Goal: Task Accomplishment & Management: Use online tool/utility

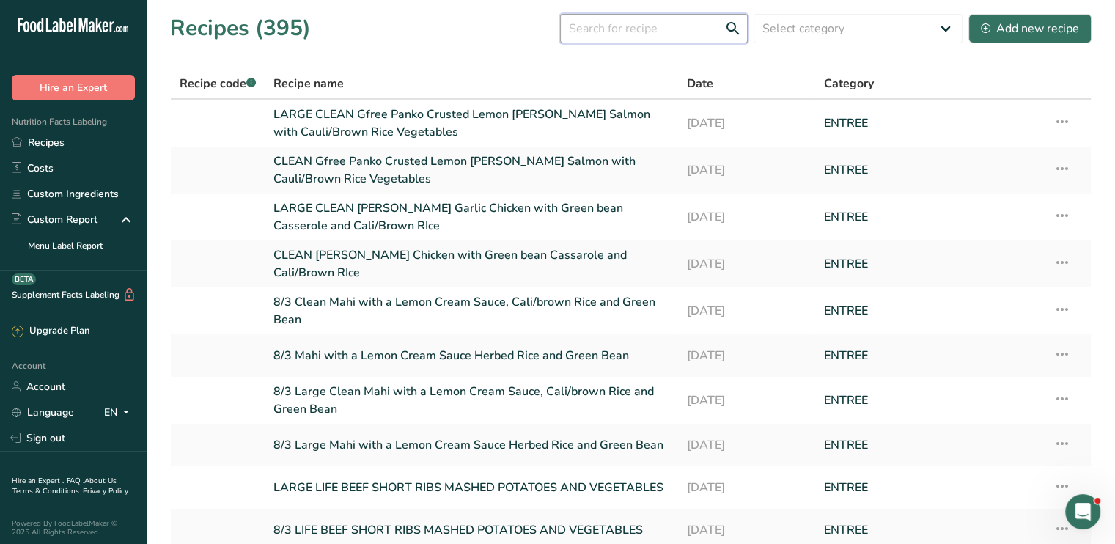
click at [587, 31] on input "text" at bounding box center [654, 28] width 188 height 29
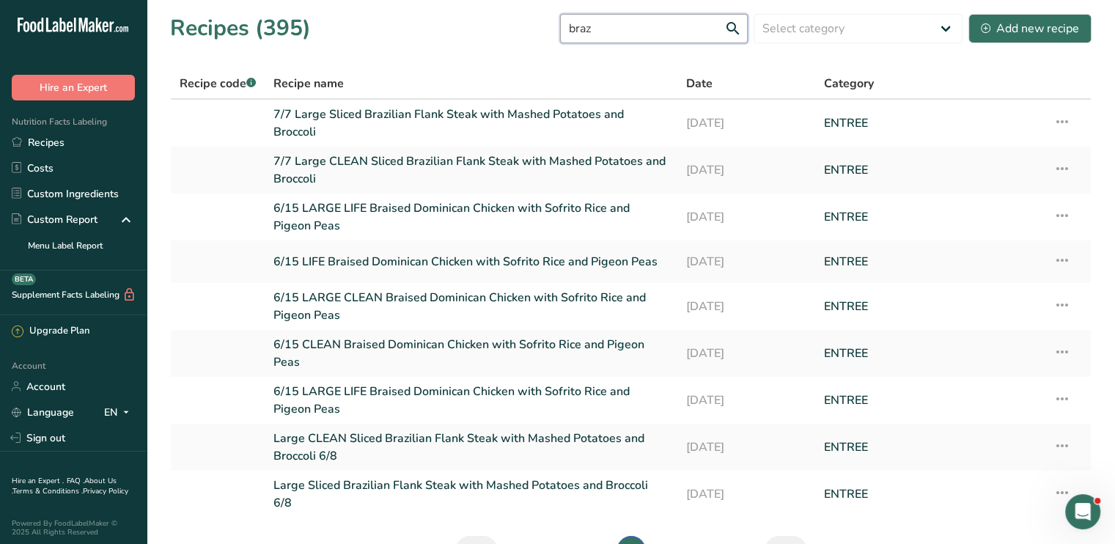
click at [628, 28] on input "braz" at bounding box center [654, 28] width 188 height 29
drag, startPoint x: 628, startPoint y: 28, endPoint x: 403, endPoint y: -2, distance: 226.4
click at [403, 0] on html ".a-20{fill:#fff;} Hire an Expert Nutrition Facts Labeling Recipes Costs Custom …" at bounding box center [557, 318] width 1115 height 636
click at [609, 33] on input "braz" at bounding box center [654, 28] width 188 height 29
drag, startPoint x: 609, startPoint y: 33, endPoint x: 332, endPoint y: 46, distance: 276.7
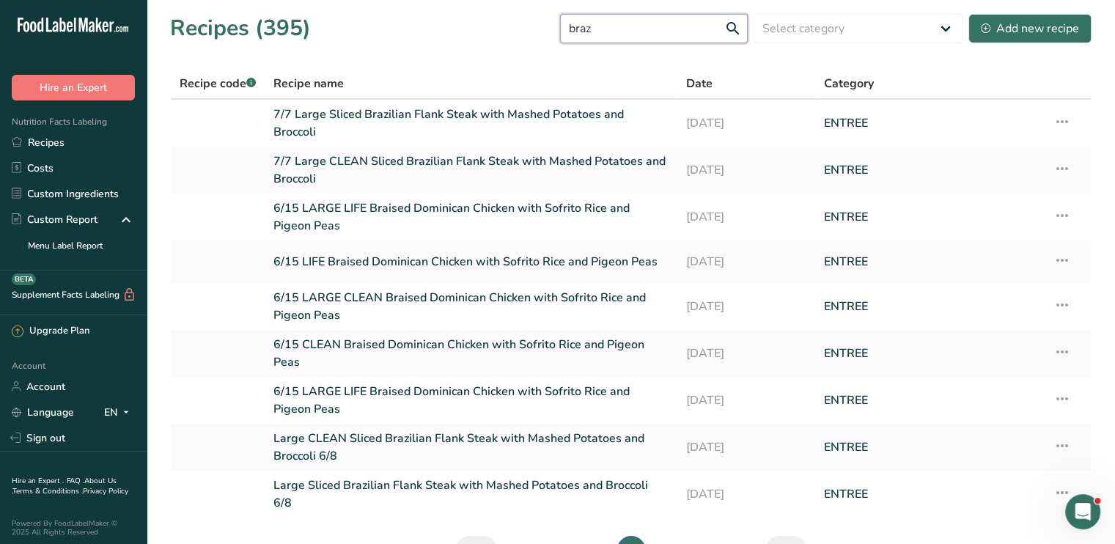
click at [332, 46] on section "Recipes (395) braz Select category All Baked Goods Beverages Confectionery Cook…" at bounding box center [631, 294] width 969 height 589
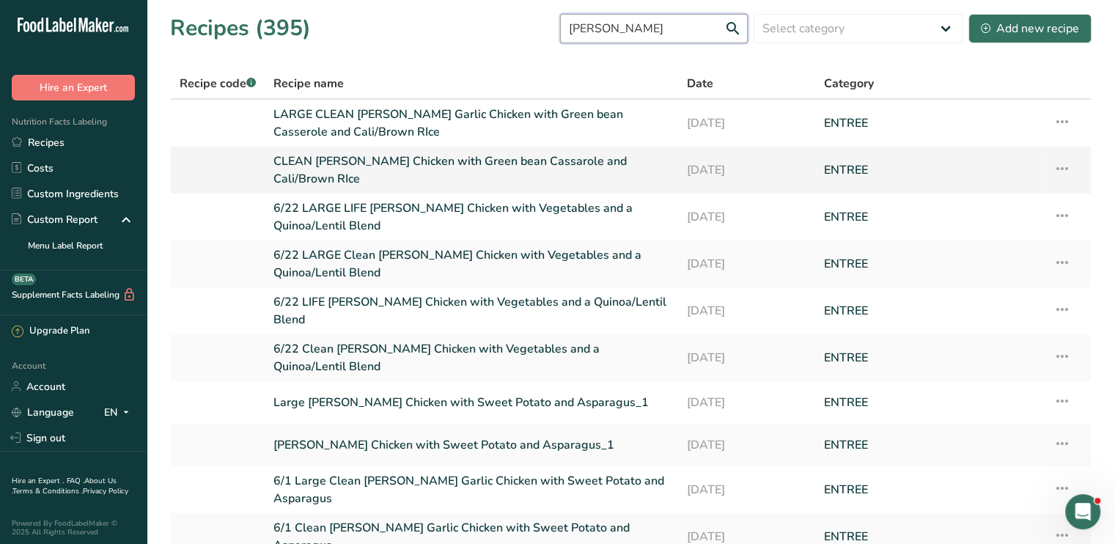
type input "rosemary"
click at [1062, 168] on icon at bounding box center [1063, 168] width 18 height 26
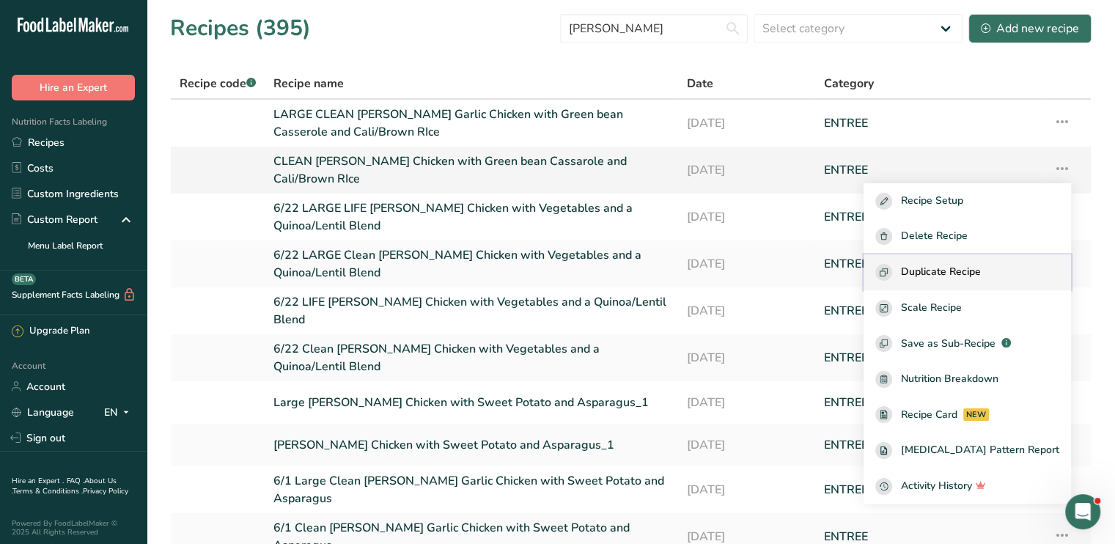
click at [980, 281] on button "Duplicate Recipe" at bounding box center [968, 272] width 208 height 36
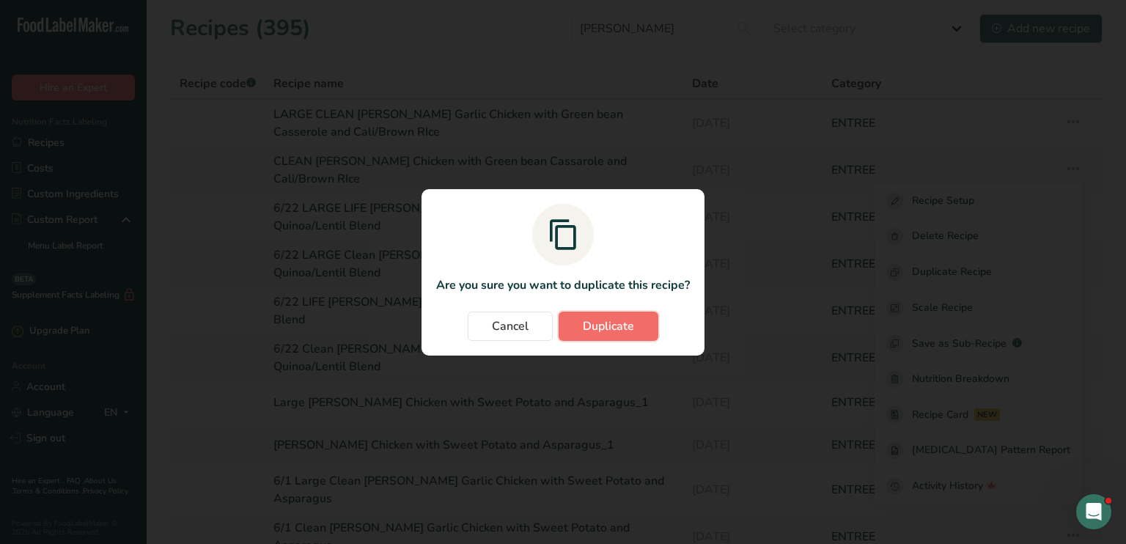
click at [622, 327] on span "Duplicate" at bounding box center [608, 326] width 51 height 18
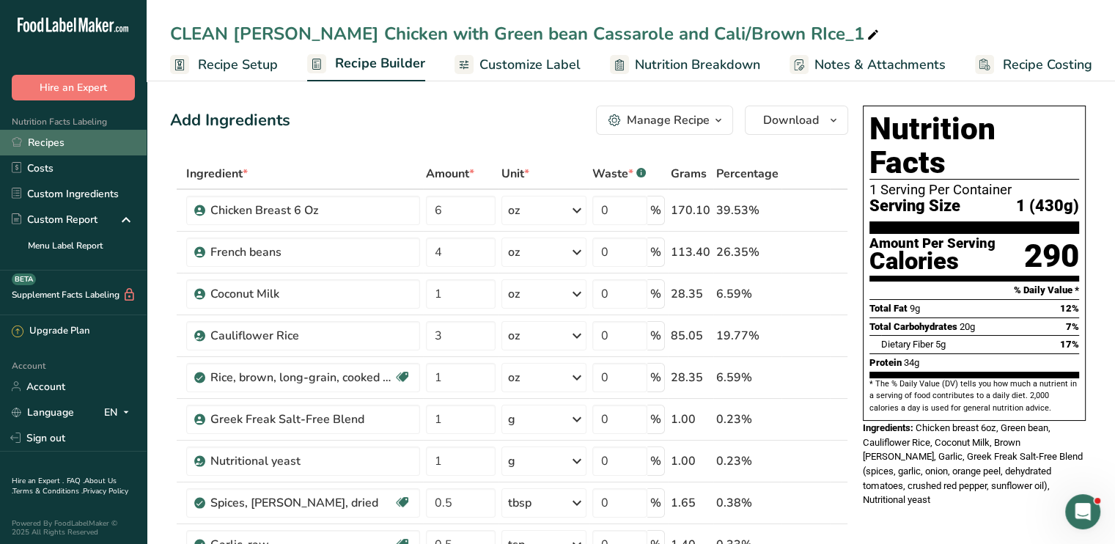
click at [67, 139] on link "Recipes" at bounding box center [73, 143] width 147 height 26
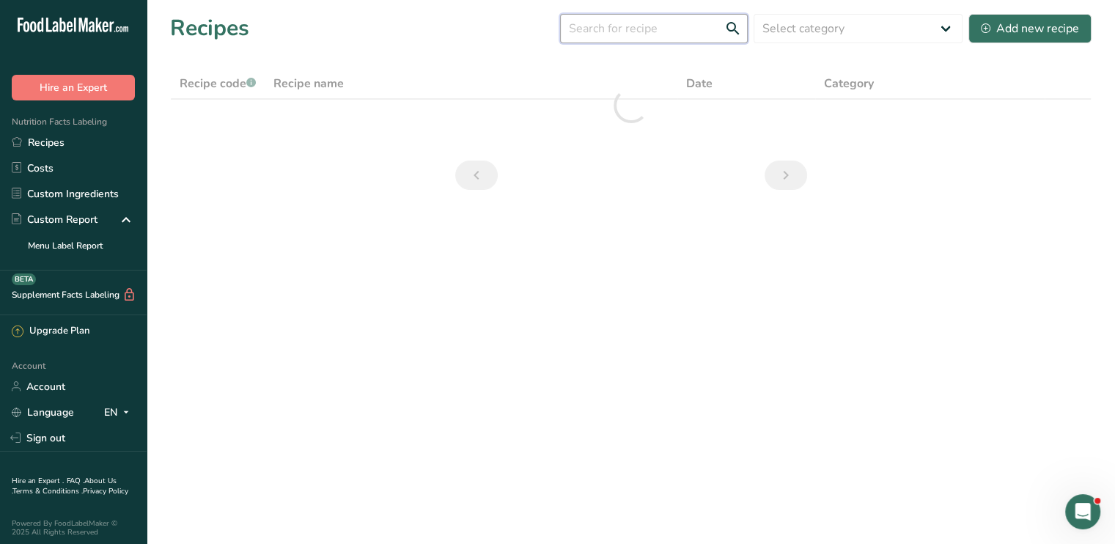
click at [634, 32] on input "text" at bounding box center [654, 28] width 188 height 29
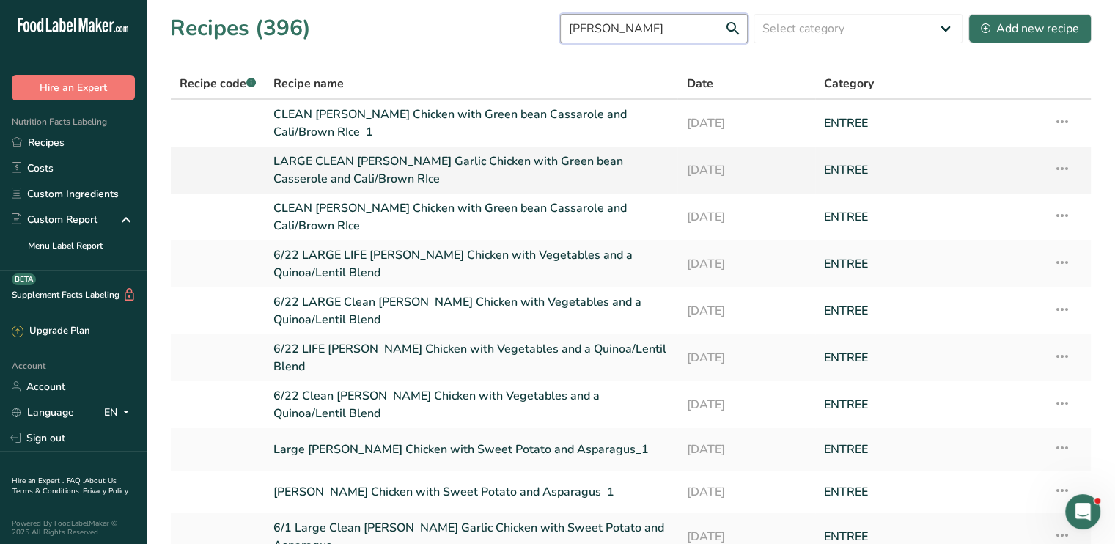
type input "rosemary"
click at [1059, 172] on icon at bounding box center [1063, 168] width 18 height 26
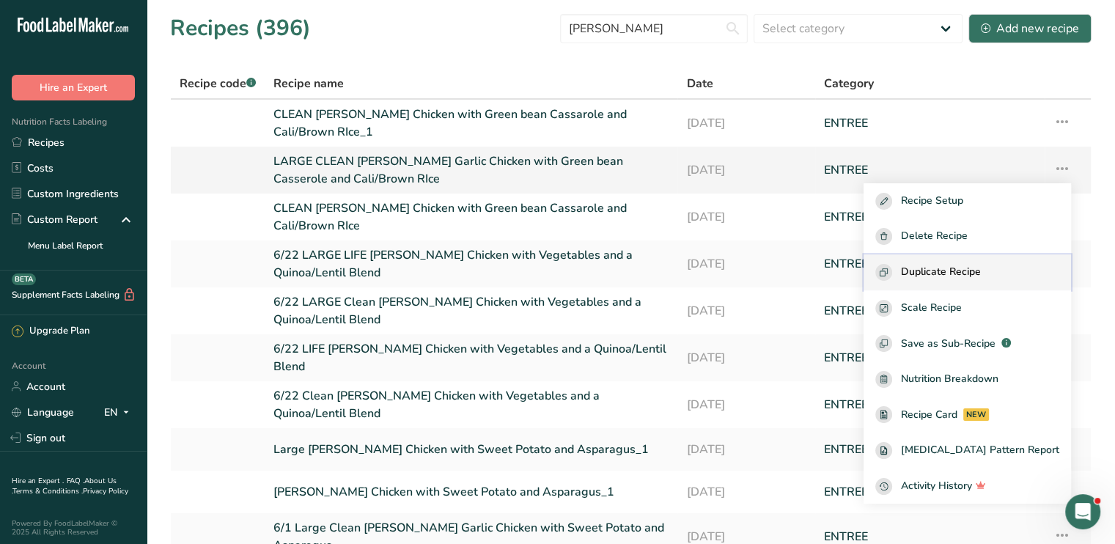
click at [987, 285] on button "Duplicate Recipe" at bounding box center [968, 272] width 208 height 36
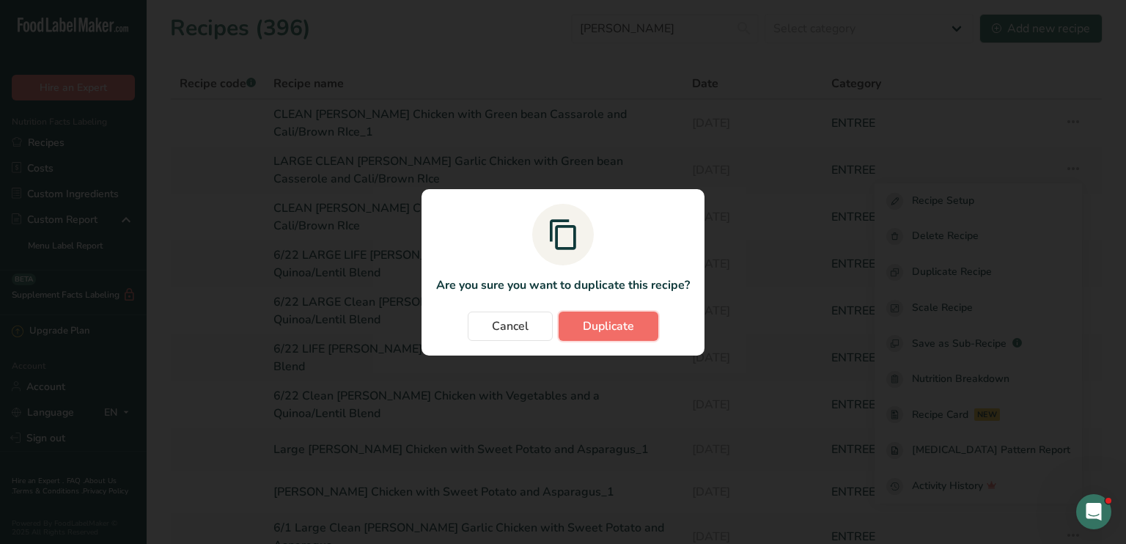
click at [639, 314] on button "Duplicate" at bounding box center [609, 326] width 100 height 29
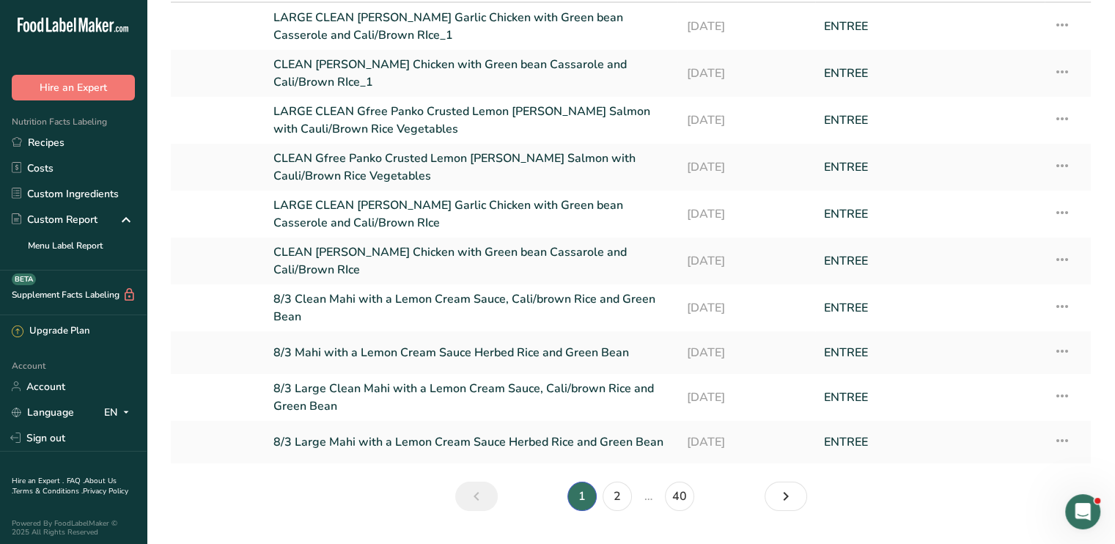
scroll to position [98, 0]
click at [613, 497] on link "2" at bounding box center [617, 494] width 29 height 29
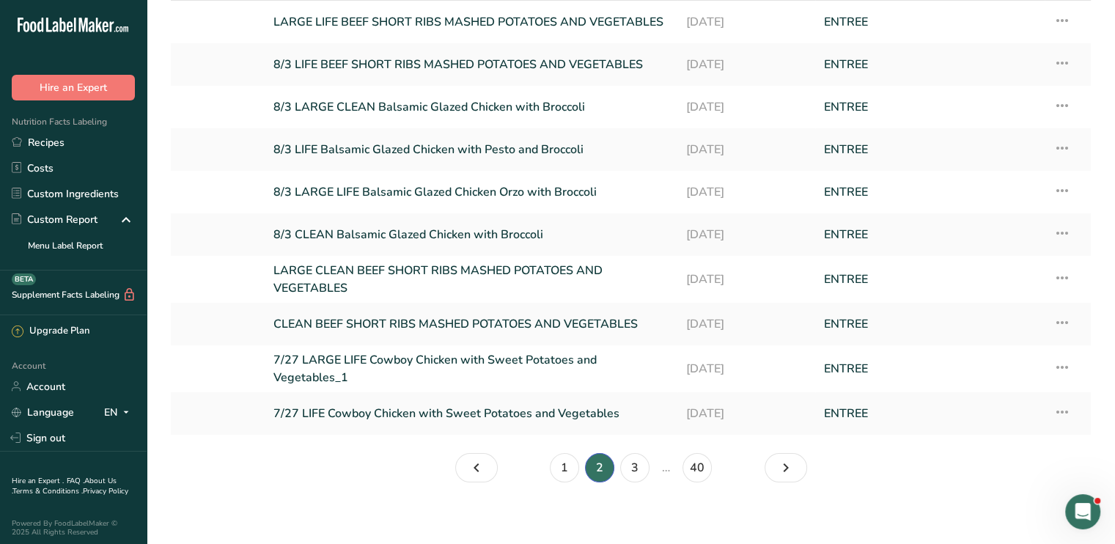
scroll to position [106, 0]
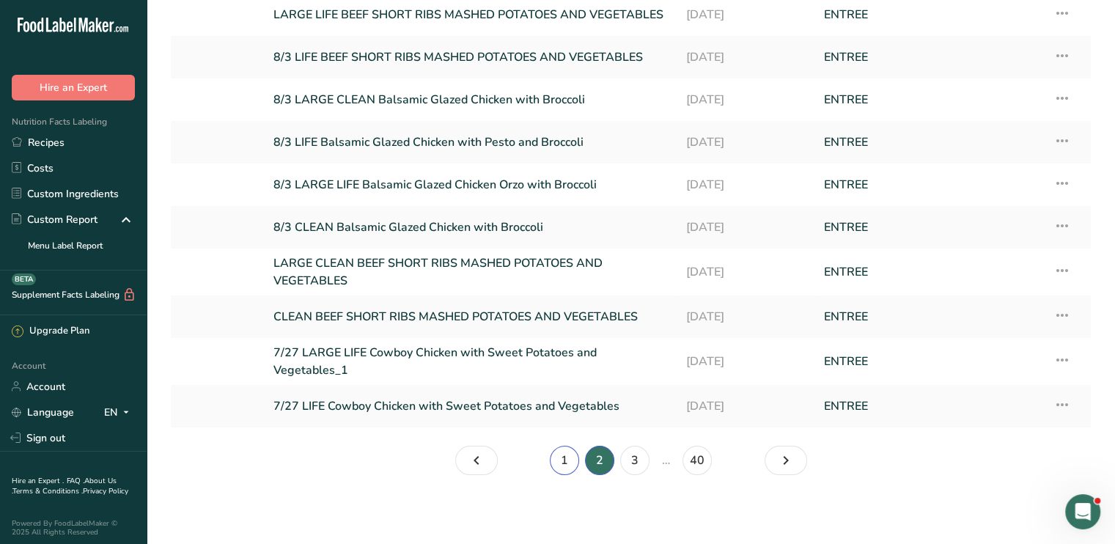
click at [569, 453] on link "1" at bounding box center [564, 460] width 29 height 29
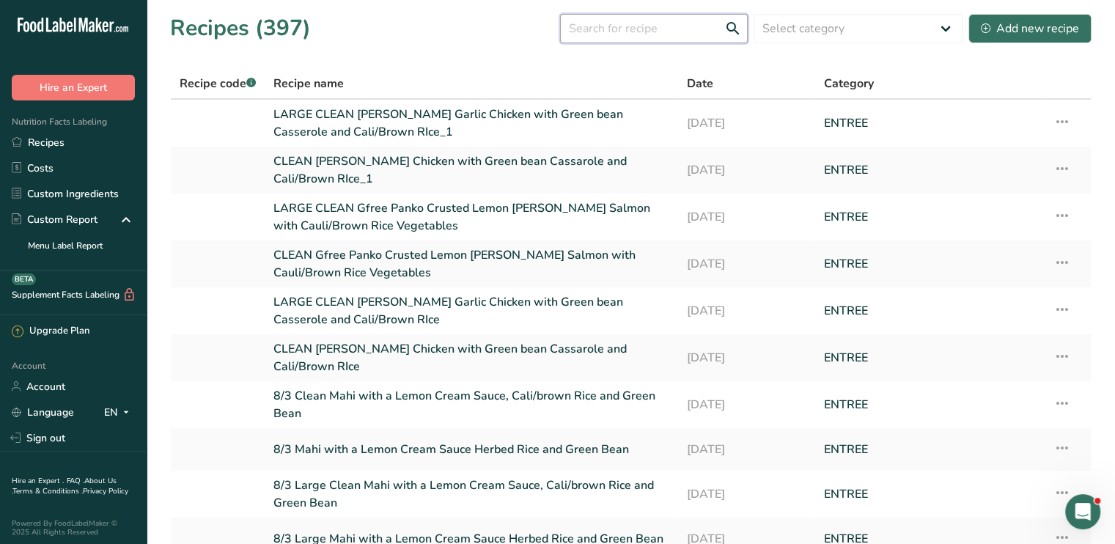
click at [698, 29] on input "text" at bounding box center [654, 28] width 188 height 29
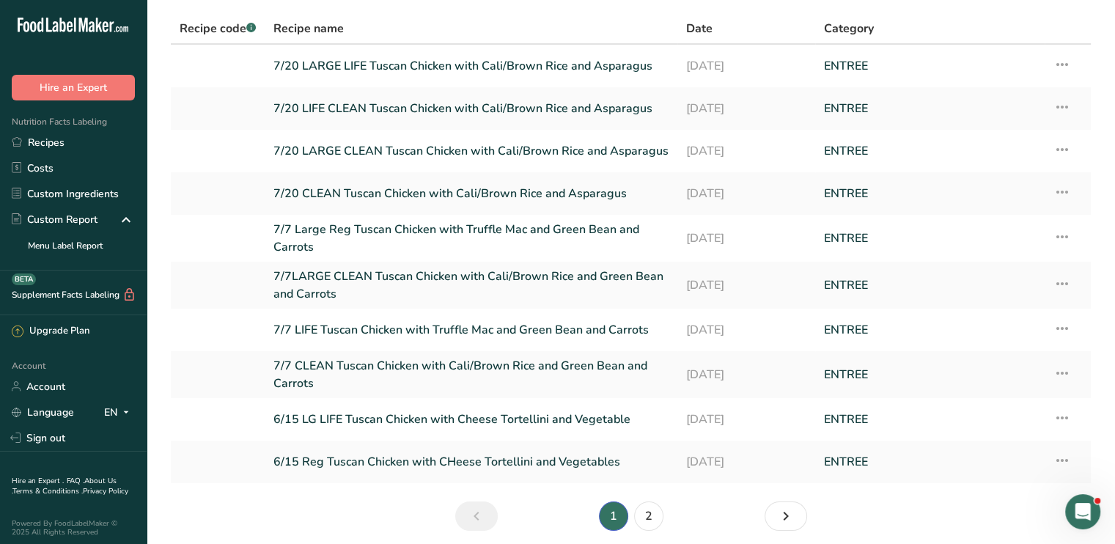
scroll to position [111, 0]
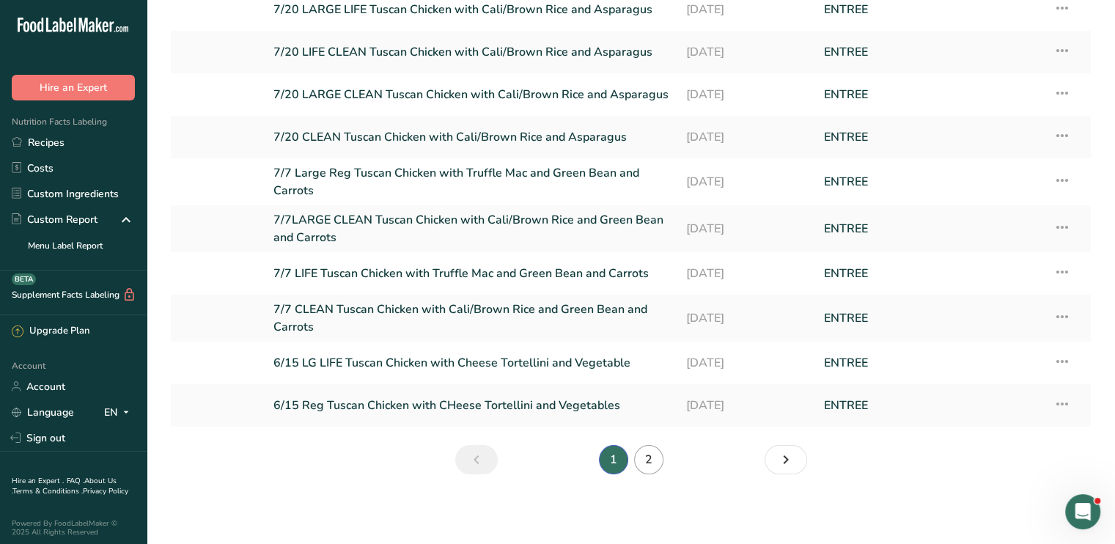
type input "tuscan"
click at [658, 460] on link "2" at bounding box center [648, 459] width 29 height 29
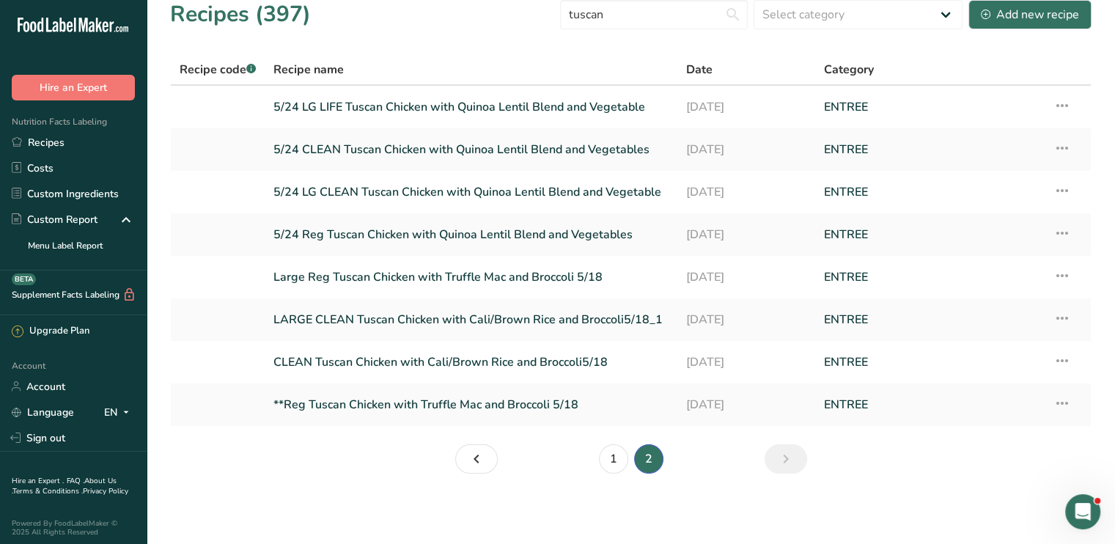
scroll to position [12, 0]
click at [602, 461] on link "1" at bounding box center [613, 460] width 29 height 29
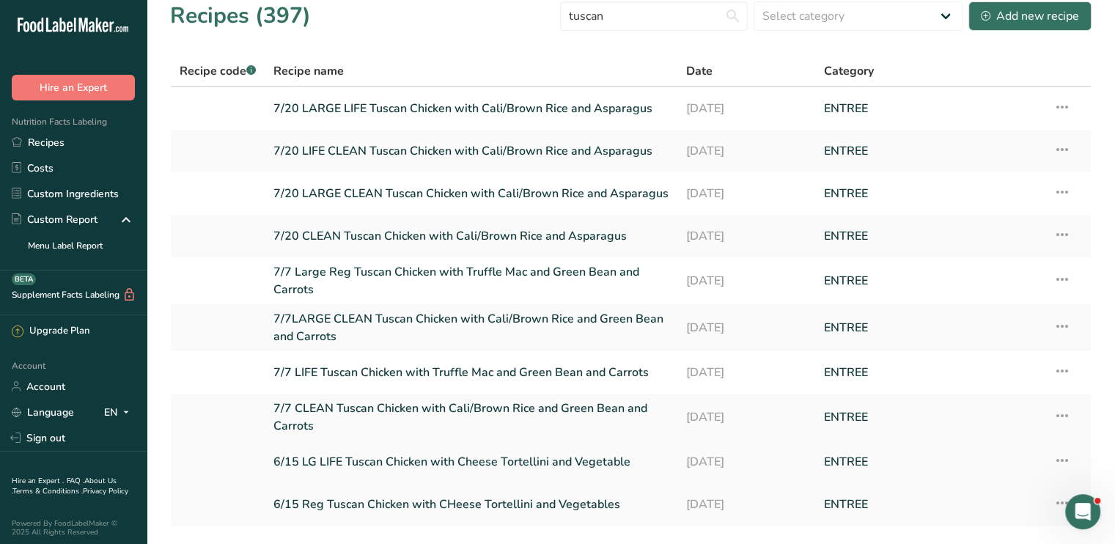
click at [460, 467] on link "6/15 LG LIFE Tuscan Chicken with Cheese Tortellini and Vegetable" at bounding box center [471, 462] width 395 height 31
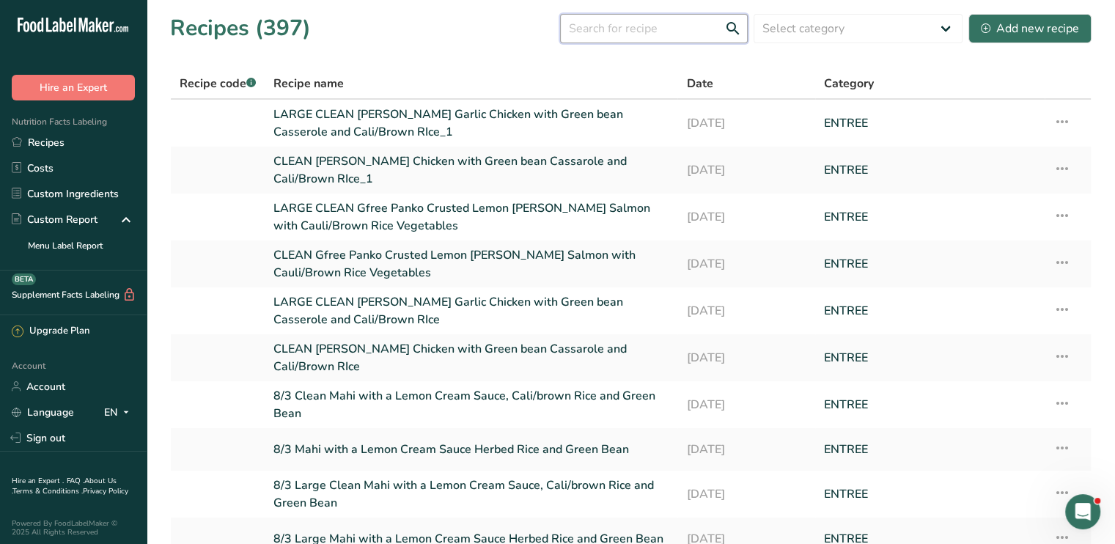
click at [639, 38] on input "text" at bounding box center [654, 28] width 188 height 29
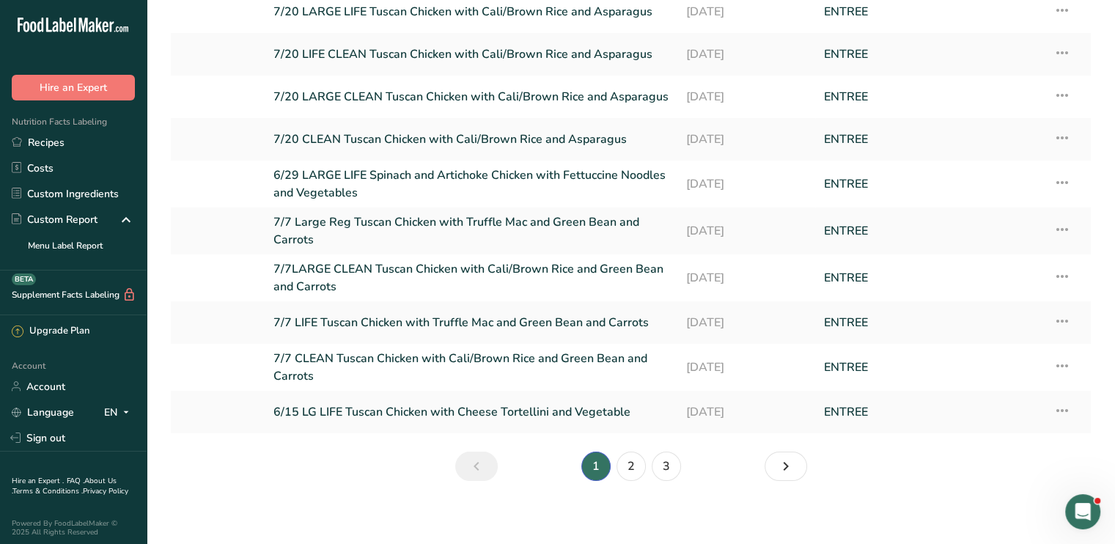
scroll to position [115, 0]
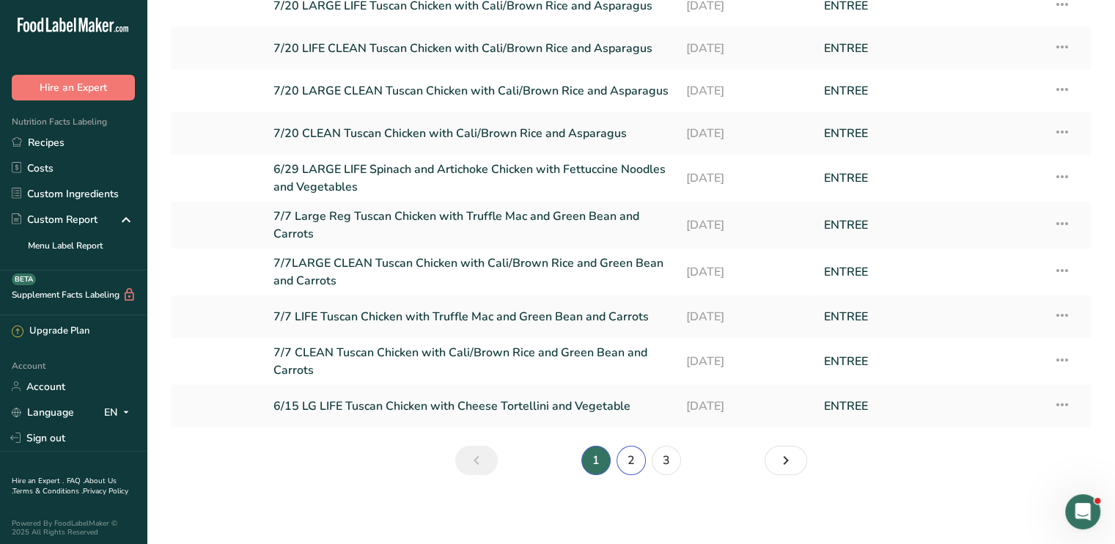
click at [636, 457] on link "2" at bounding box center [631, 460] width 29 height 29
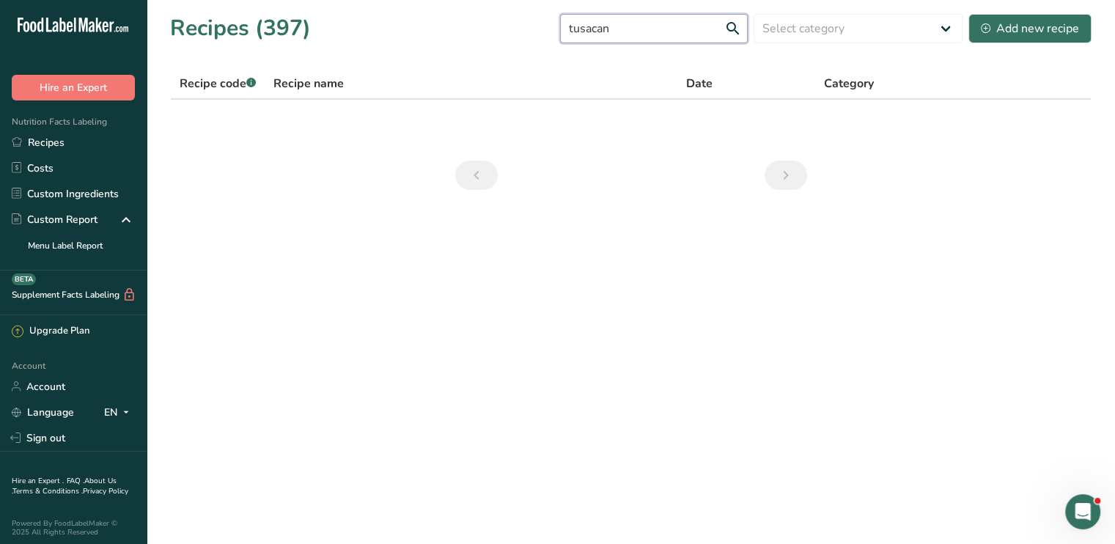
click at [613, 36] on input "tusacan" at bounding box center [654, 28] width 188 height 29
click at [731, 34] on input "tuscan" at bounding box center [654, 28] width 188 height 29
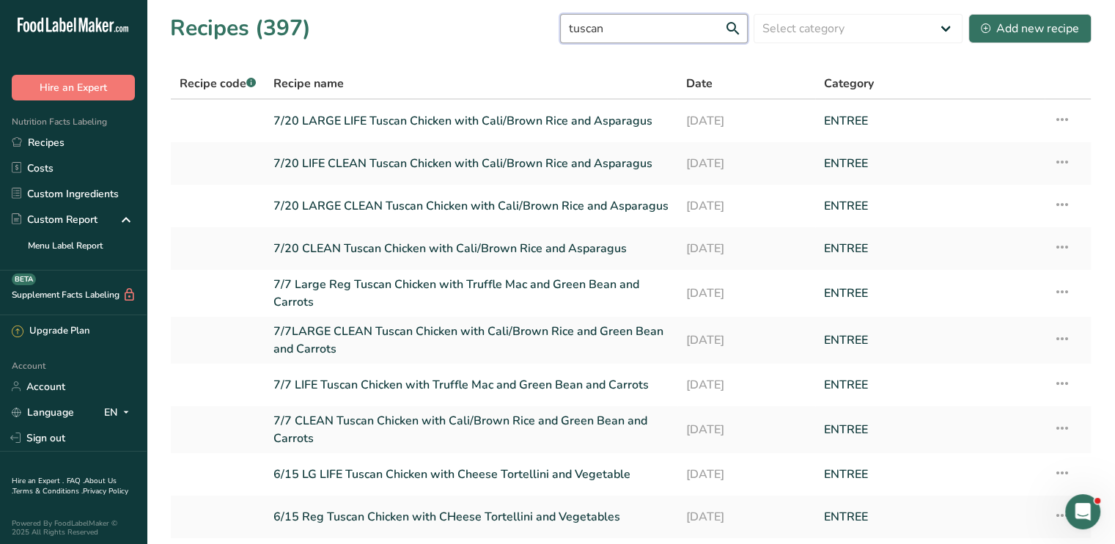
scroll to position [111, 0]
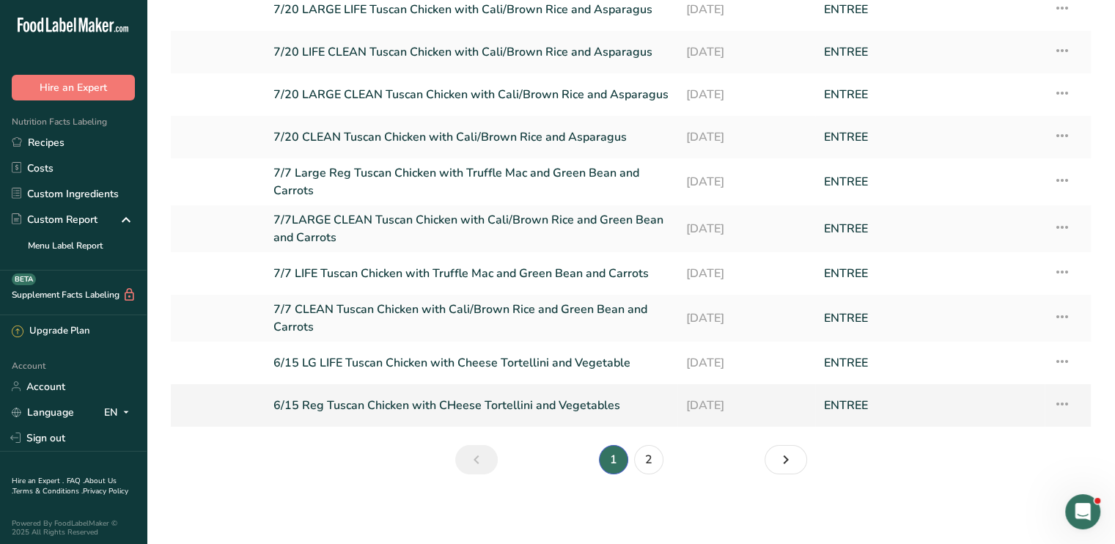
type input "tuscan"
click at [1068, 400] on icon at bounding box center [1063, 404] width 18 height 26
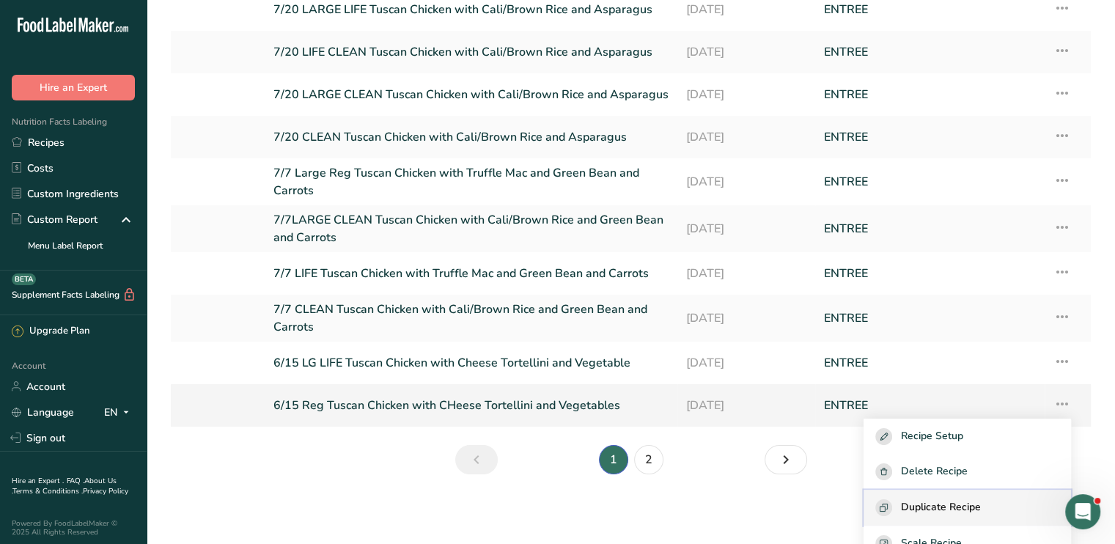
click at [973, 515] on span "Duplicate Recipe" at bounding box center [941, 507] width 80 height 17
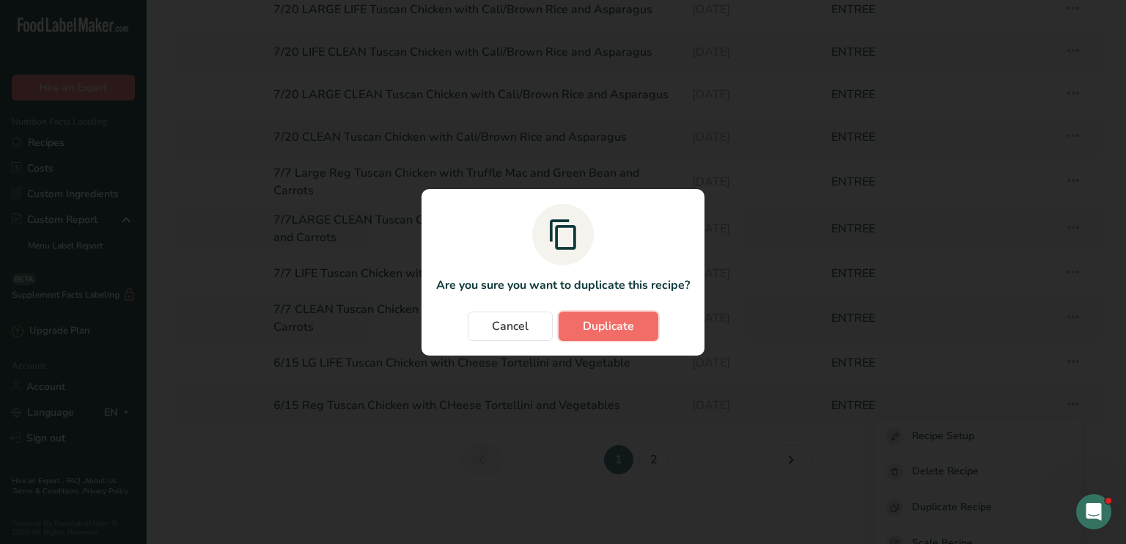
click at [598, 325] on span "Duplicate" at bounding box center [608, 326] width 51 height 18
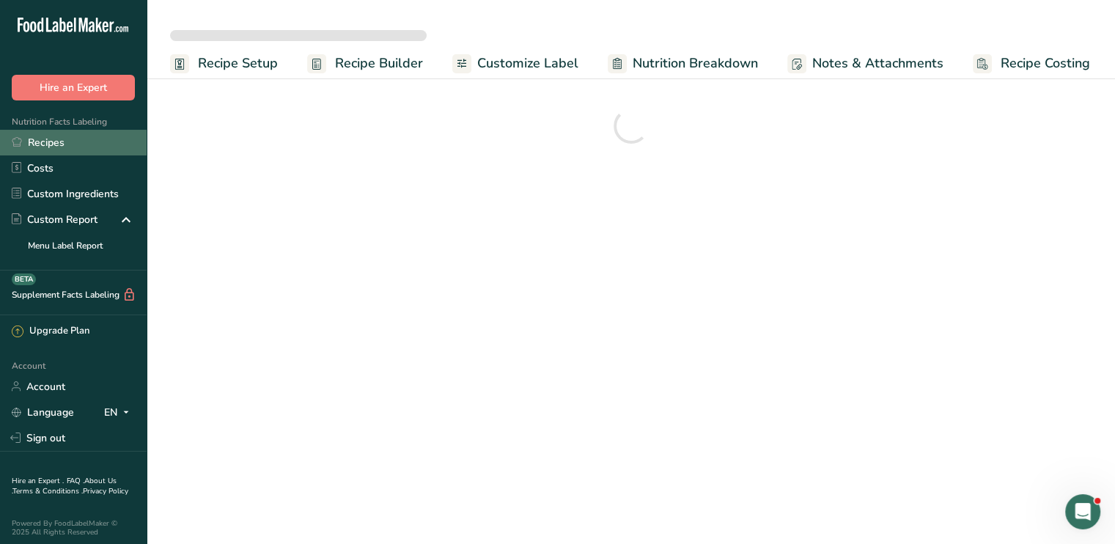
click at [94, 141] on link "Recipes" at bounding box center [73, 143] width 147 height 26
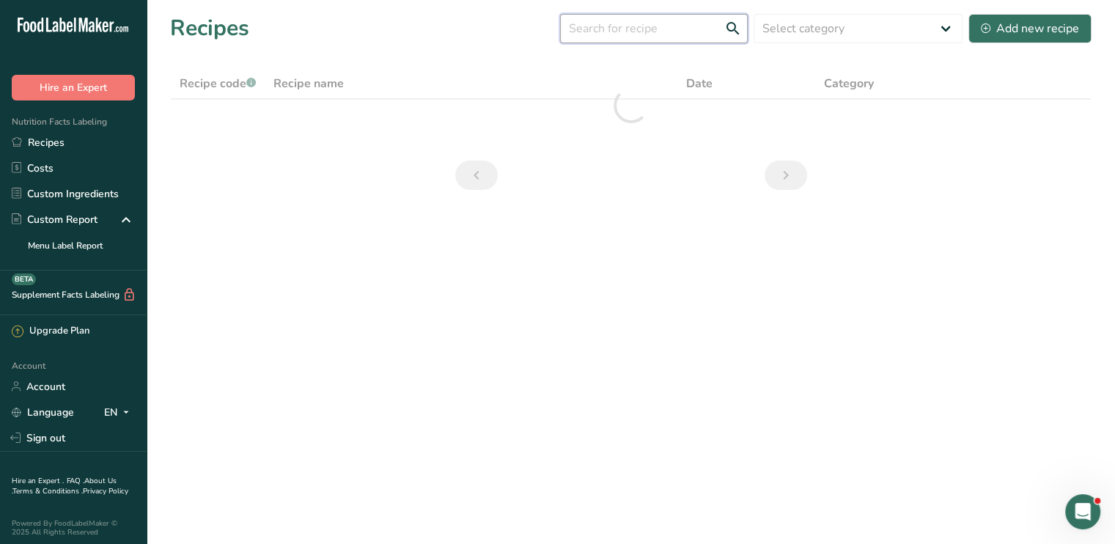
click at [686, 34] on input "text" at bounding box center [654, 28] width 188 height 29
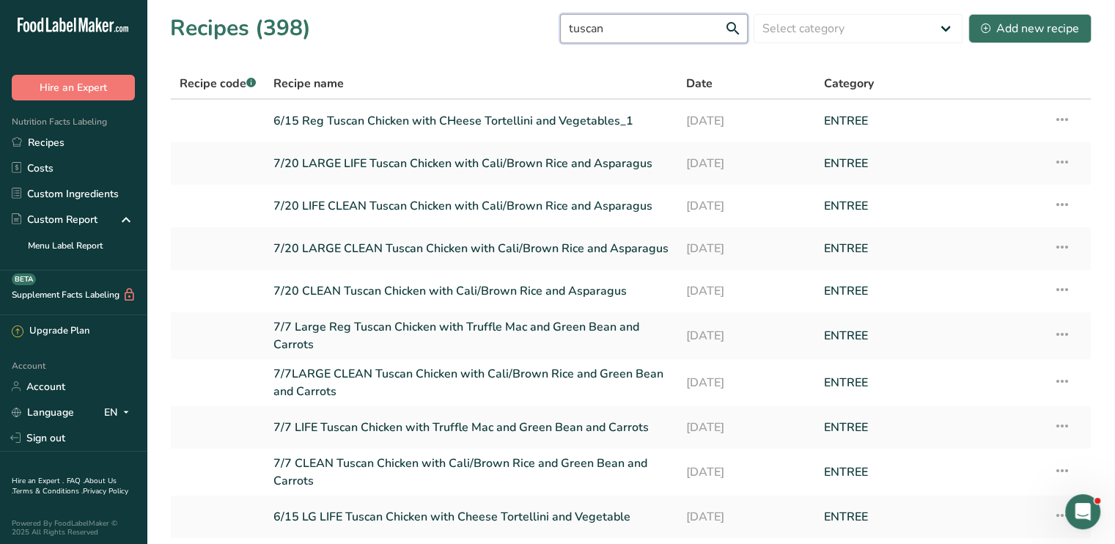
scroll to position [111, 0]
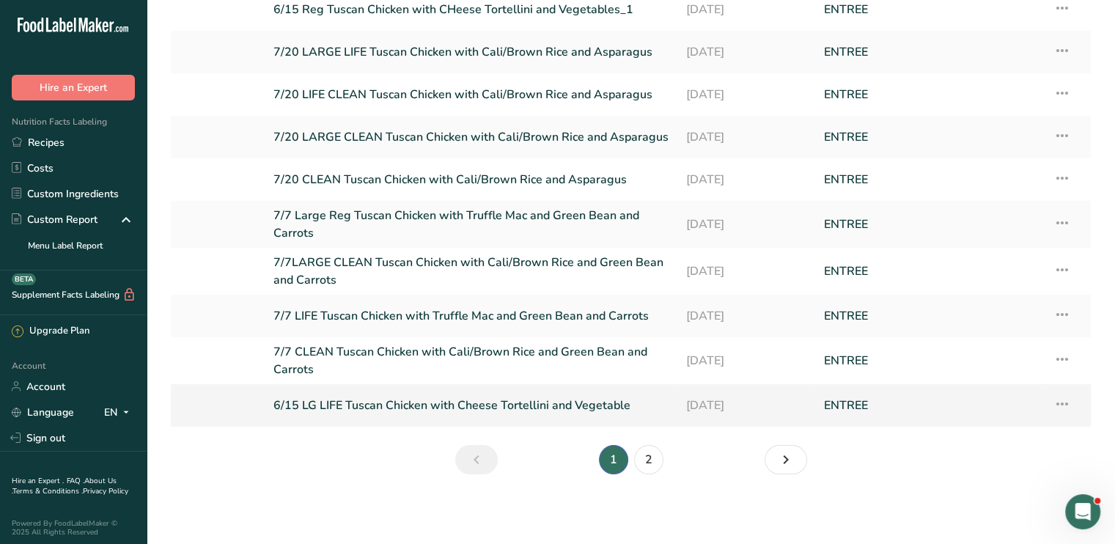
type input "tuscan"
click at [1058, 405] on icon at bounding box center [1063, 404] width 18 height 26
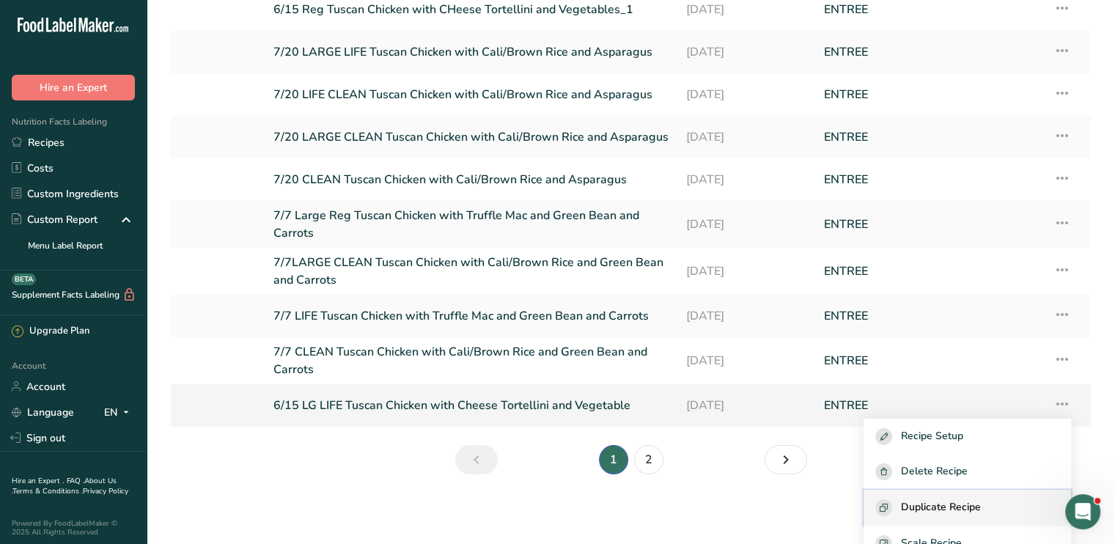
click at [961, 504] on span "Duplicate Recipe" at bounding box center [941, 507] width 80 height 17
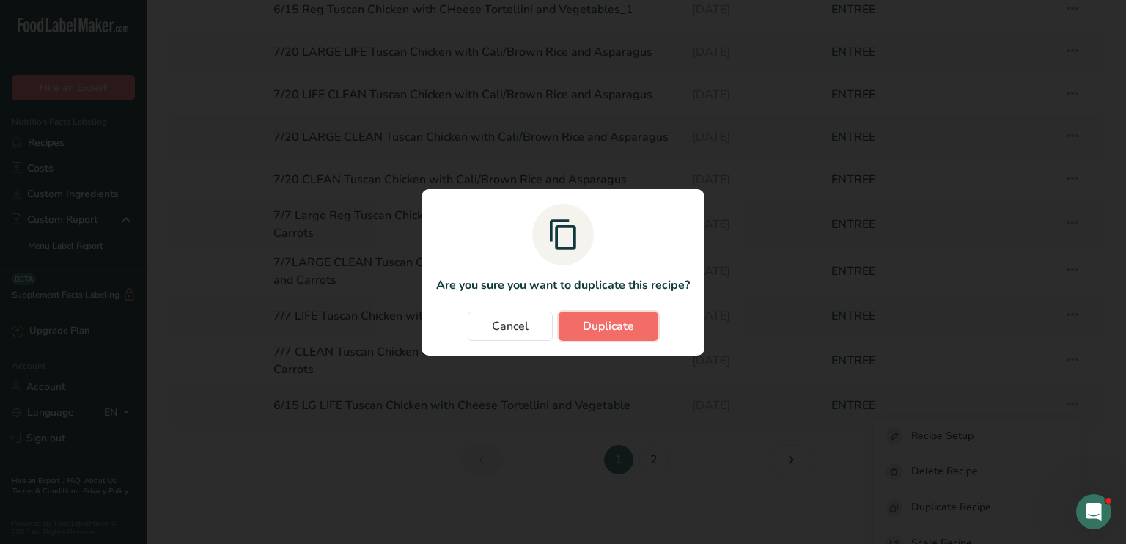
click at [590, 337] on button "Duplicate" at bounding box center [609, 326] width 100 height 29
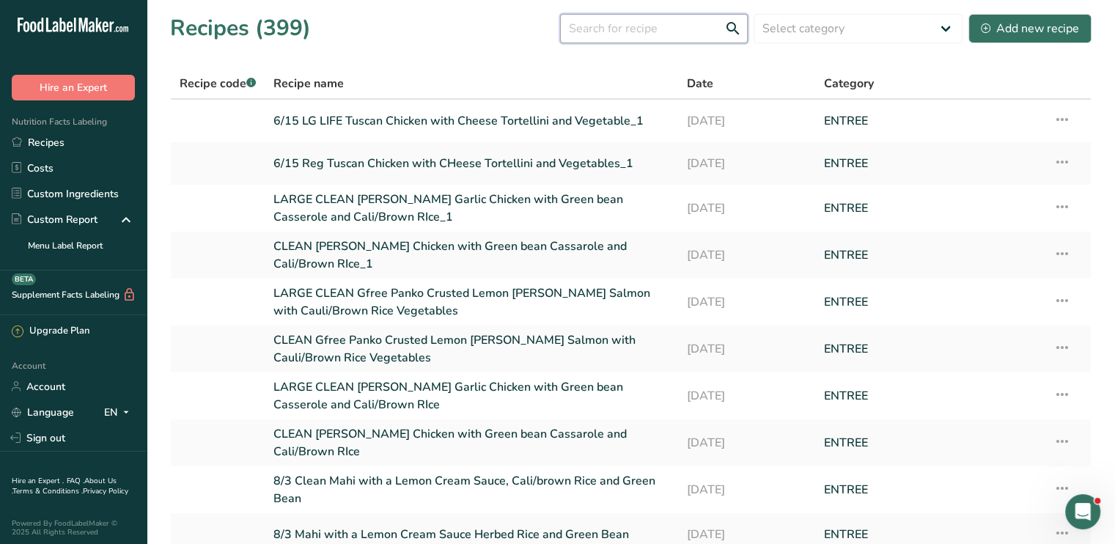
click at [628, 36] on input "text" at bounding box center [654, 28] width 188 height 29
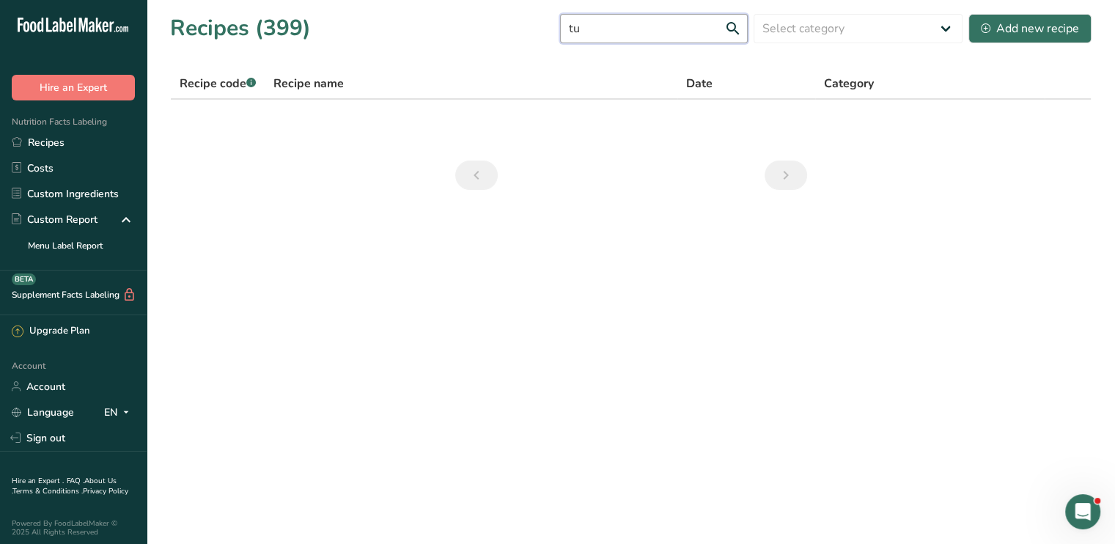
type input "t"
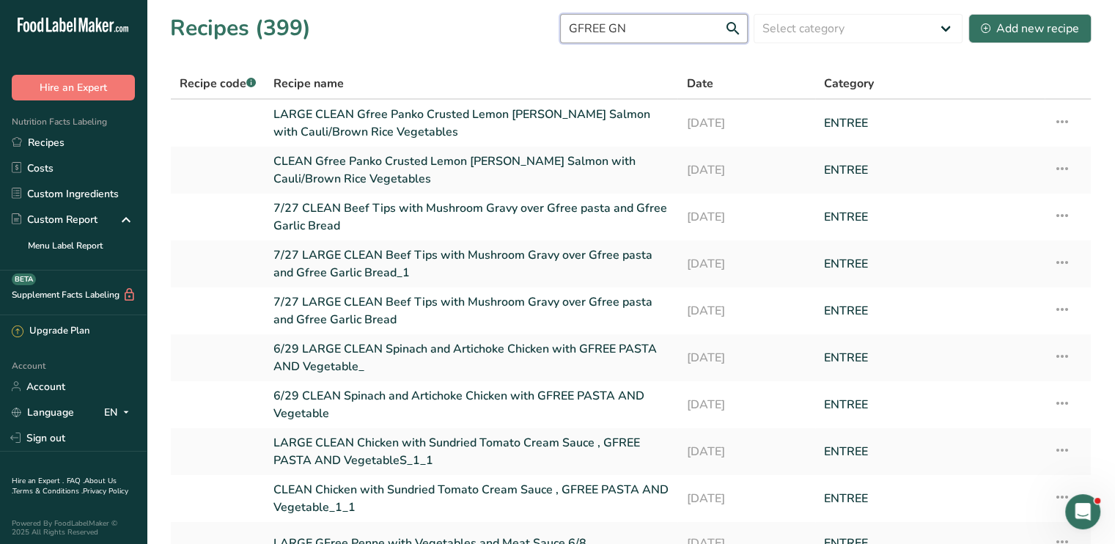
drag, startPoint x: 639, startPoint y: 25, endPoint x: 489, endPoint y: 21, distance: 150.4
click at [489, 21] on div "Recipes (399) GFREE GN Select category All Baked Goods Beverages Confectionery …" at bounding box center [631, 28] width 922 height 33
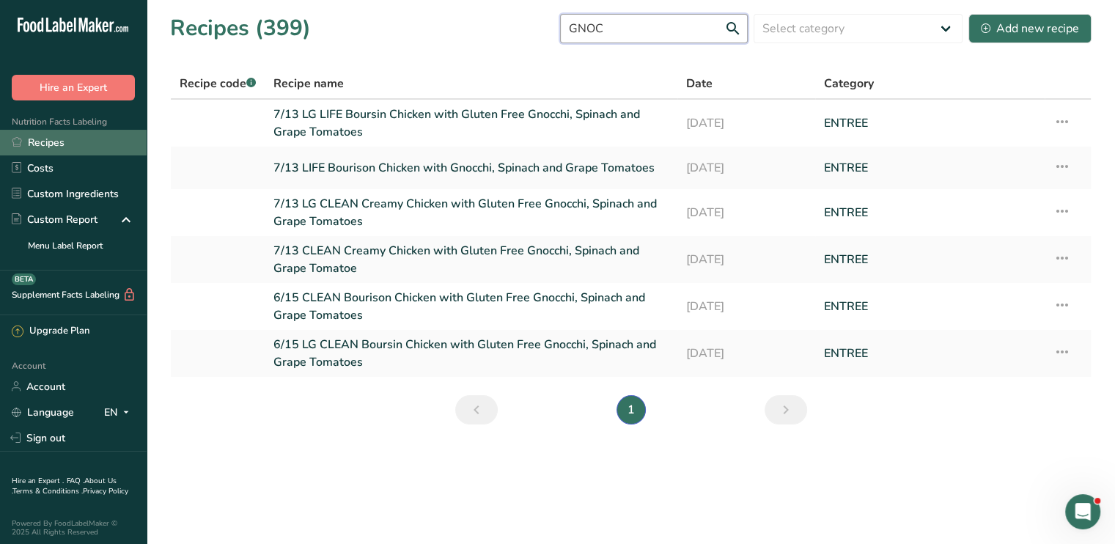
type input "GNOC"
click at [79, 139] on link "Recipes" at bounding box center [73, 143] width 147 height 26
drag, startPoint x: 619, startPoint y: 36, endPoint x: 443, endPoint y: 49, distance: 176.5
click at [443, 49] on section "Recipes (399) GNOC Select category All Baked Goods Beverages Confectionery Cook…" at bounding box center [631, 224] width 969 height 448
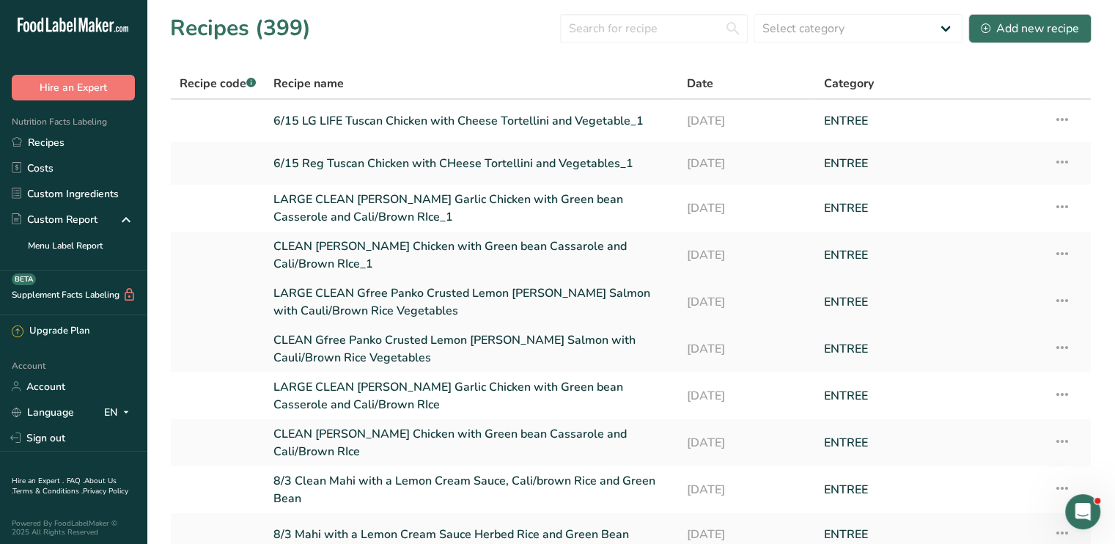
click at [199, 310] on link at bounding box center [218, 302] width 76 height 35
click at [227, 449] on link at bounding box center [218, 442] width 76 height 35
click at [510, 343] on link "CLEAN Gfree Panko Crusted Lemon [PERSON_NAME] Salmon with Cauli/Brown Rice Vege…" at bounding box center [471, 348] width 395 height 35
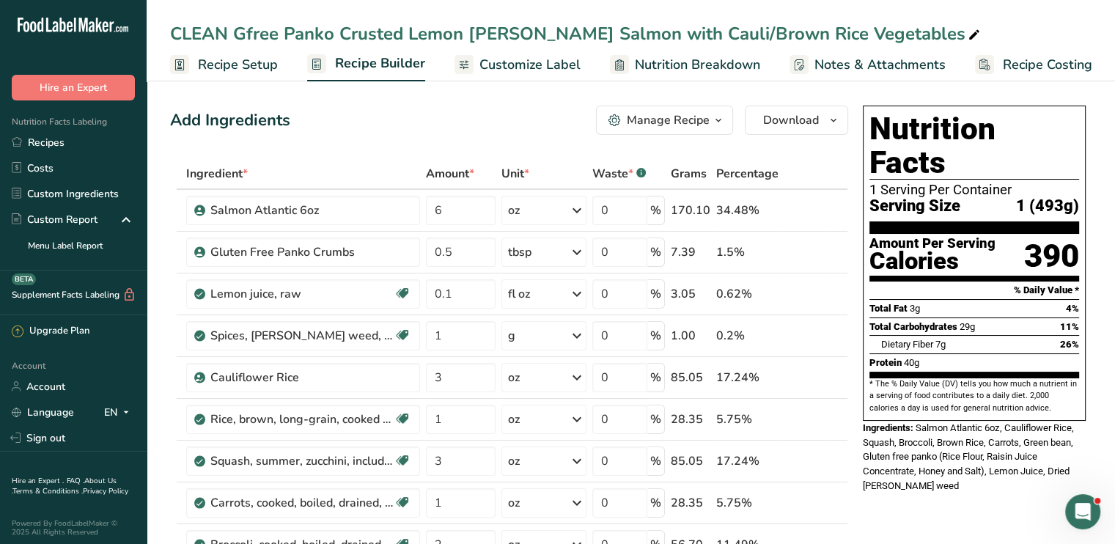
click at [471, 30] on div "CLEAN Gfree Panko Crusted Lemon [PERSON_NAME] Salmon with Cauli/Brown Rice Vege…" at bounding box center [576, 34] width 813 height 26
drag, startPoint x: 469, startPoint y: 30, endPoint x: 462, endPoint y: 37, distance: 9.3
click at [462, 37] on input "CLEAN Gfree Panko Crusted Lemon [PERSON_NAME] Salmon with Cauli/Brown Rice Vege…" at bounding box center [631, 34] width 922 height 26
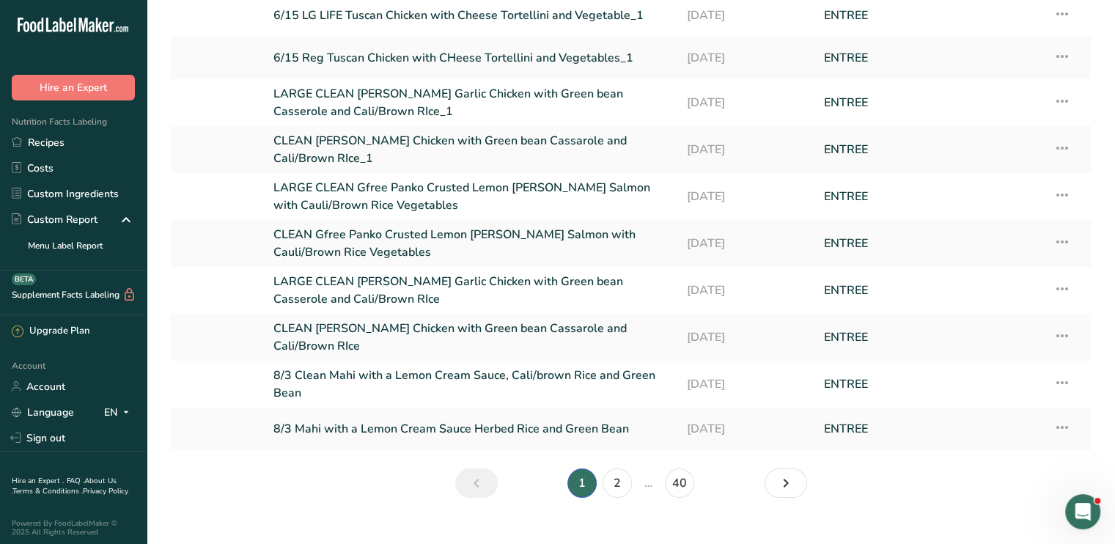
scroll to position [106, 0]
click at [617, 475] on link "2" at bounding box center [617, 483] width 29 height 29
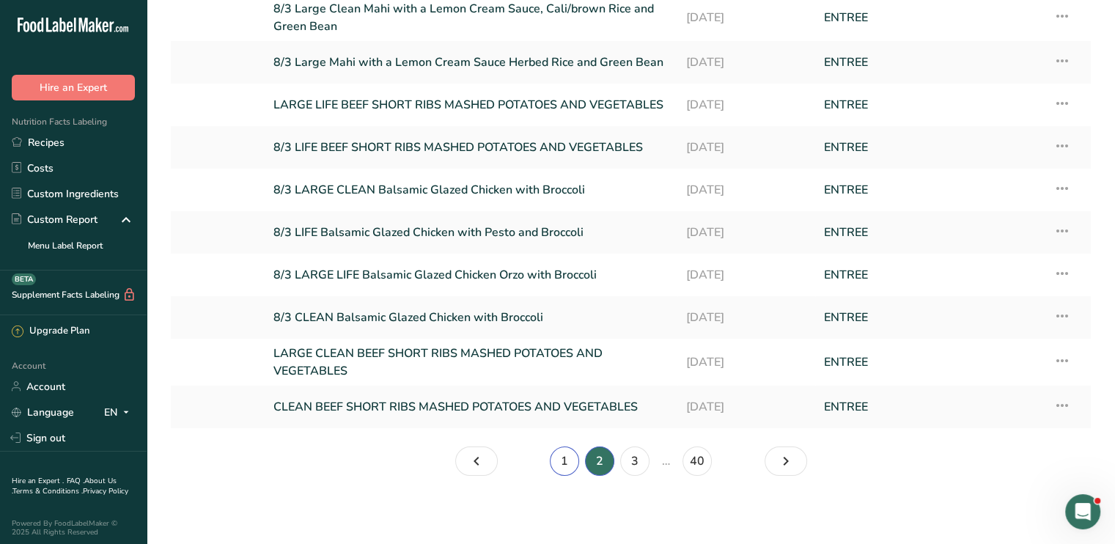
click at [563, 461] on link "1" at bounding box center [564, 461] width 29 height 29
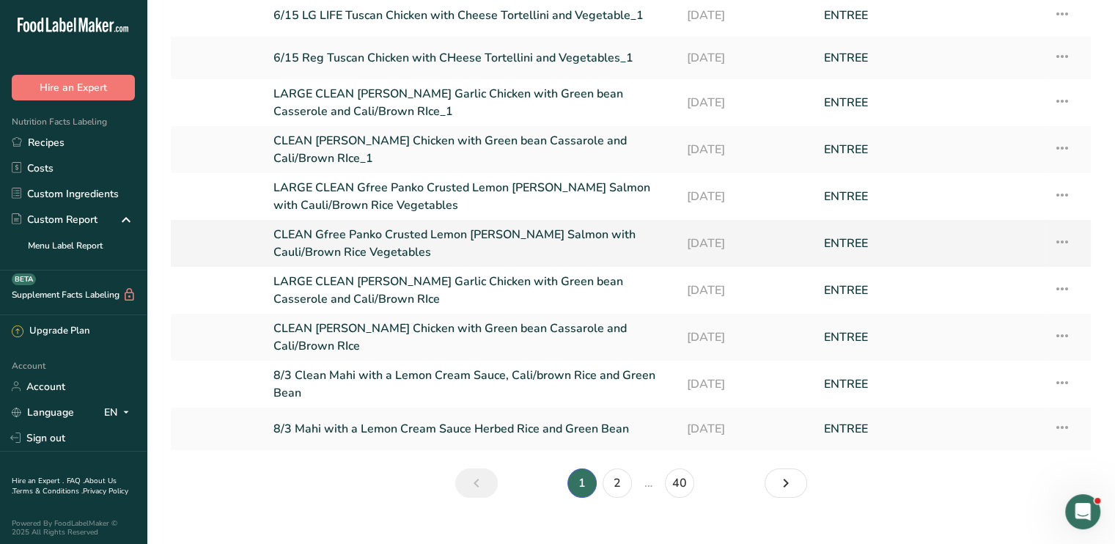
click at [1058, 246] on icon at bounding box center [1063, 242] width 18 height 26
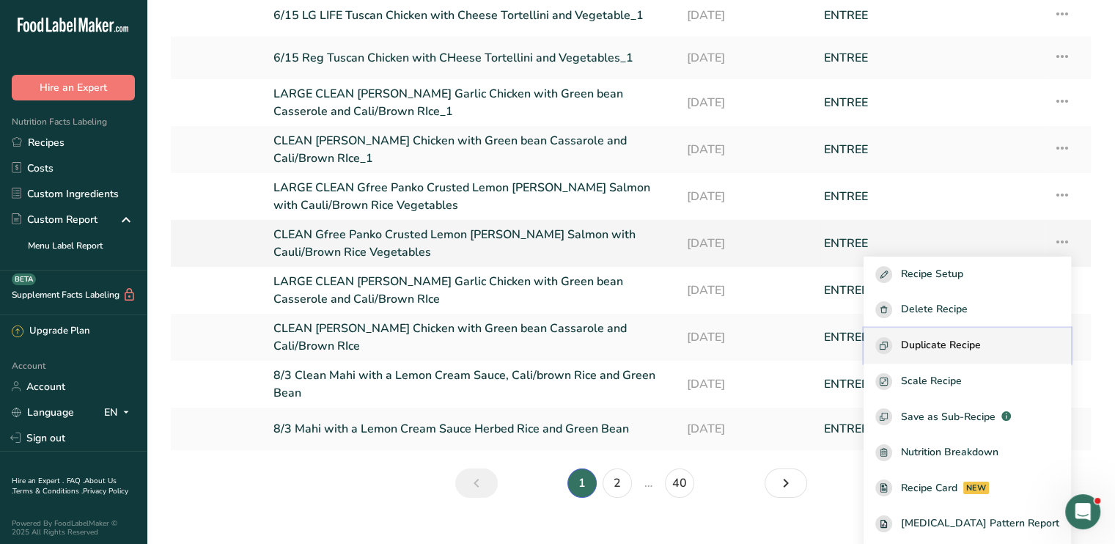
click at [981, 348] on span "Duplicate Recipe" at bounding box center [941, 345] width 80 height 17
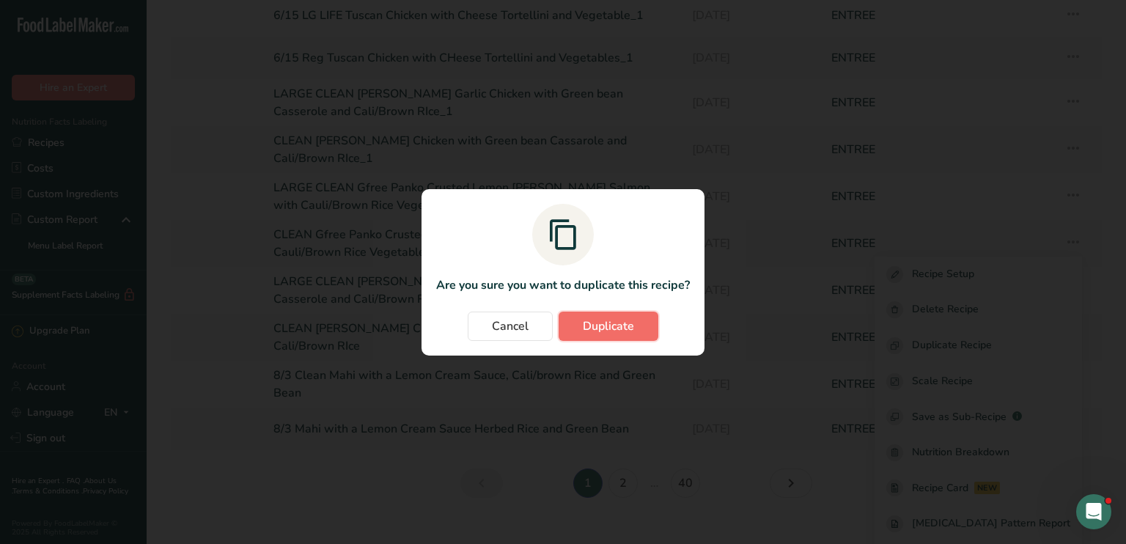
click at [621, 320] on span "Duplicate" at bounding box center [608, 326] width 51 height 18
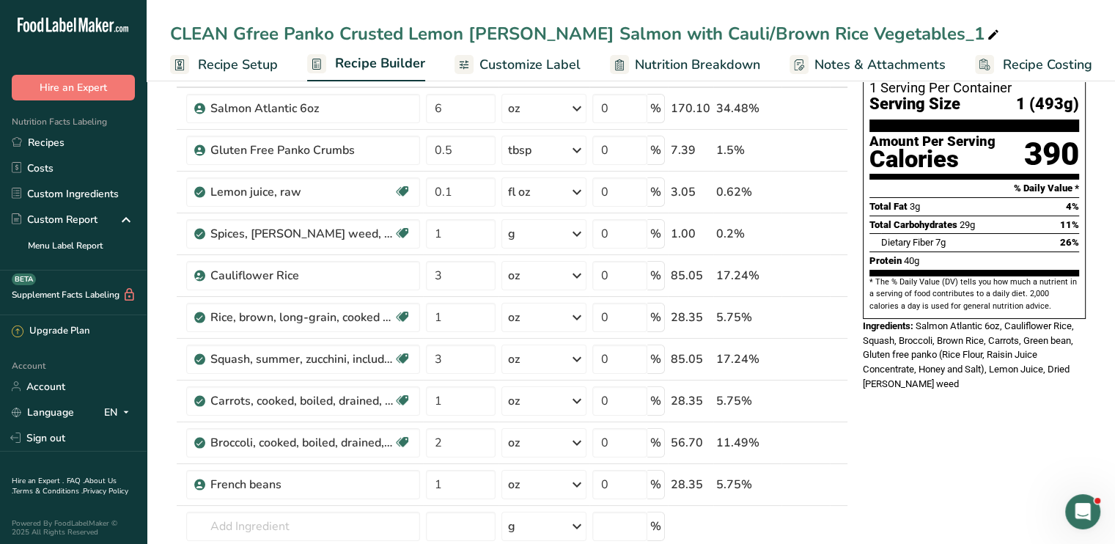
scroll to position [106, 0]
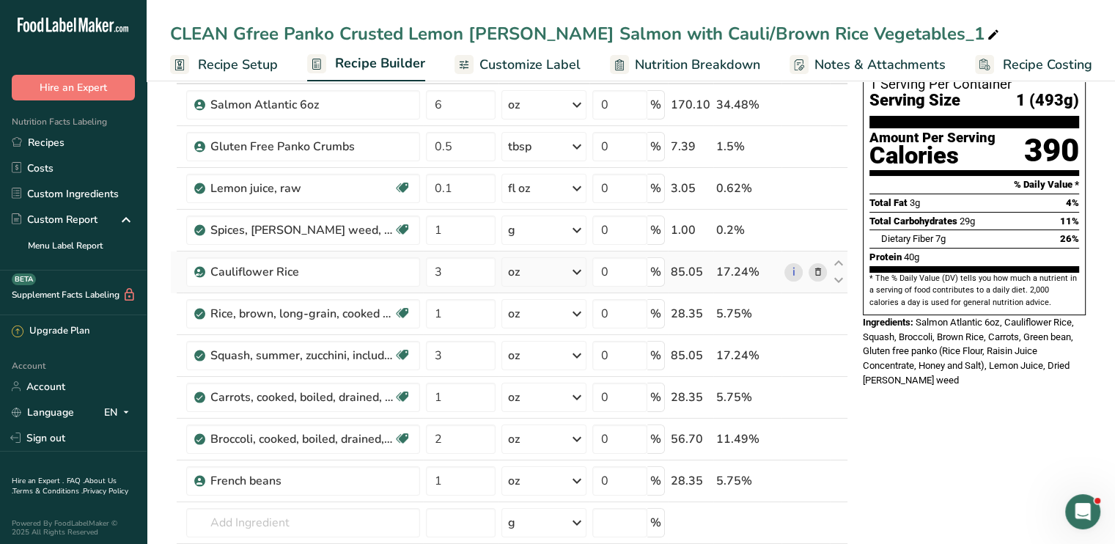
click at [817, 269] on icon at bounding box center [817, 272] width 10 height 15
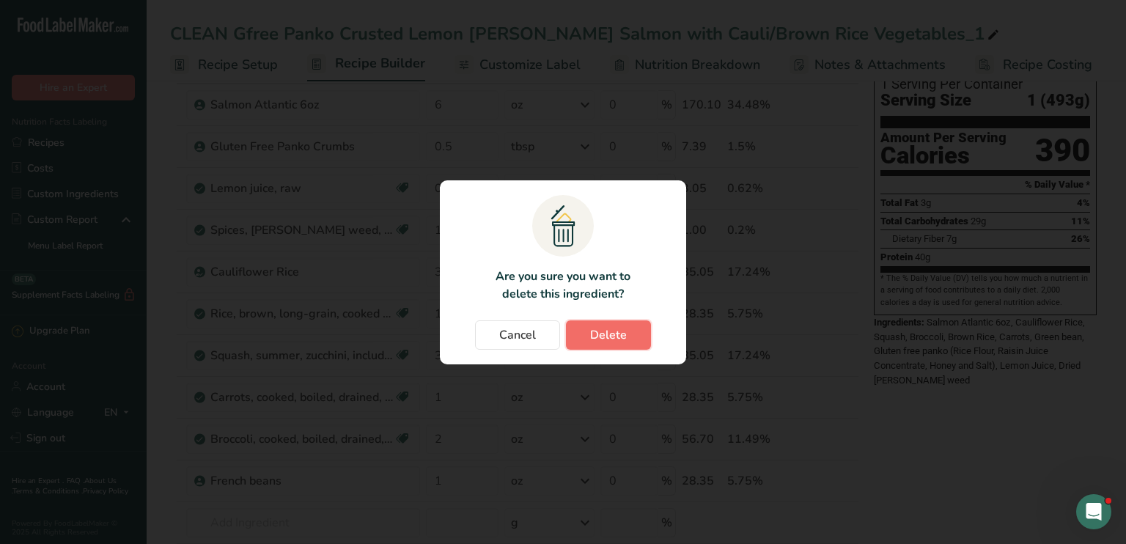
click at [602, 336] on span "Delete" at bounding box center [608, 335] width 37 height 18
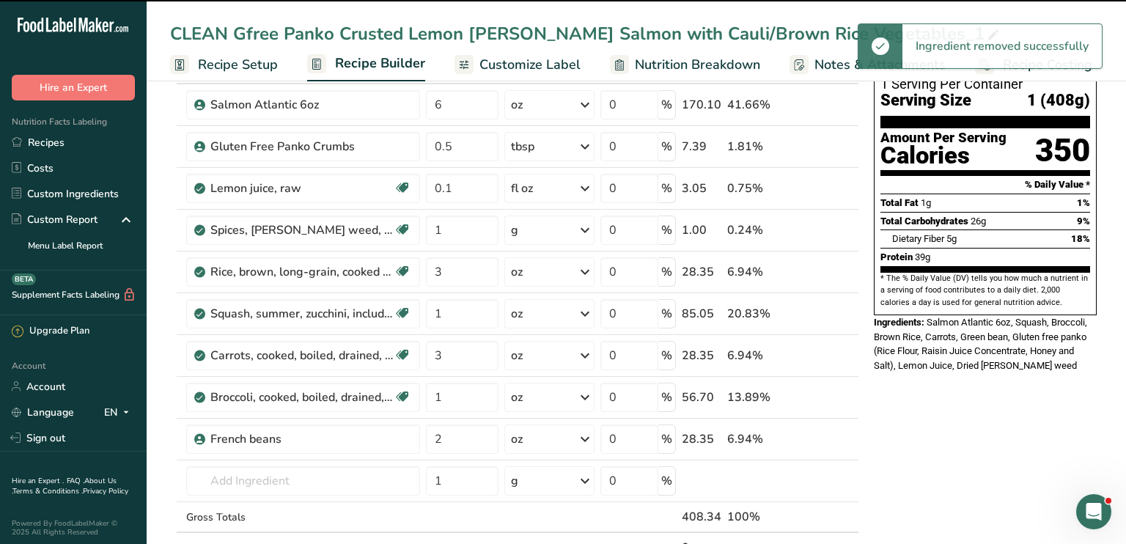
type input "1"
type input "3"
type input "1"
type input "2"
type input "1"
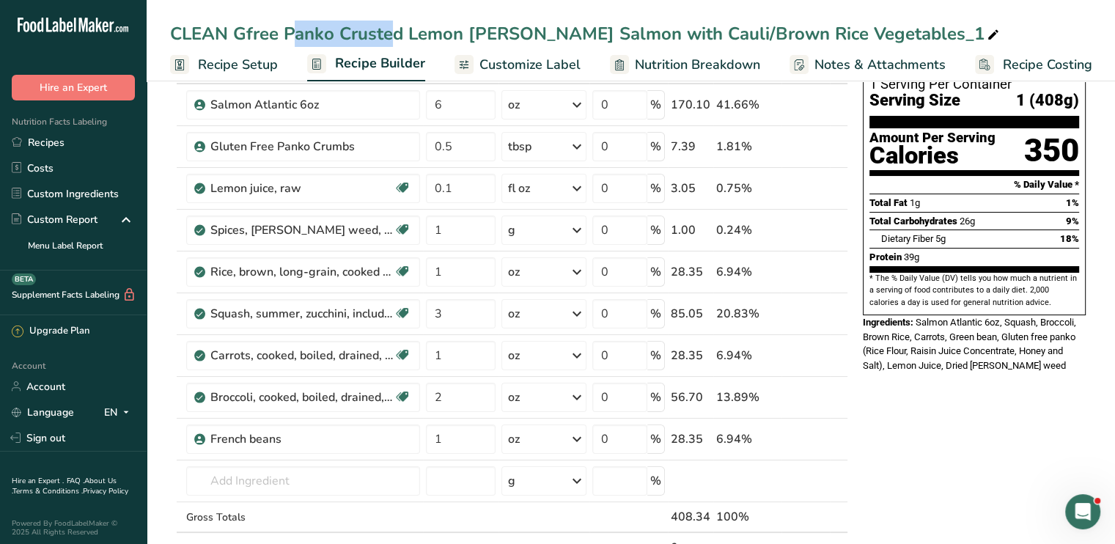
drag, startPoint x: 279, startPoint y: 36, endPoint x: 150, endPoint y: 41, distance: 129.9
click at [150, 41] on div "CLEAN Gfree Panko Crusted Lemon Dill Salmon with Cauli/Brown Rice Vegetables_1" at bounding box center [631, 34] width 969 height 26
click at [261, 37] on div "CLEAN Gfree Panko Crusted Lemon Dill Salmon with Cauli/Brown Rice Vegetables_1" at bounding box center [586, 34] width 832 height 26
click at [261, 37] on input "CLEAN Gfree Panko Crusted Lemon Dill Salmon with Cauli/Brown Rice Vegetables_1" at bounding box center [631, 34] width 922 height 26
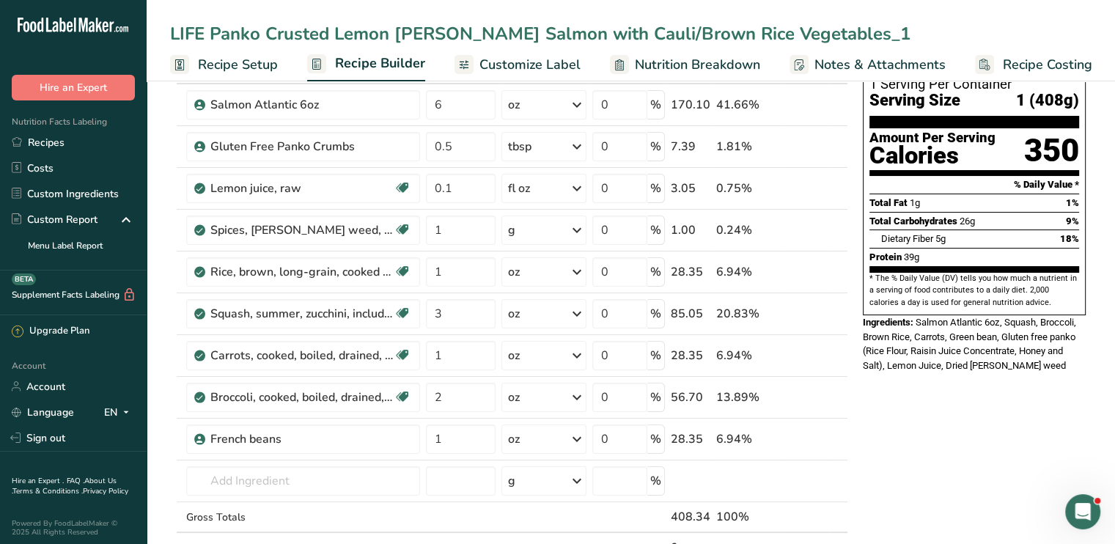
drag, startPoint x: 537, startPoint y: 34, endPoint x: 635, endPoint y: 36, distance: 98.3
click at [635, 36] on input "LIFE Panko Crusted Lemon Dill Salmon with Cauli/Brown Rice Vegetables_1" at bounding box center [631, 34] width 922 height 26
drag, startPoint x: 680, startPoint y: 38, endPoint x: 639, endPoint y: 37, distance: 41.1
click at [639, 37] on input "LIFE Panko Crusted Lemon Dill Salmon with COUSCOUS Rice Vegetables_1" at bounding box center [631, 34] width 922 height 26
click at [800, 32] on input "LIFE Panko Crusted Lemon Dill Salmon with COUSCOUS and Vegetables_1" at bounding box center [631, 34] width 922 height 26
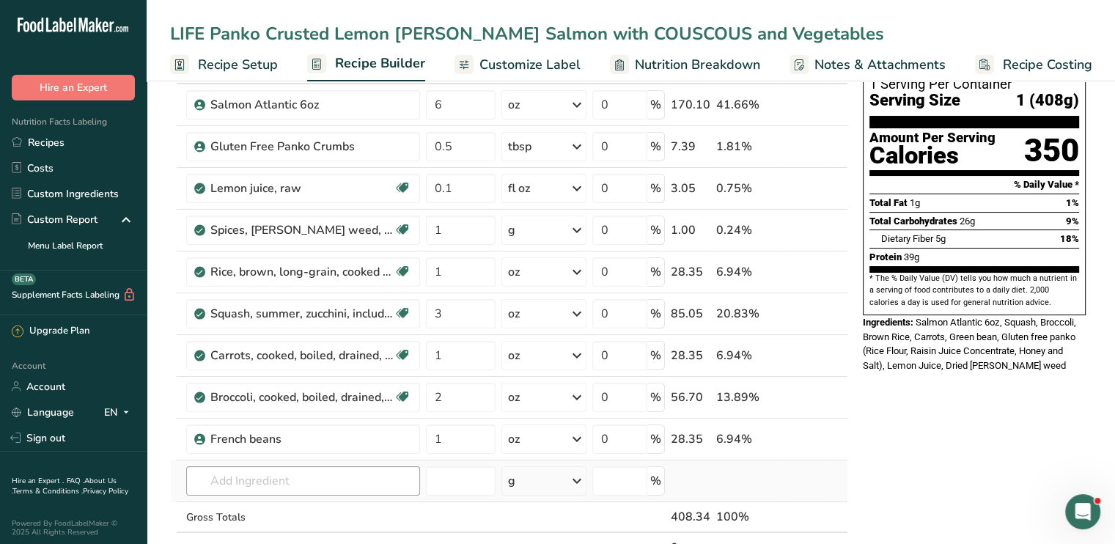
type input "LIFE Panko Crusted Lemon [PERSON_NAME] Salmon with COUSCOUS and Vegetables"
click at [270, 478] on input "text" at bounding box center [303, 480] width 234 height 29
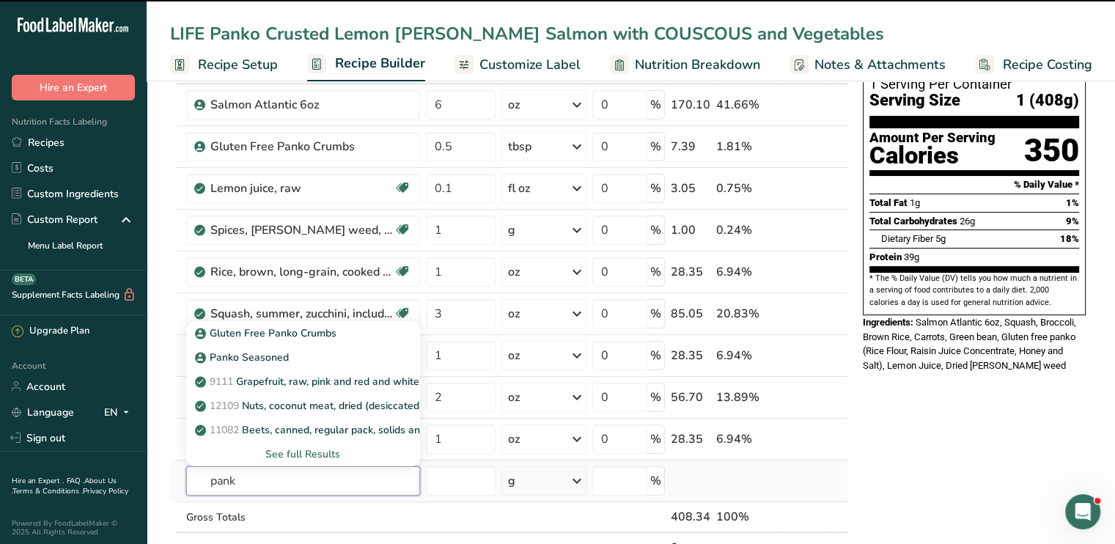
type input "panko"
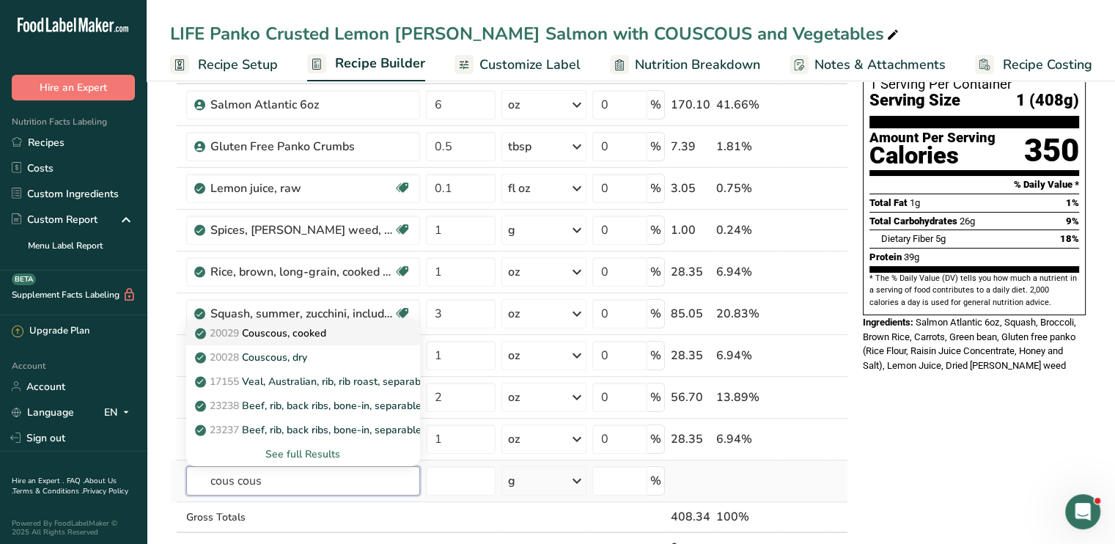
type input "cous cous"
click at [302, 329] on p "20029 Couscous, cooked" at bounding box center [262, 333] width 128 height 15
type input "Couscous, cooked"
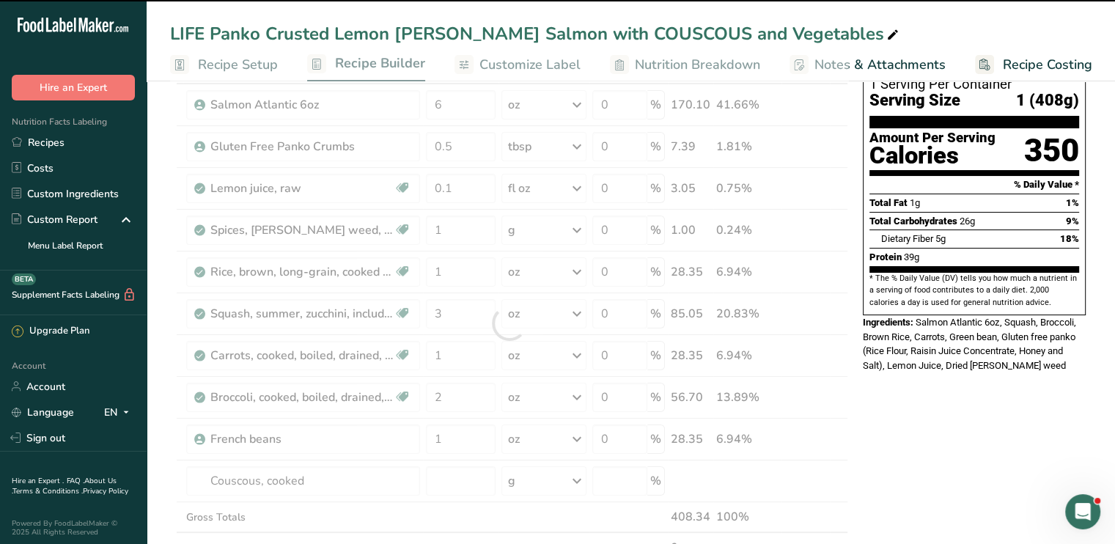
type input "0"
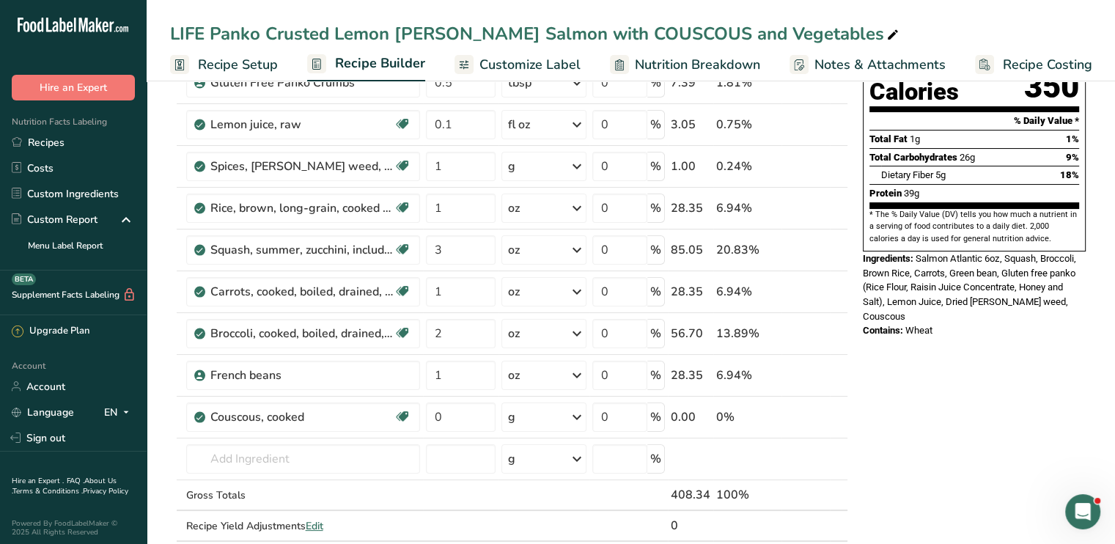
scroll to position [171, 0]
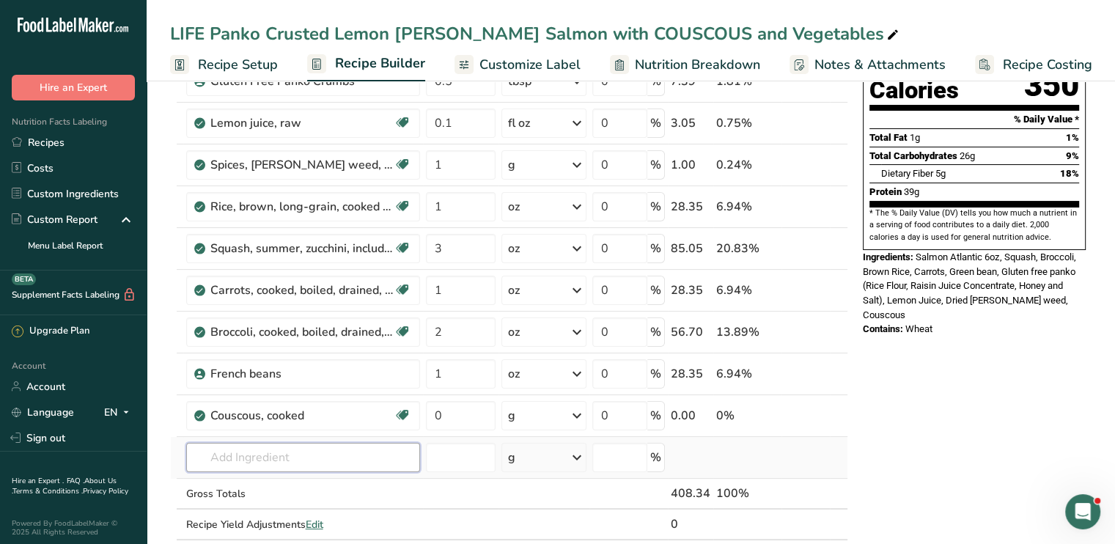
click at [319, 458] on input "text" at bounding box center [303, 457] width 234 height 29
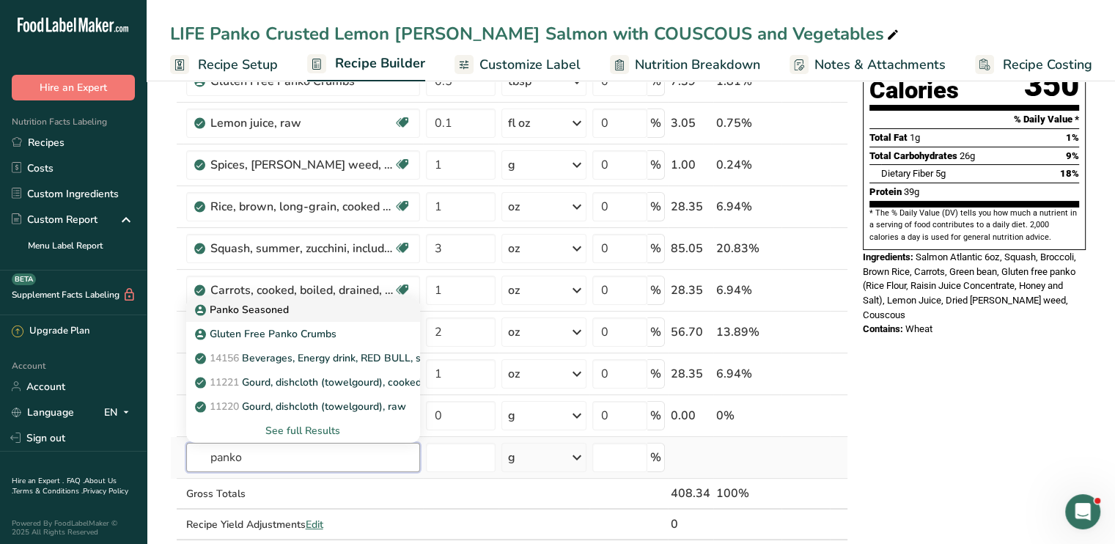
type input "panko"
click at [252, 314] on p "Panko Seasoned" at bounding box center [243, 309] width 91 height 15
type input "Panko Seasoned"
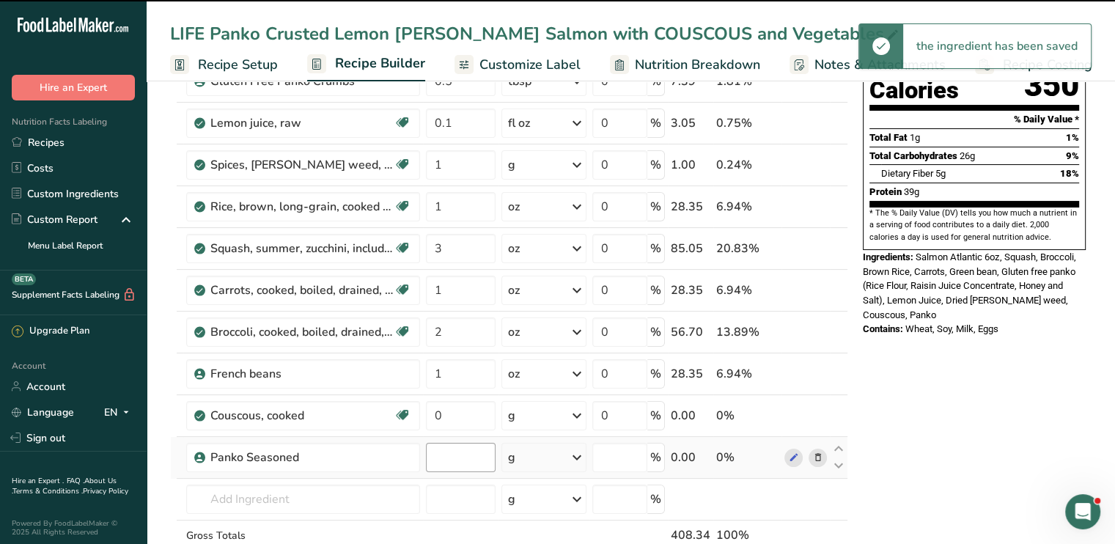
type input "0"
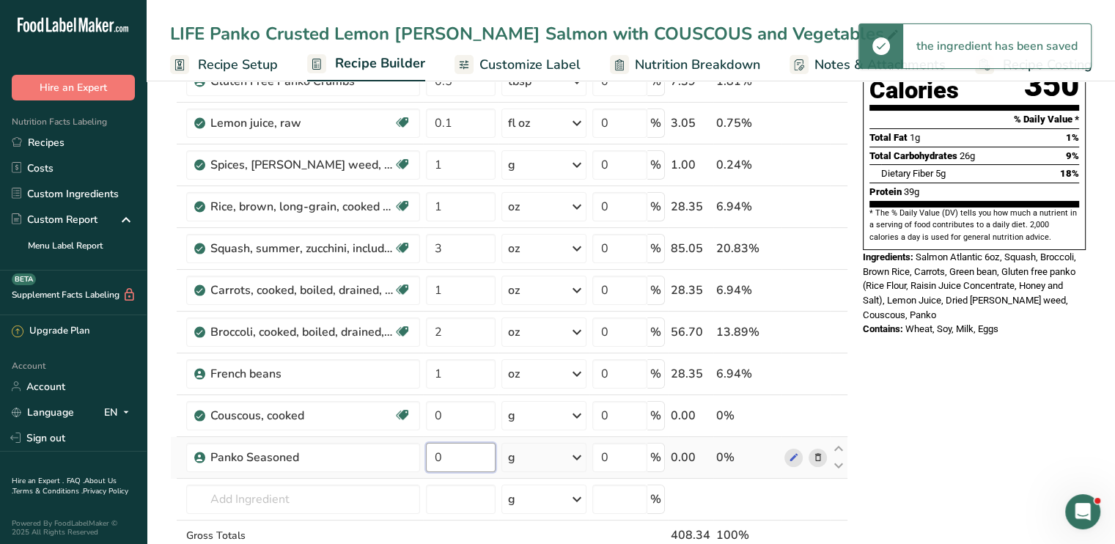
click at [455, 451] on input "0" at bounding box center [461, 457] width 70 height 29
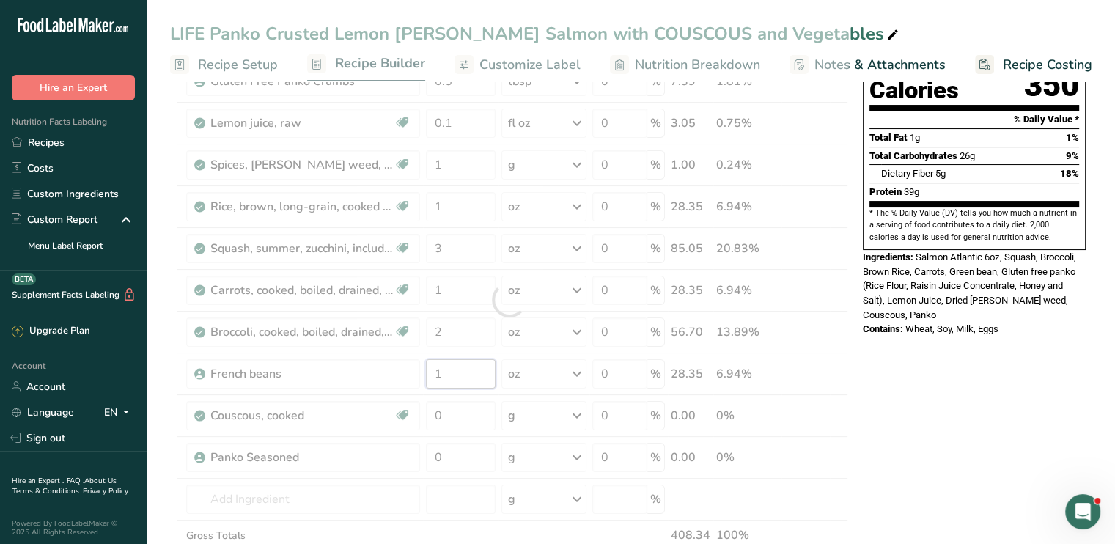
drag, startPoint x: 452, startPoint y: 378, endPoint x: 399, endPoint y: 392, distance: 54.8
click at [399, 392] on div "Ingredient * Amount * Unit * Waste * .a-a{fill:#347362;}.b-a{fill:#fff;} Grams …" at bounding box center [509, 300] width 678 height 625
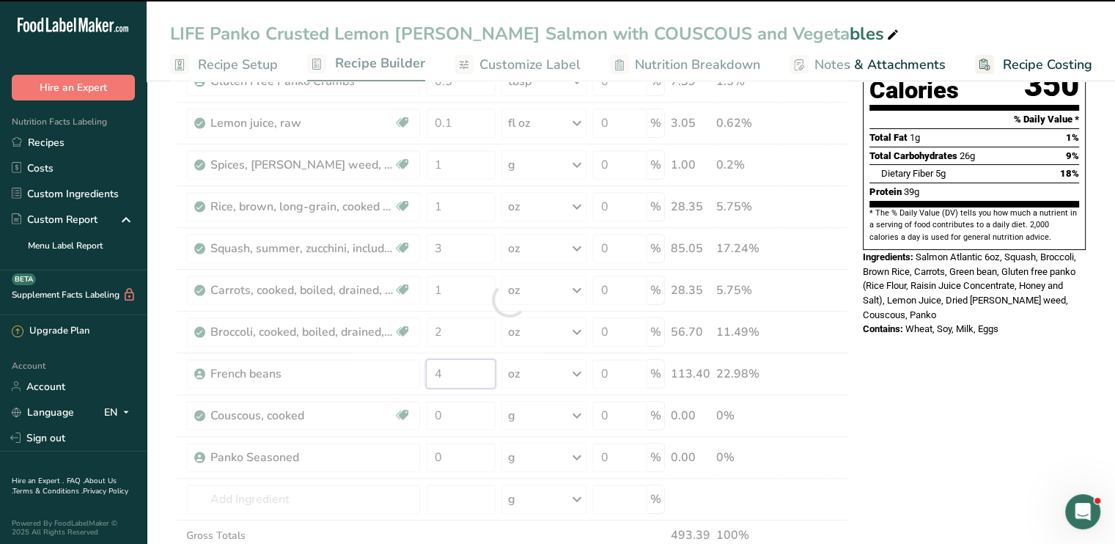
type input "1"
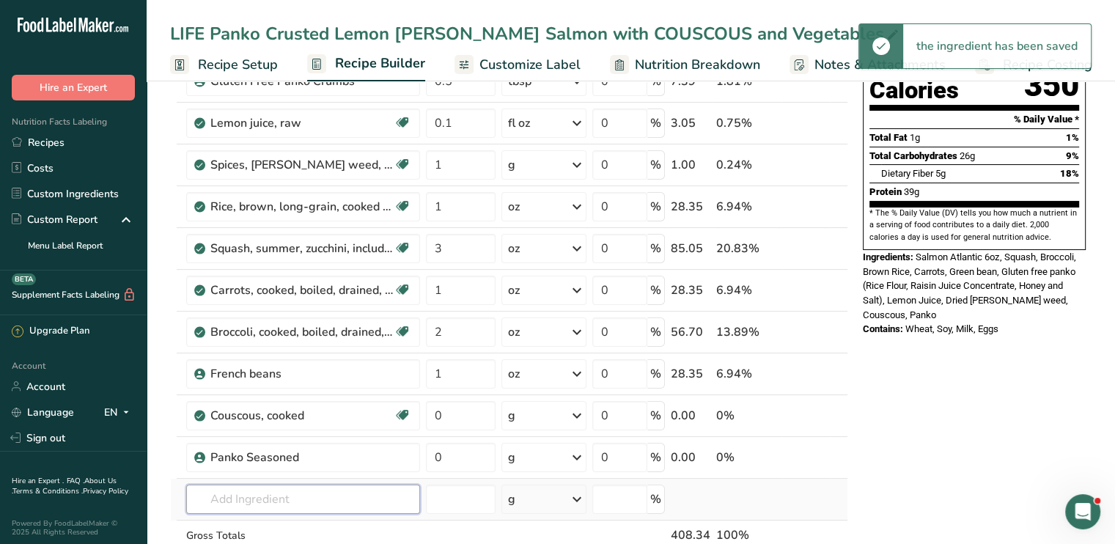
click at [290, 497] on div "Ingredient * Amount * Unit * Waste * .a-a{fill:#347362;}.b-a{fill:#fff;} Grams …" at bounding box center [509, 300] width 678 height 625
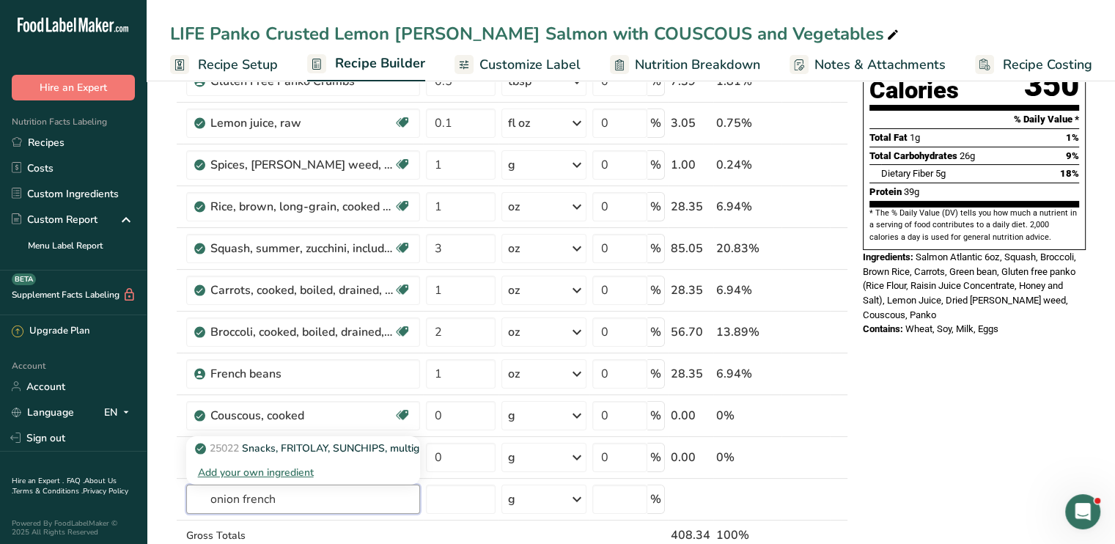
type input "onion french"
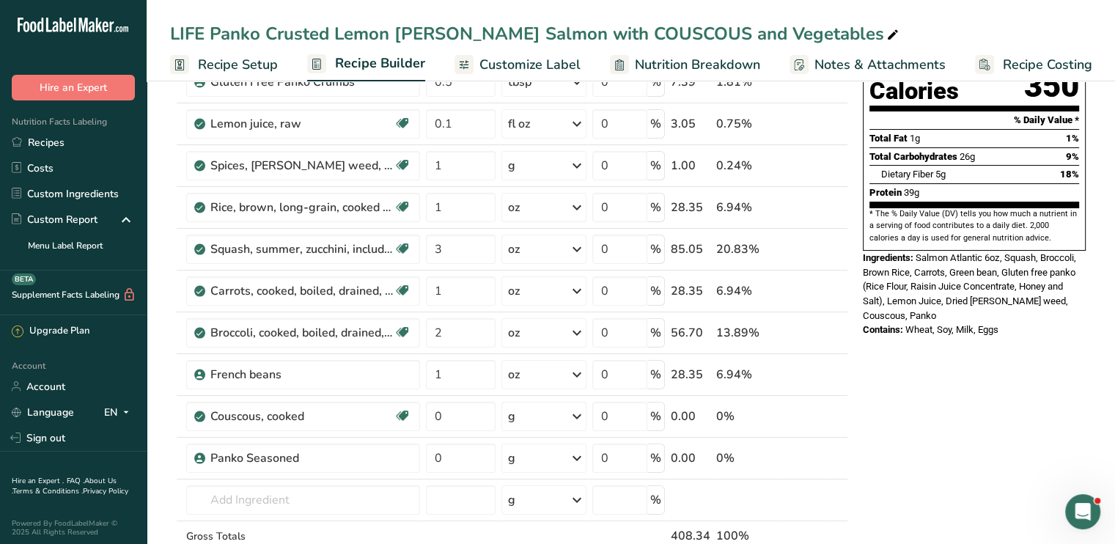
scroll to position [175, 0]
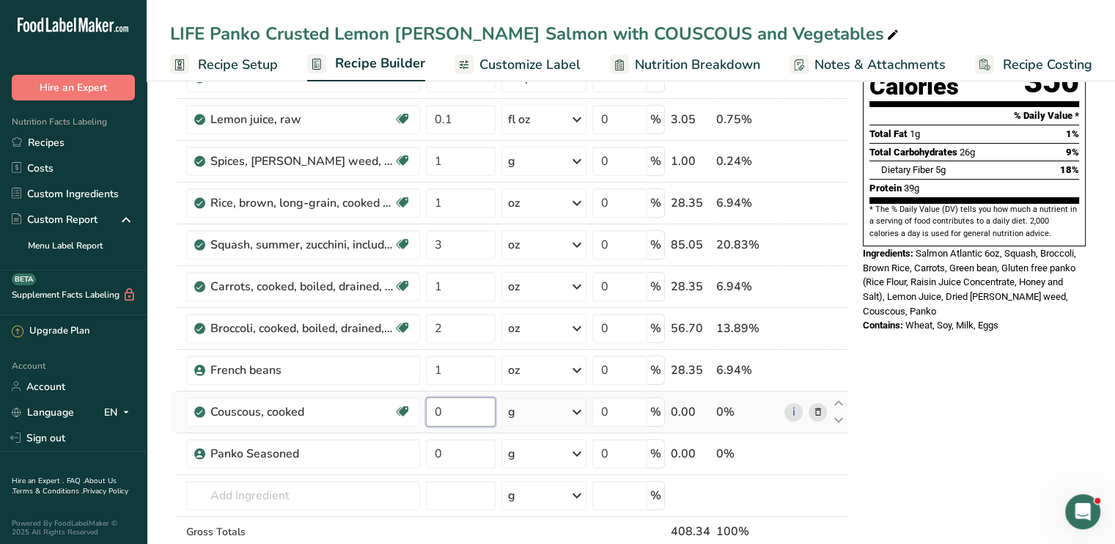
drag, startPoint x: 449, startPoint y: 416, endPoint x: 377, endPoint y: 430, distance: 73.9
click at [377, 430] on tr "Couscous, cooked Dairy free Vegan Vegetarian Soy free 0 g Portions 1 cup, cooke…" at bounding box center [509, 413] width 677 height 42
type input "3"
click at [577, 413] on div "Ingredient * Amount * Unit * Waste * .a-a{fill:#347362;}.b-a{fill:#fff;} Grams …" at bounding box center [509, 296] width 678 height 625
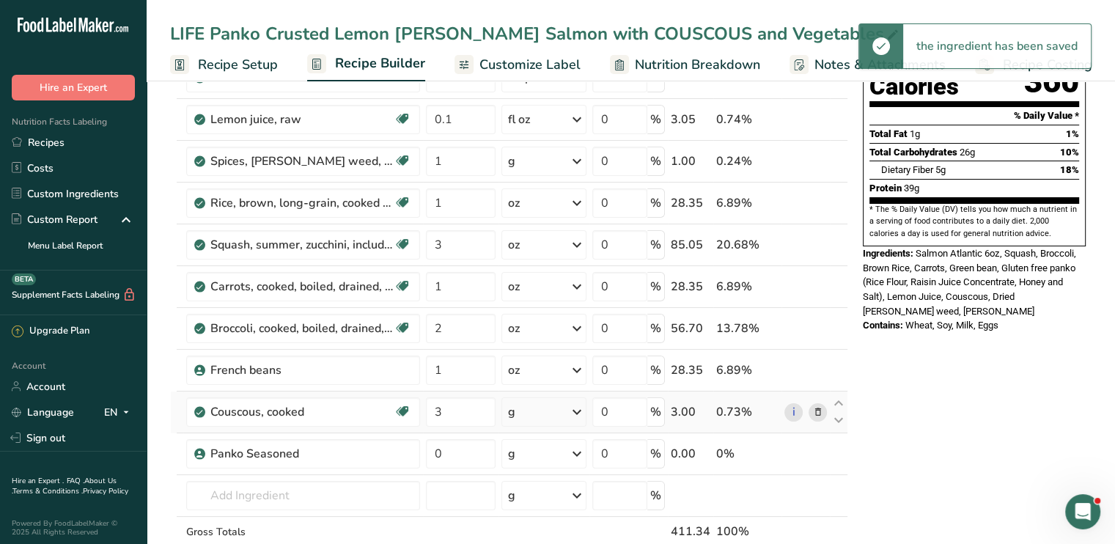
click at [577, 413] on icon at bounding box center [577, 412] width 18 height 26
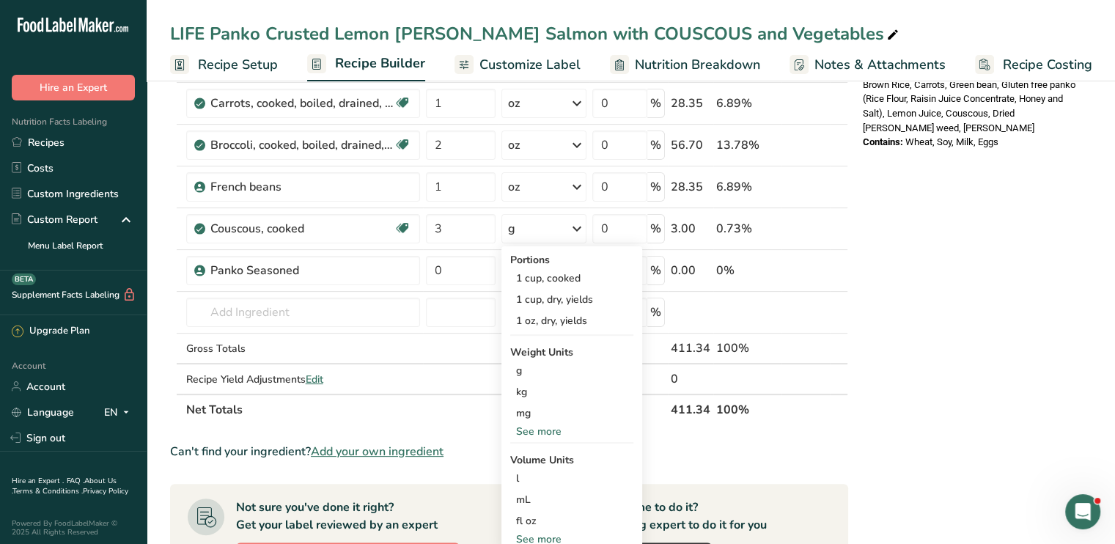
scroll to position [361, 0]
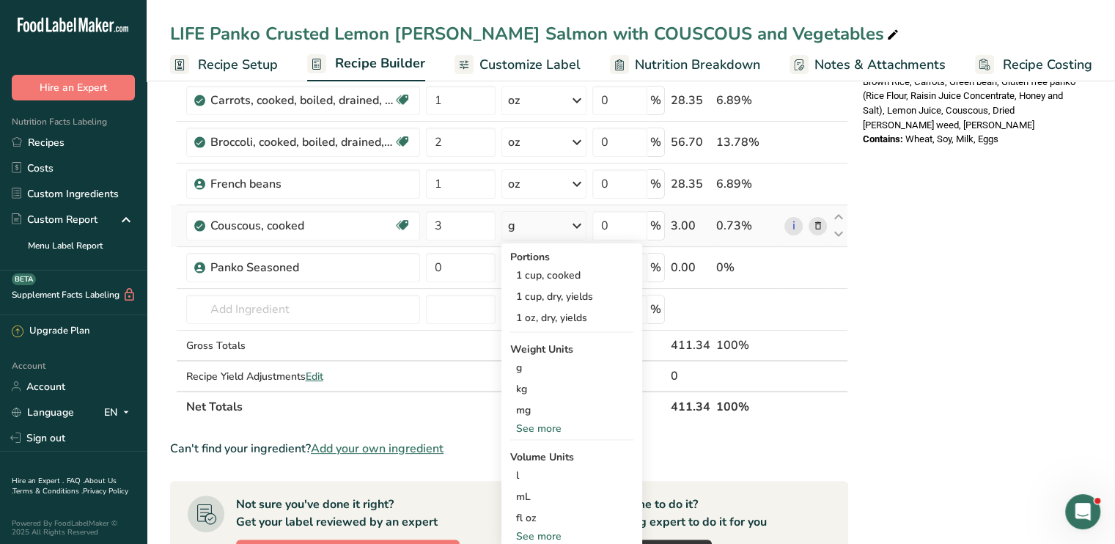
click at [554, 425] on div "See more" at bounding box center [571, 428] width 123 height 15
click at [543, 471] on div "oz" at bounding box center [571, 473] width 123 height 21
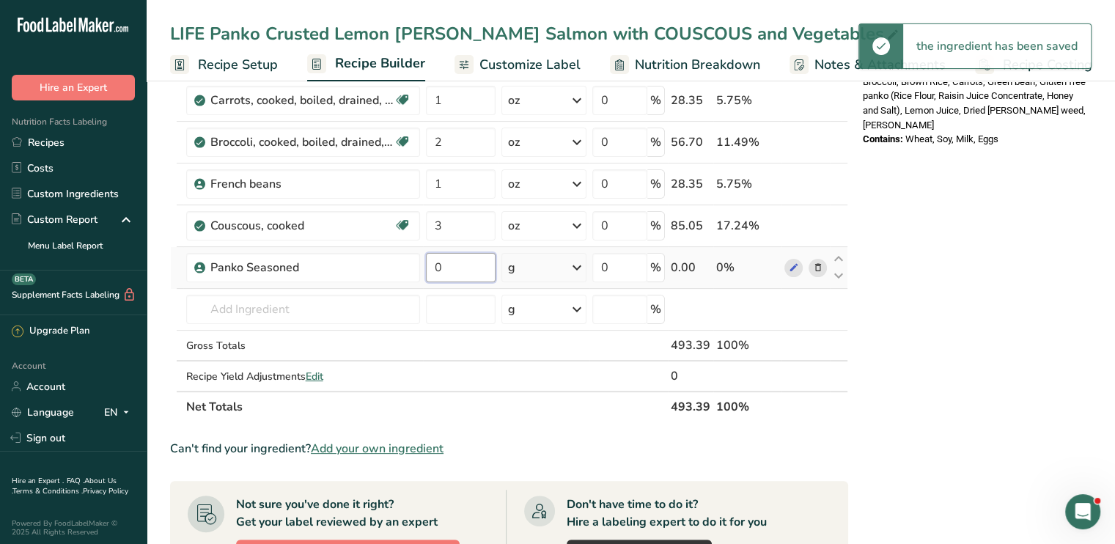
click at [445, 265] on input "0" at bounding box center [461, 267] width 70 height 29
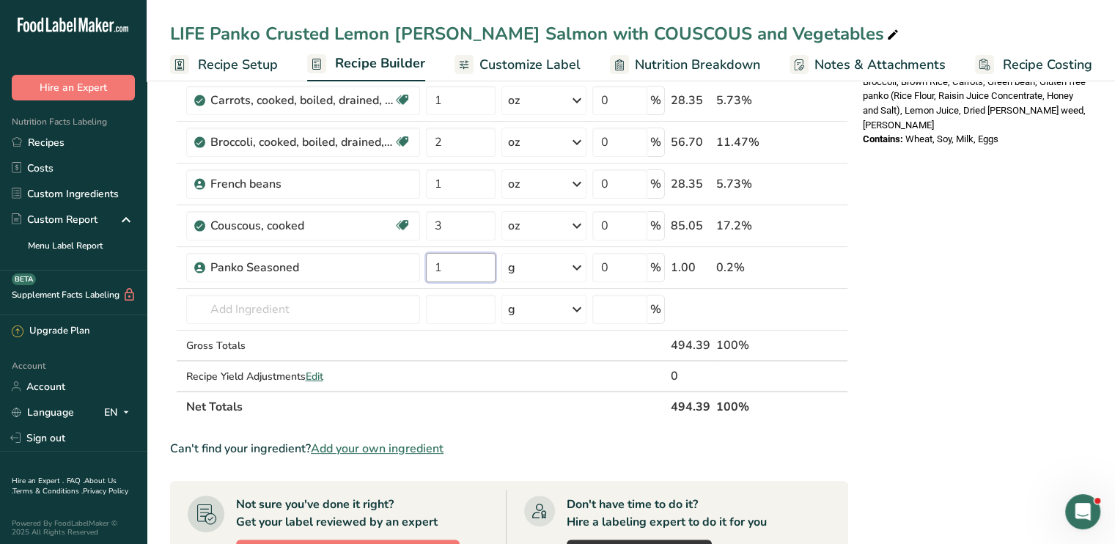
type input "1"
click at [944, 216] on div "Nutrition Facts 1 Serving Per Container Serving Size 1 (493g) Amount Per Servin…" at bounding box center [974, 349] width 235 height 1220
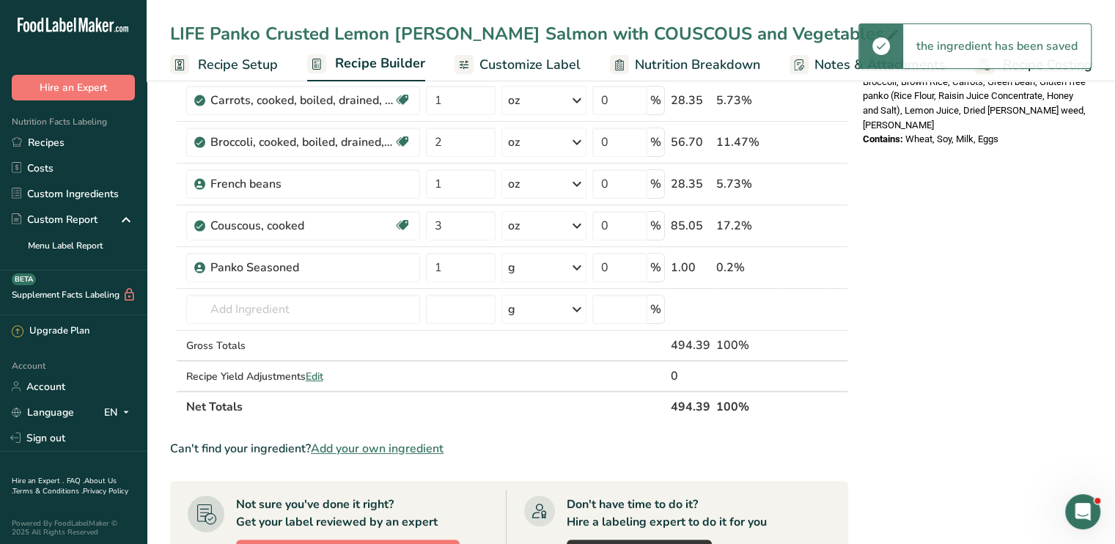
click at [499, 58] on span "Customize Label" at bounding box center [530, 65] width 101 height 20
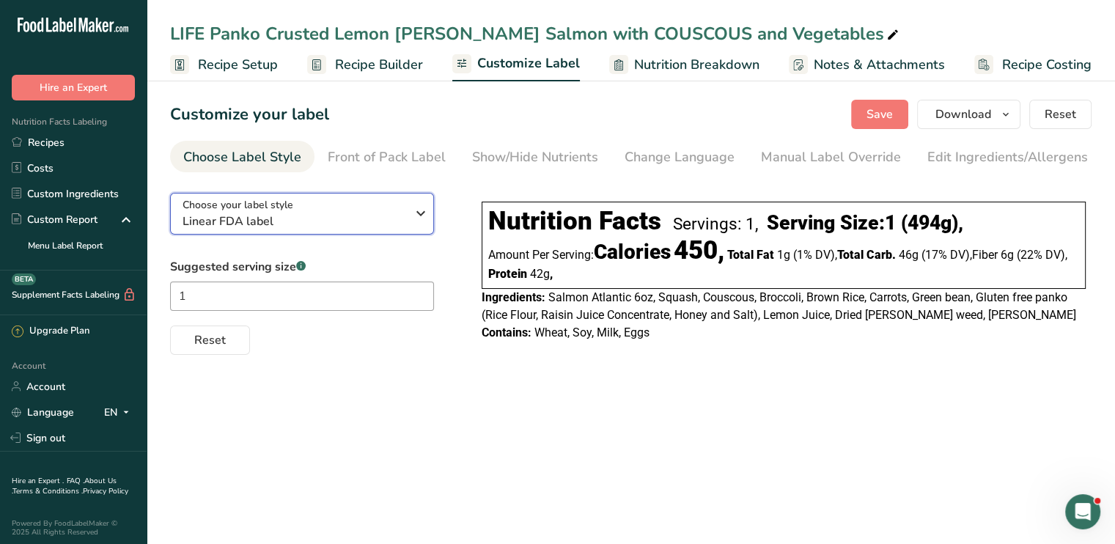
click at [412, 212] on icon "button" at bounding box center [421, 213] width 18 height 26
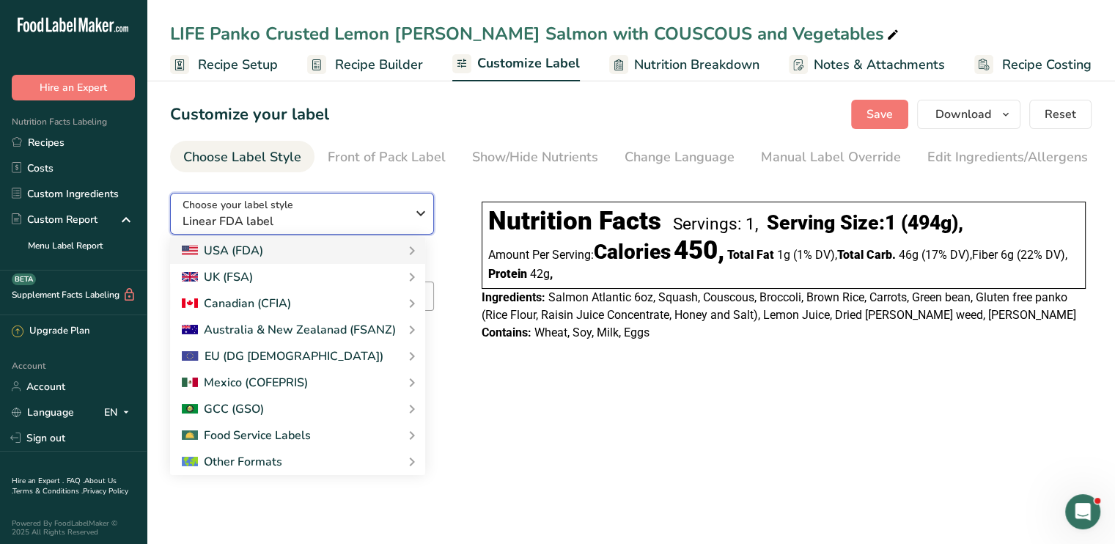
click at [412, 212] on icon "button" at bounding box center [421, 213] width 18 height 26
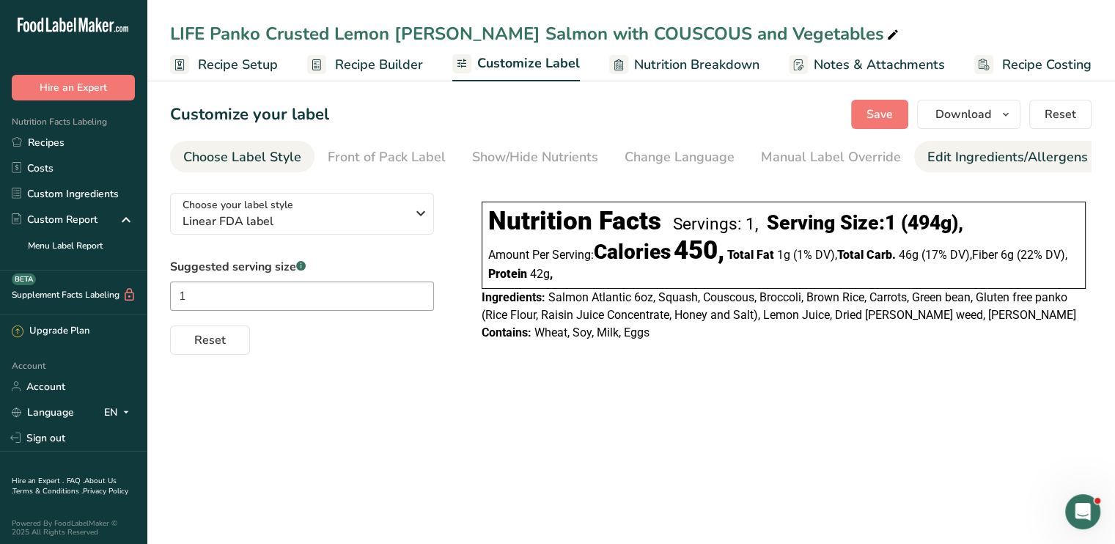
click at [937, 156] on div "Edit Ingredients/Allergens List" at bounding box center [1021, 157] width 186 height 20
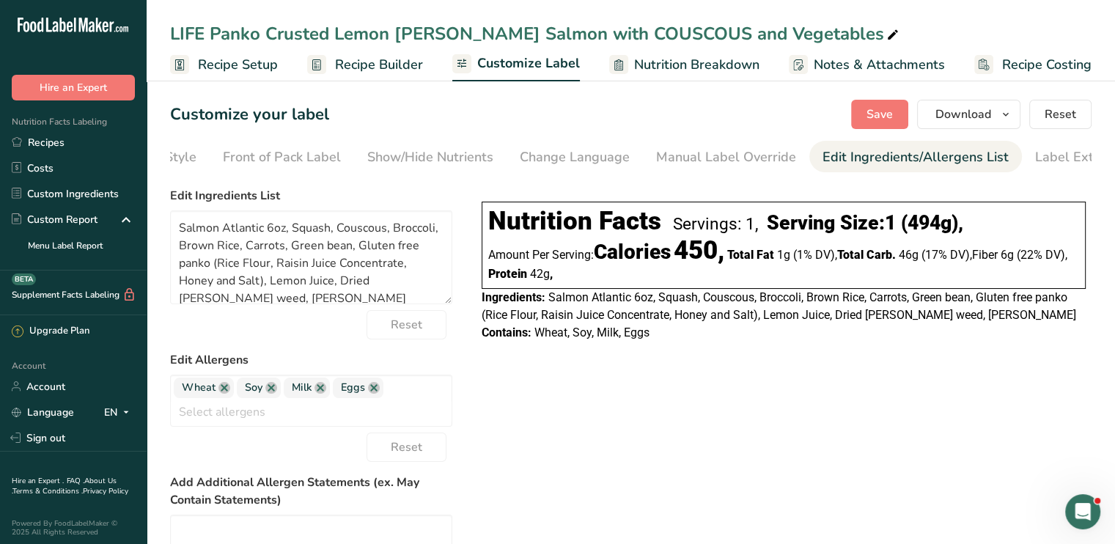
scroll to position [0, 144]
click at [224, 392] on link at bounding box center [225, 388] width 12 height 12
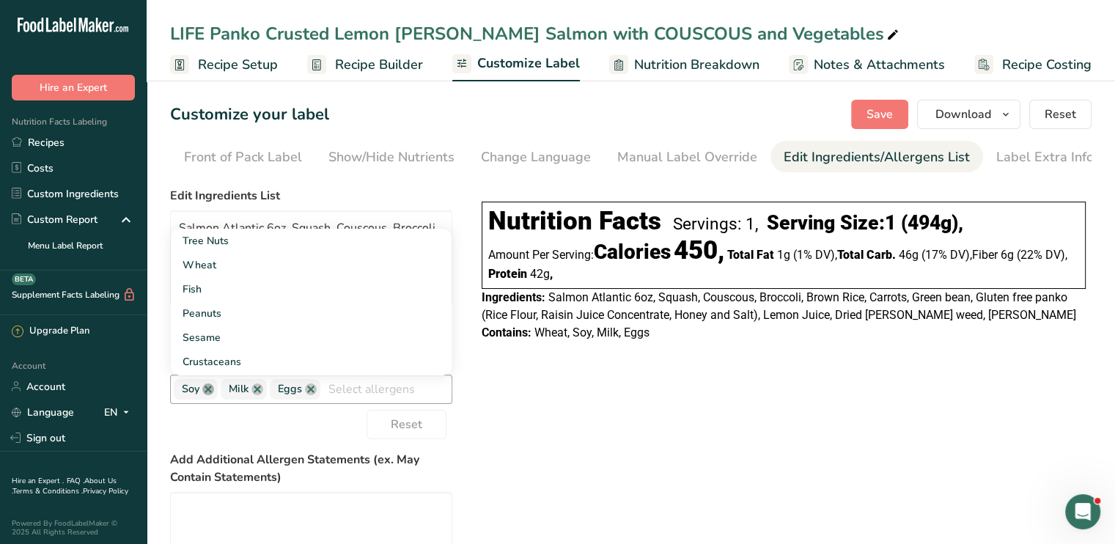
click at [206, 394] on link at bounding box center [208, 389] width 12 height 12
click at [206, 394] on link at bounding box center [211, 389] width 12 height 12
click at [211, 395] on link at bounding box center [215, 389] width 12 height 12
click at [883, 119] on span "Save" at bounding box center [880, 115] width 26 height 18
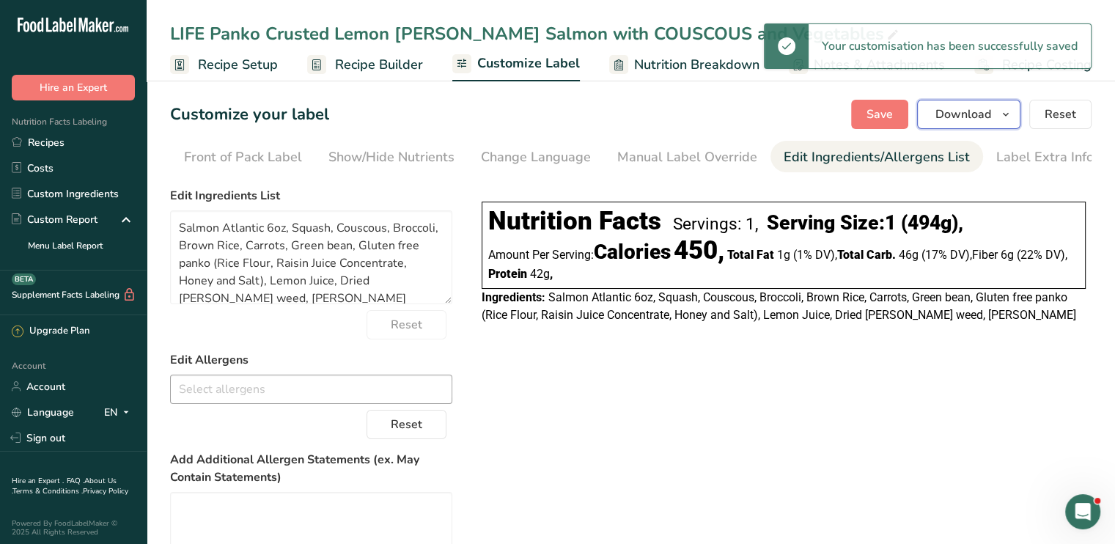
click at [956, 110] on span "Download" at bounding box center [964, 115] width 56 height 18
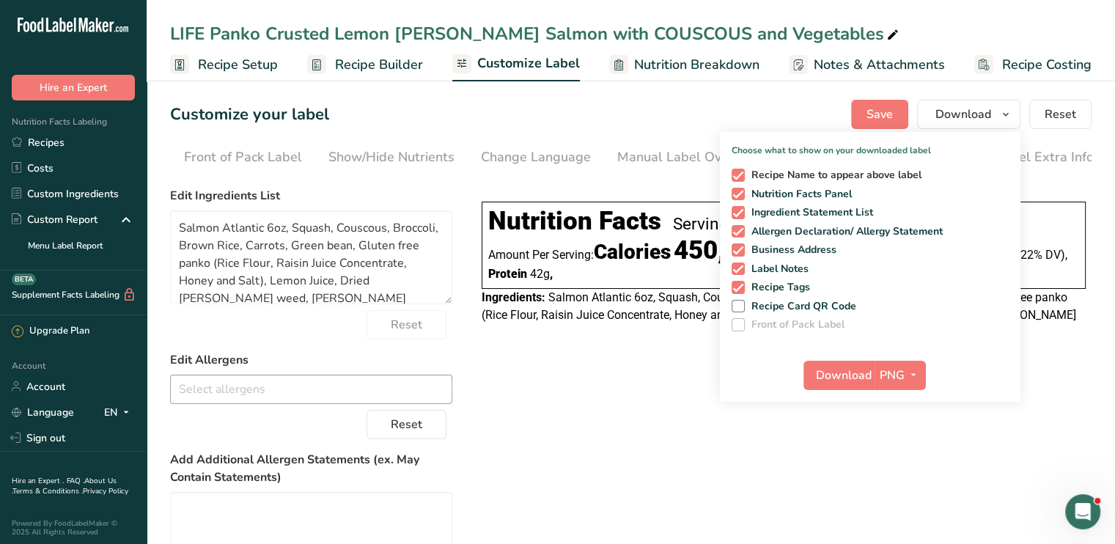
click at [736, 178] on span at bounding box center [738, 175] width 13 height 13
click at [736, 178] on input "Recipe Name to appear above label" at bounding box center [737, 175] width 10 height 10
checkbox input "false"
click at [739, 231] on span at bounding box center [738, 231] width 13 height 13
click at [739, 231] on input "Allergen Declaration/ Allergy Statement" at bounding box center [737, 232] width 10 height 10
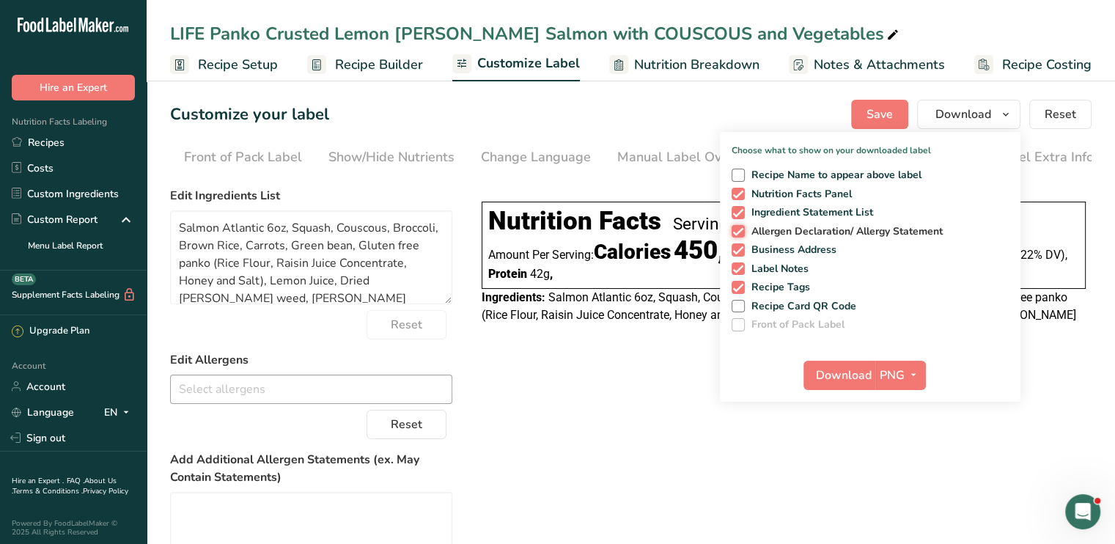
checkbox input "false"
click at [739, 249] on span at bounding box center [738, 249] width 13 height 13
click at [739, 249] on input "Business Address" at bounding box center [737, 250] width 10 height 10
checkbox input "false"
click at [739, 266] on span at bounding box center [738, 269] width 13 height 13
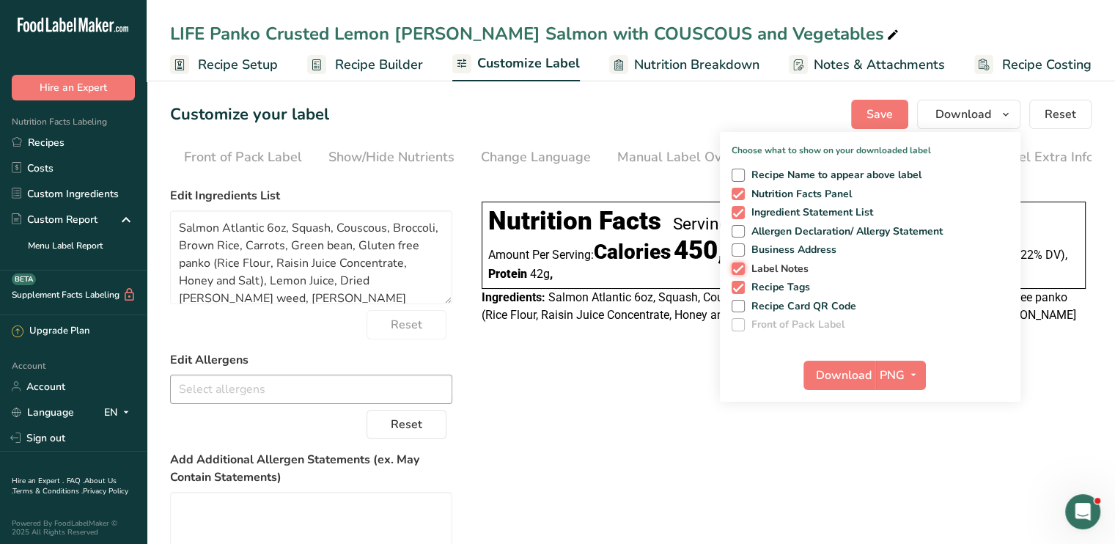
click at [739, 266] on input "Label Notes" at bounding box center [737, 269] width 10 height 10
checkbox input "false"
click at [739, 288] on span at bounding box center [738, 287] width 13 height 13
click at [739, 288] on input "Recipe Tags" at bounding box center [737, 287] width 10 height 10
checkbox input "false"
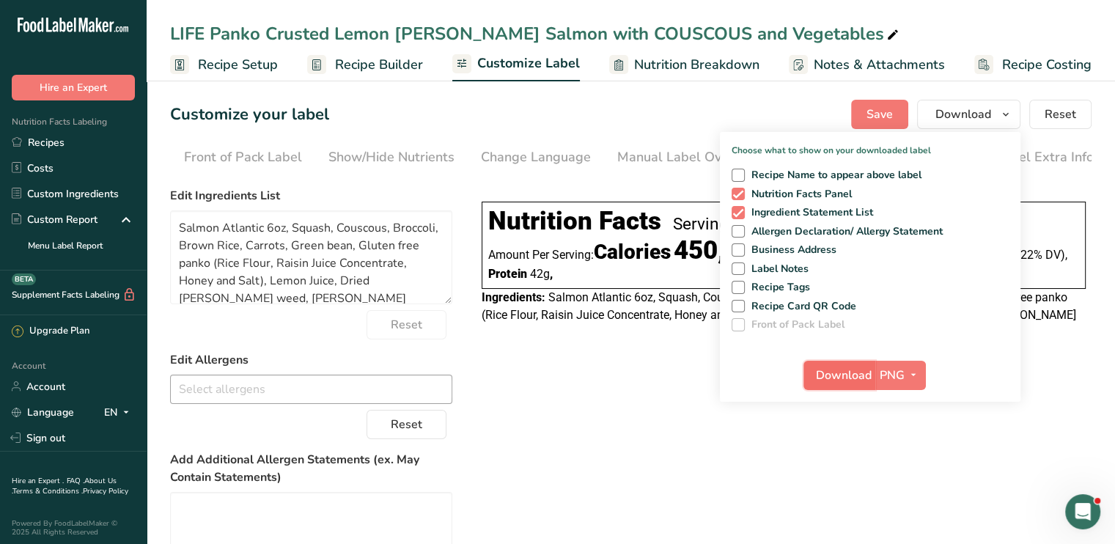
click at [848, 375] on span "Download" at bounding box center [844, 376] width 56 height 18
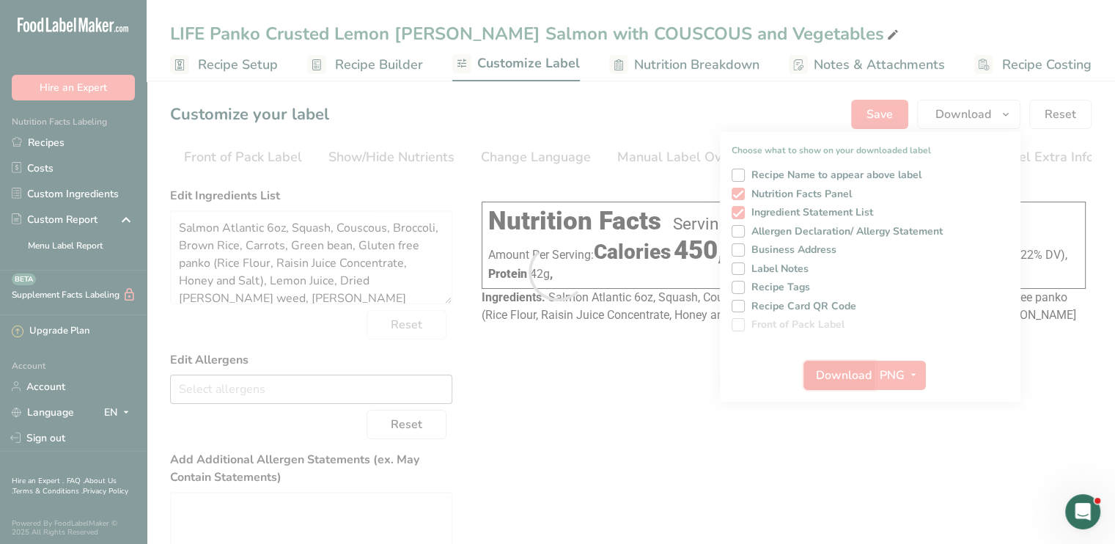
scroll to position [0, 0]
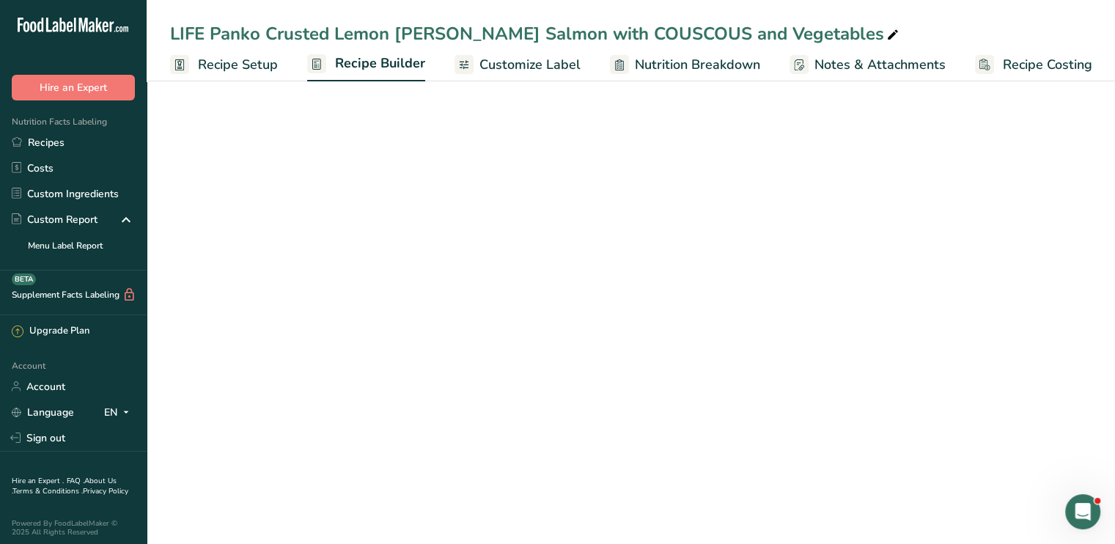
scroll to position [361, 0]
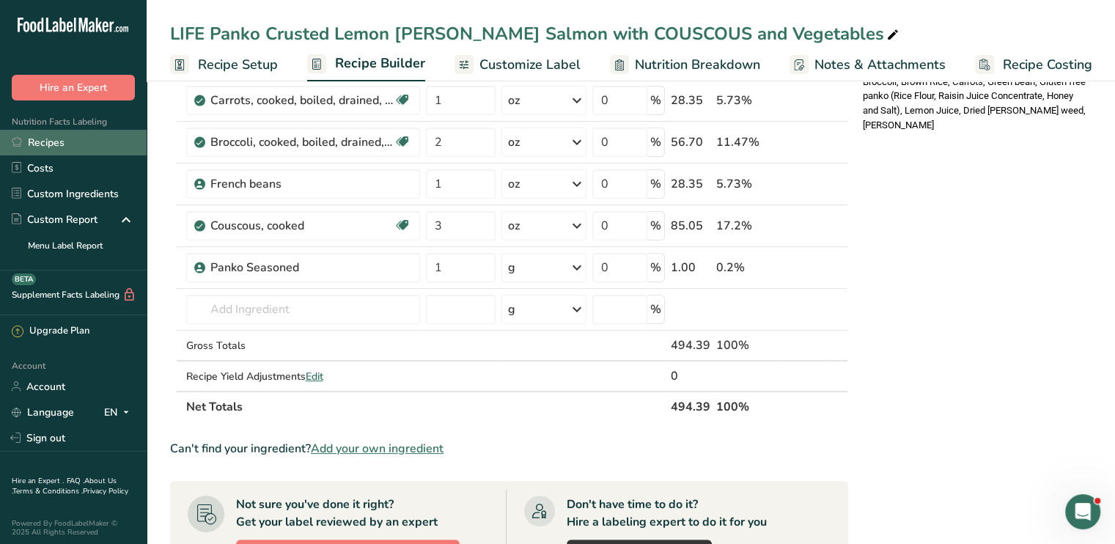
click at [38, 146] on link "Recipes" at bounding box center [73, 143] width 147 height 26
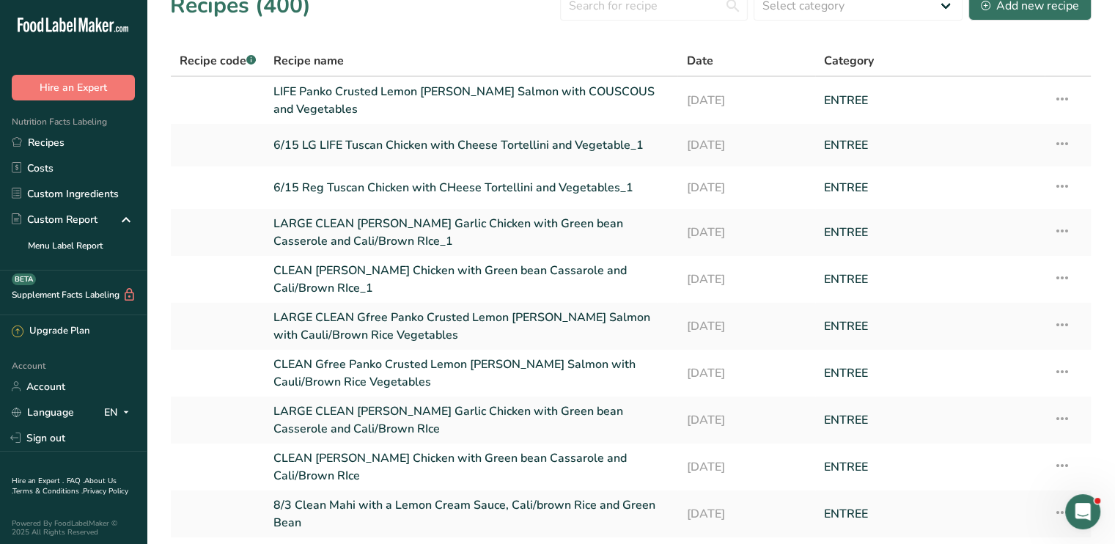
scroll to position [32, 0]
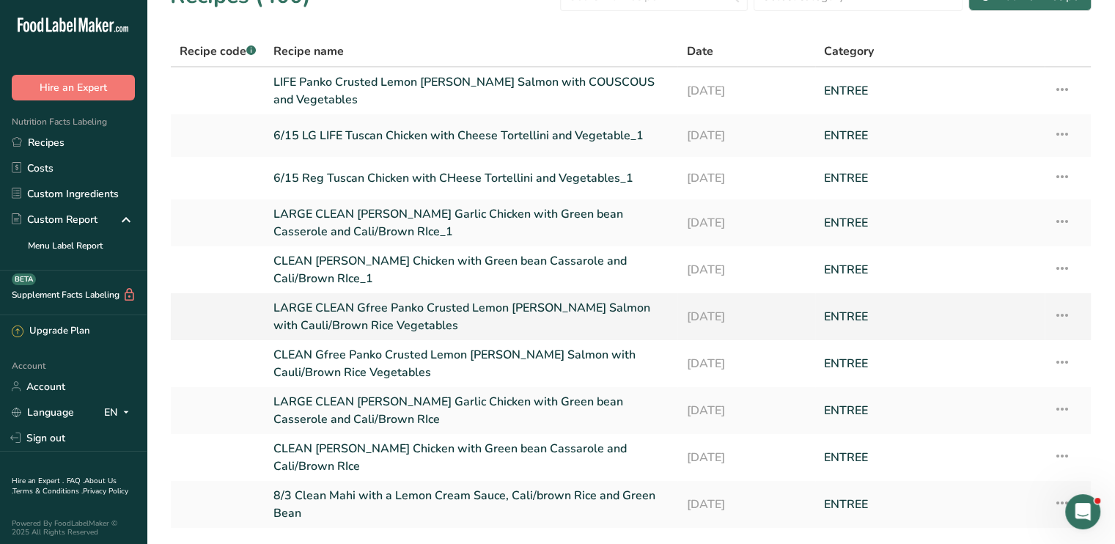
click at [1064, 316] on icon at bounding box center [1063, 315] width 18 height 26
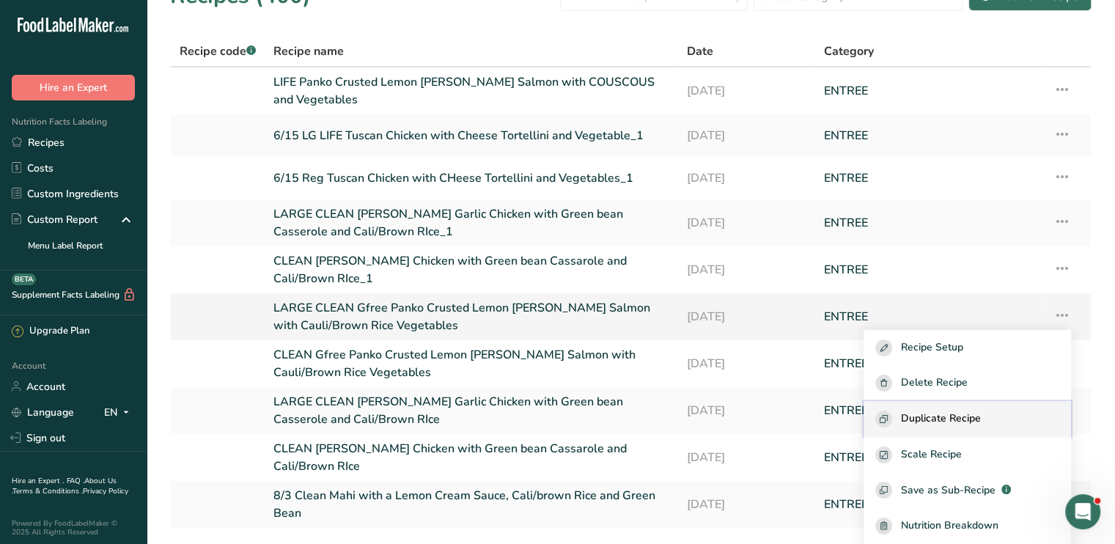
click at [981, 411] on span "Duplicate Recipe" at bounding box center [941, 419] width 80 height 17
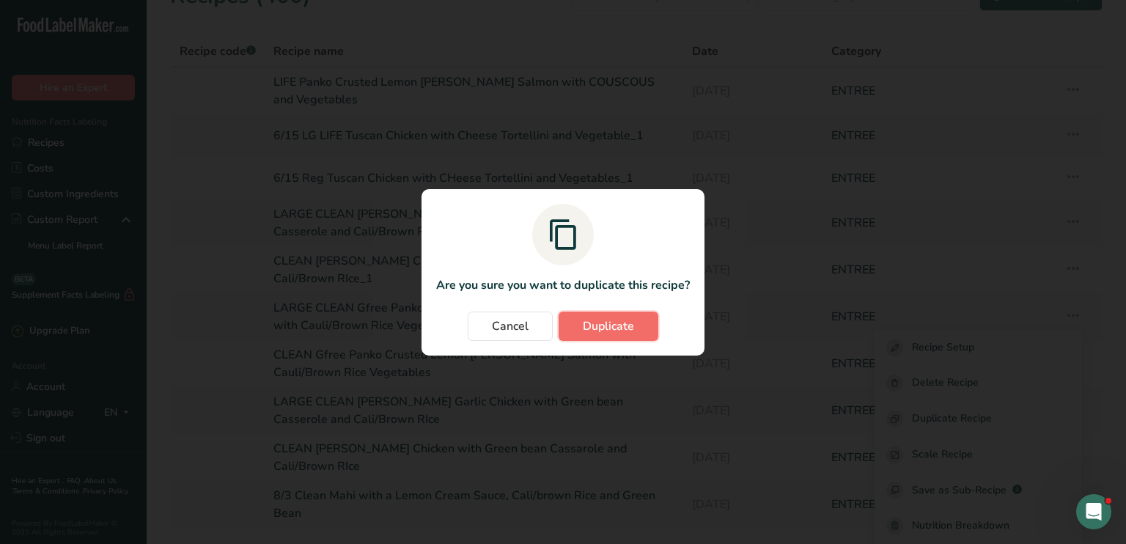
click at [605, 318] on span "Duplicate" at bounding box center [608, 326] width 51 height 18
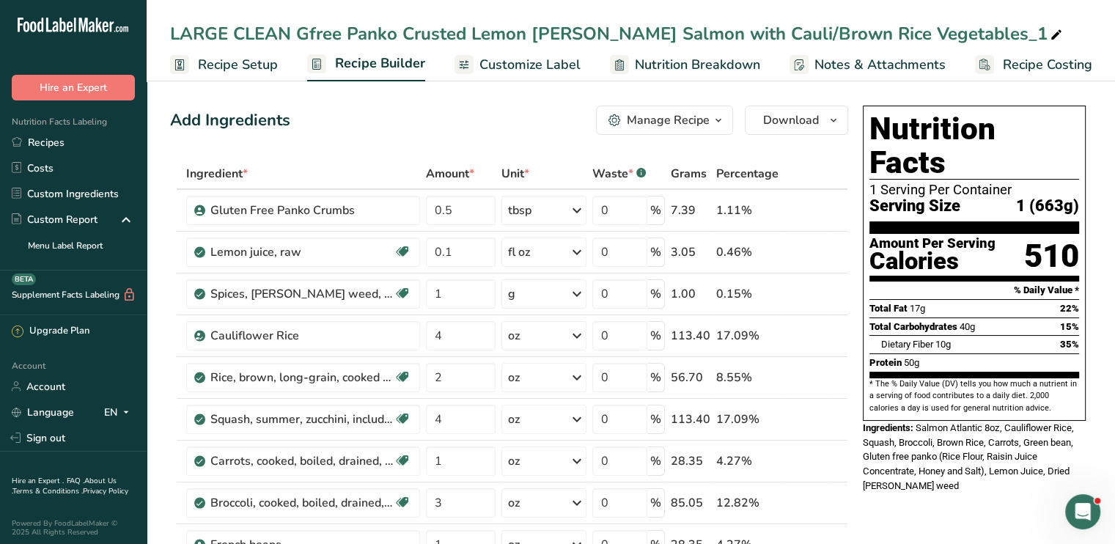
click at [293, 40] on div "LARGE CLEAN Gfree Panko Crusted Lemon [PERSON_NAME] Salmon with Cauli/Brown Ric…" at bounding box center [617, 34] width 895 height 26
click at [287, 29] on input "LARGE CLEAN Gfree Panko Crusted Lemon [PERSON_NAME] Salmon with Cauli/Brown Ric…" at bounding box center [631, 34] width 922 height 26
drag, startPoint x: 287, startPoint y: 29, endPoint x: 232, endPoint y: 31, distance: 54.3
click at [232, 31] on input "LARGE CLEAN Gfree Panko Crusted Lemon [PERSON_NAME] Salmon with Cauli/Brown Ric…" at bounding box center [631, 34] width 922 height 26
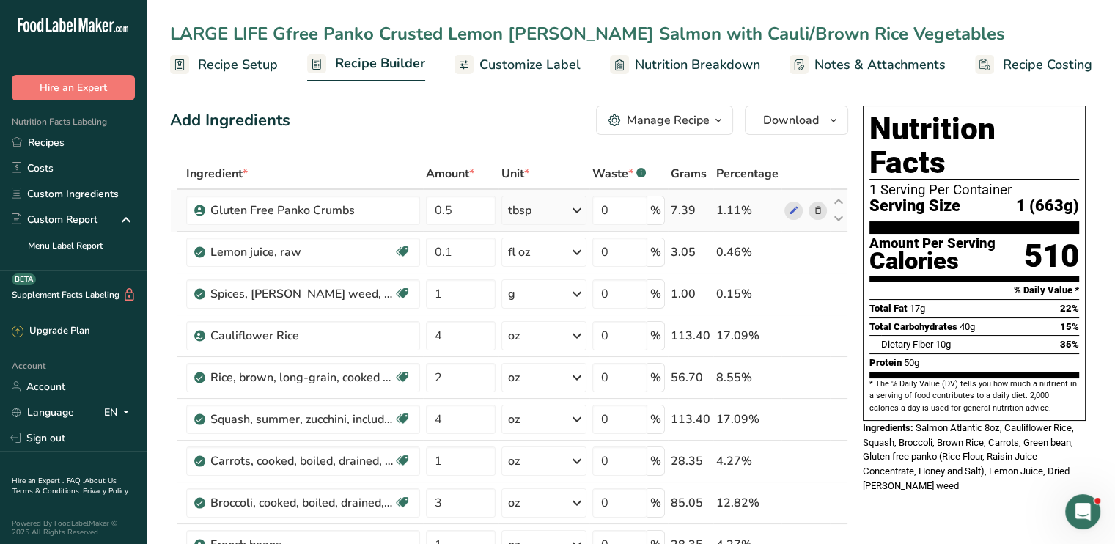
type input "LARGE LIFE Gfree Panko Crusted Lemon [PERSON_NAME] Salmon with Cauli/Brown Rice…"
click at [814, 211] on icon at bounding box center [817, 210] width 10 height 15
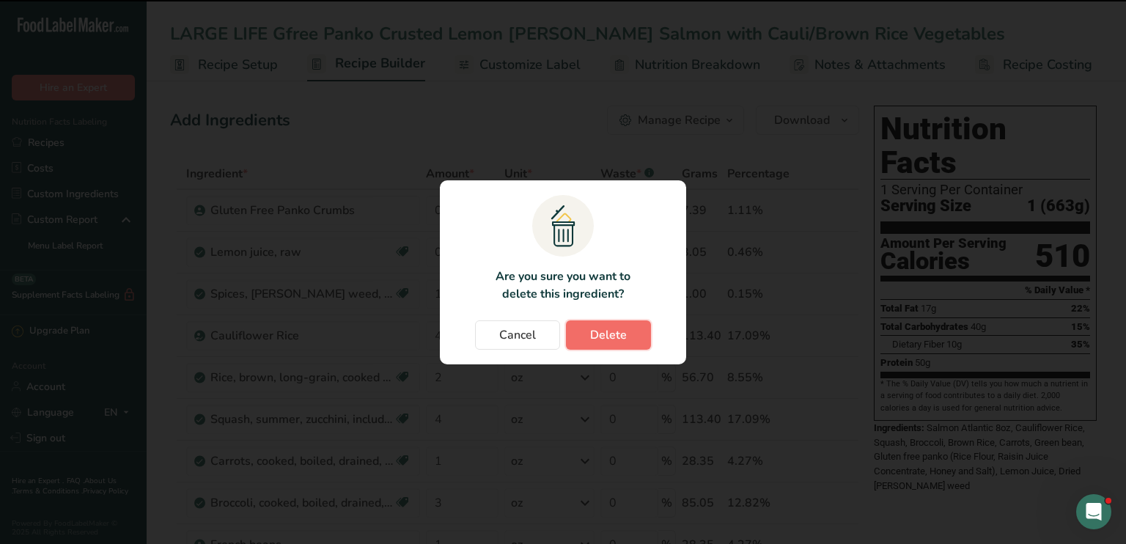
click at [619, 330] on span "Delete" at bounding box center [608, 335] width 37 height 18
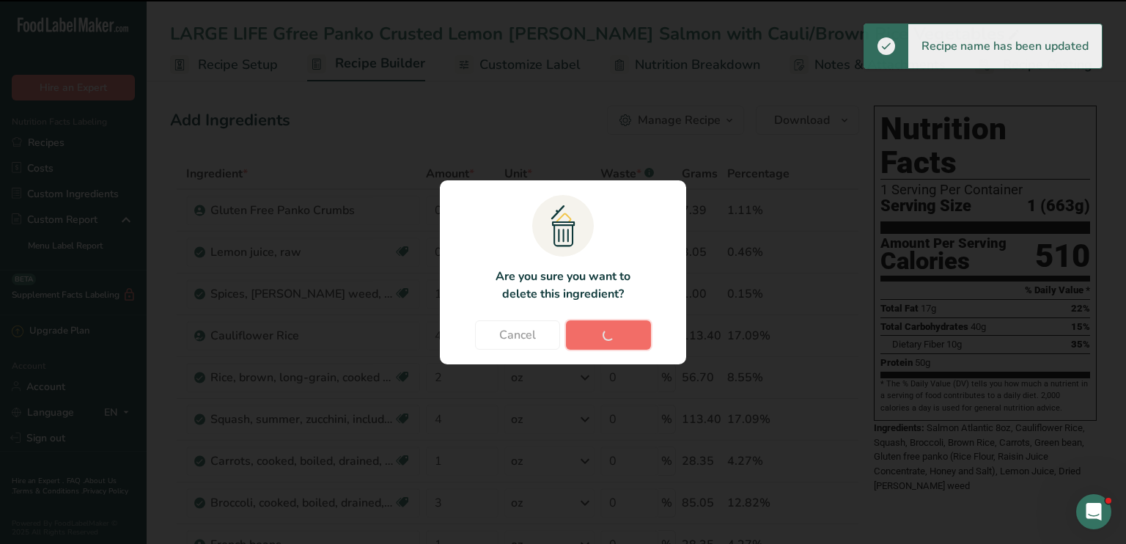
type input "0.1"
type input "1"
type input "4"
type input "2"
type input "4"
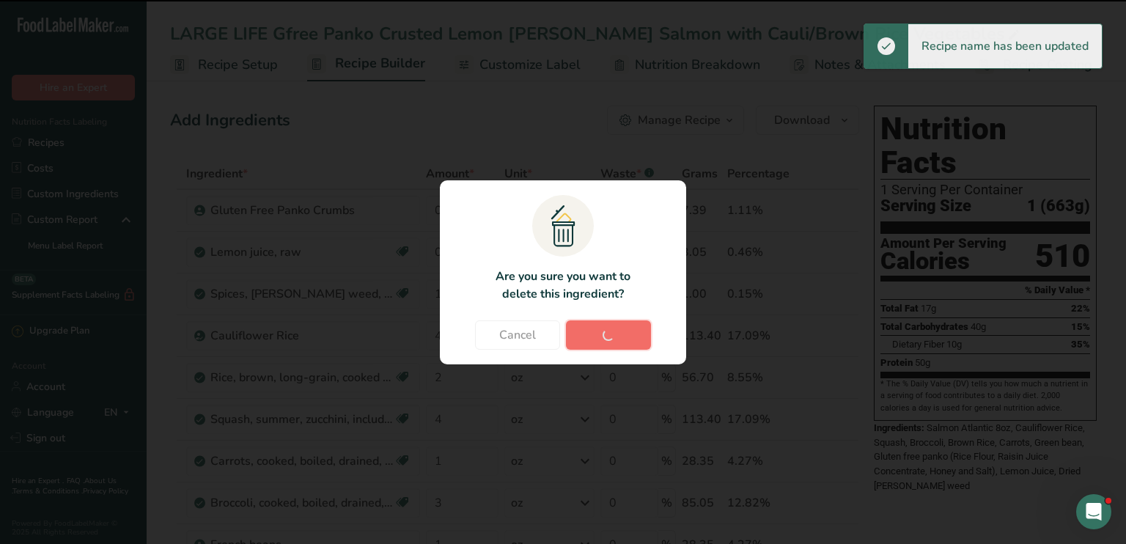
type input "1"
type input "3"
type input "1"
type input "8"
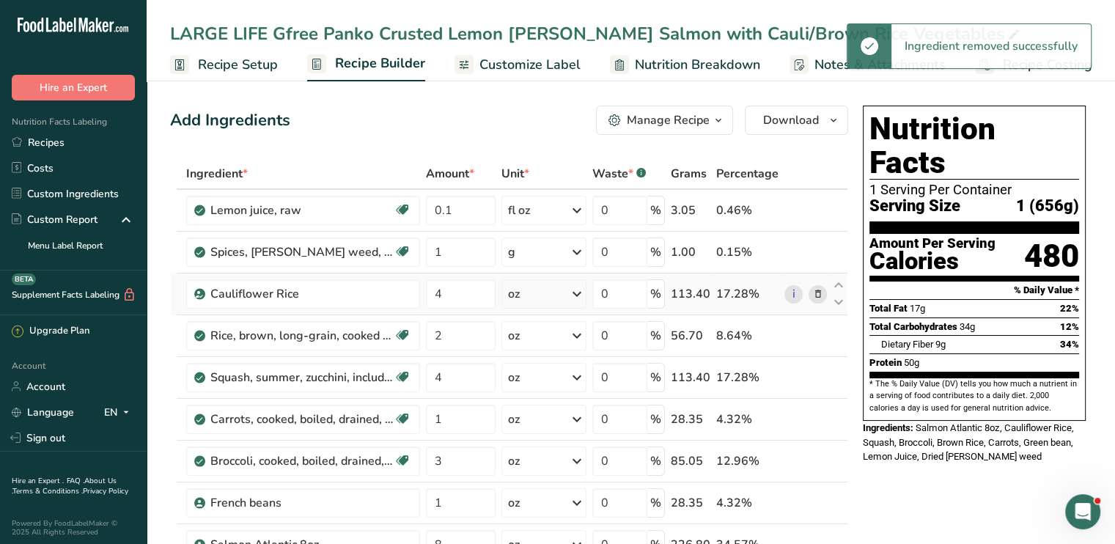
click at [818, 294] on icon at bounding box center [817, 294] width 10 height 15
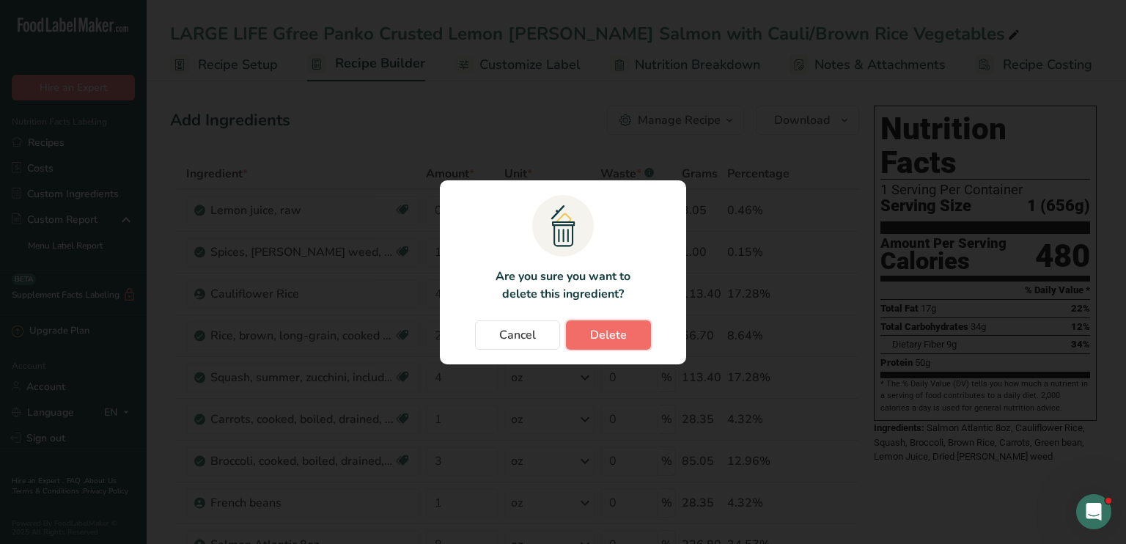
click at [619, 328] on span "Delete" at bounding box center [608, 335] width 37 height 18
type input "2"
type input "4"
type input "1"
type input "3"
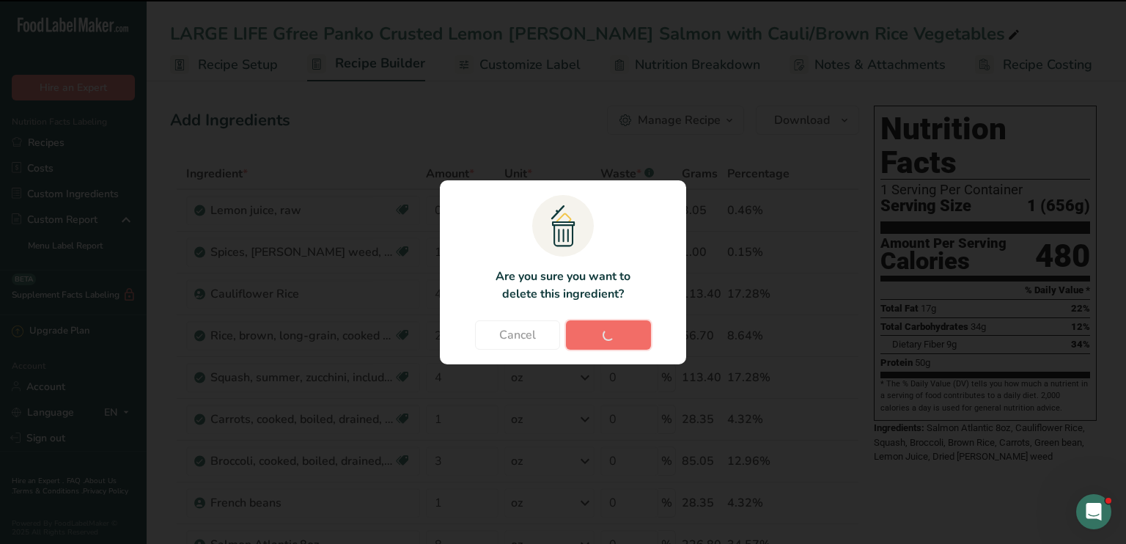
type input "1"
type input "8"
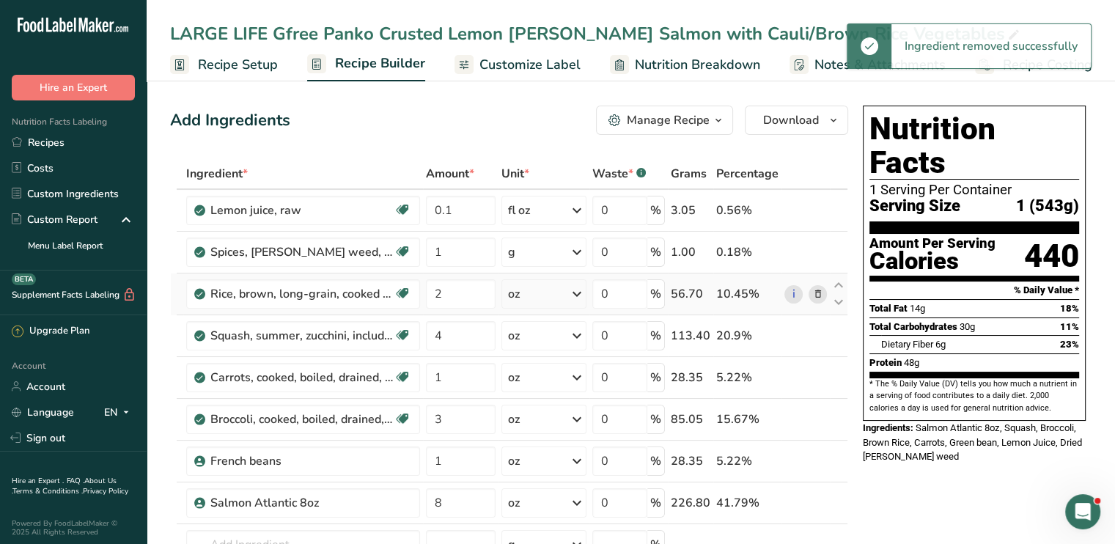
click at [818, 295] on icon at bounding box center [817, 294] width 10 height 15
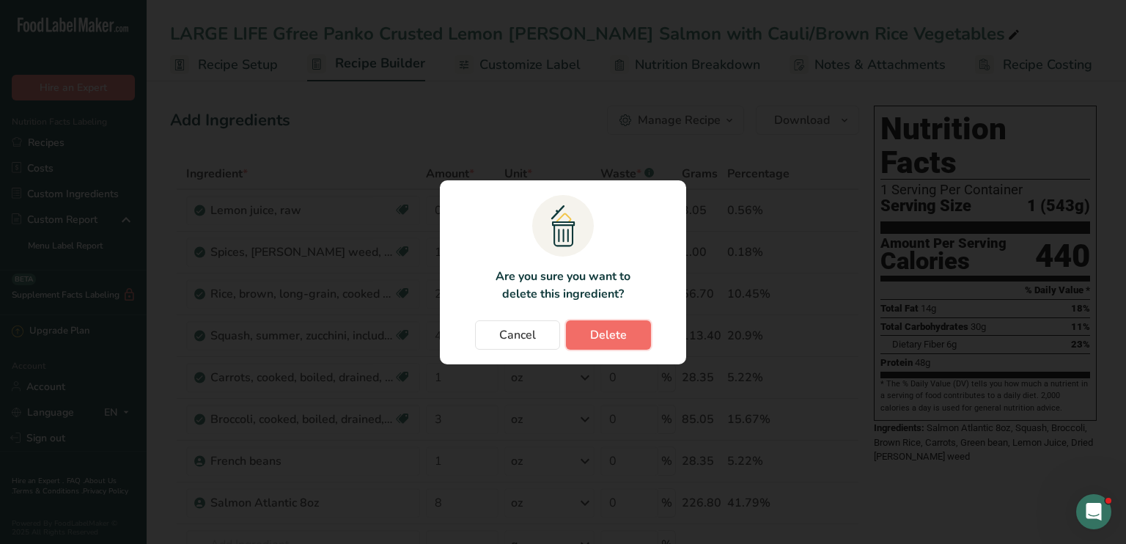
click at [615, 331] on span "Delete" at bounding box center [608, 335] width 37 height 18
type input "4"
type input "1"
type input "3"
type input "1"
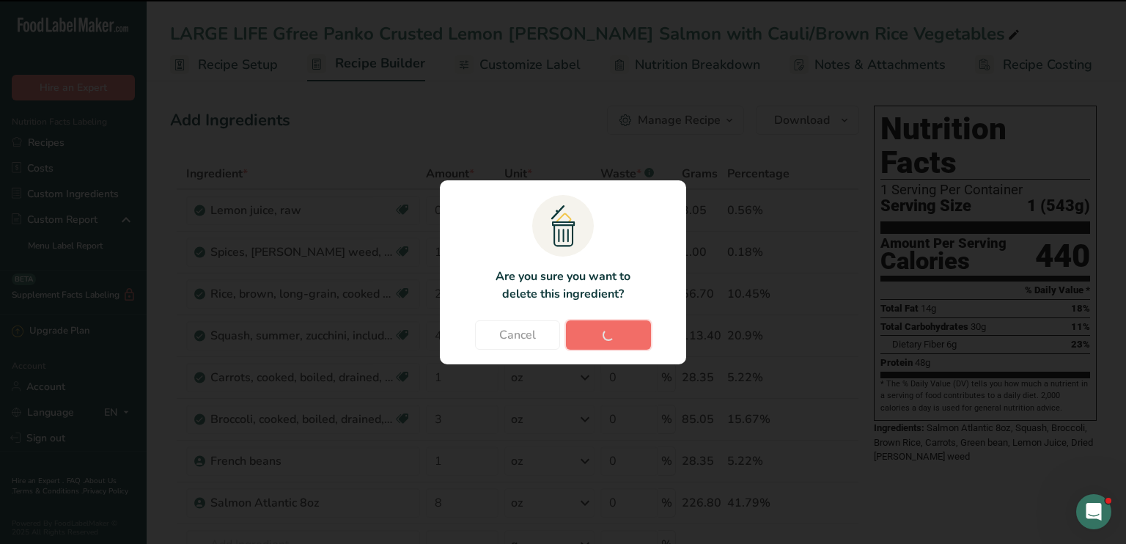
type input "8"
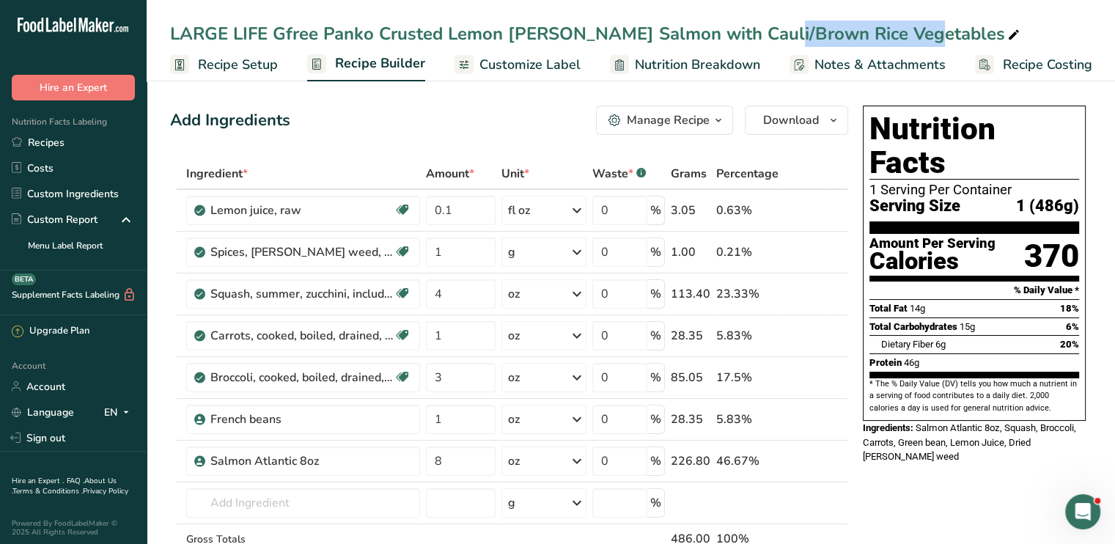
drag, startPoint x: 788, startPoint y: 34, endPoint x: 654, endPoint y: 31, distance: 133.5
click at [654, 31] on div "LARGE LIFE Gfree Panko Crusted Lemon [PERSON_NAME] Salmon with Cauli/Brown Rice…" at bounding box center [596, 34] width 853 height 26
click at [654, 31] on input "LARGE LIFE Gfree Panko Crusted Lemon [PERSON_NAME] Salmon with Cauli/Brown Rice…" at bounding box center [631, 34] width 922 height 26
type input "LARGE LIFE Gfree Panko Crusted Lemon [PERSON_NAME] Salmon with COUs Cous And Ve…"
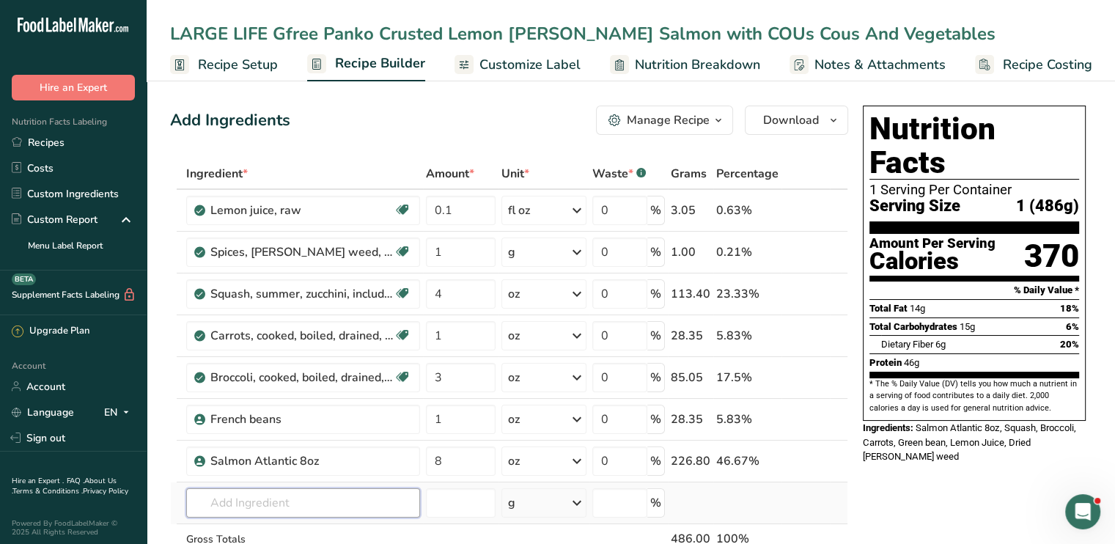
click at [254, 491] on input "text" at bounding box center [303, 502] width 234 height 29
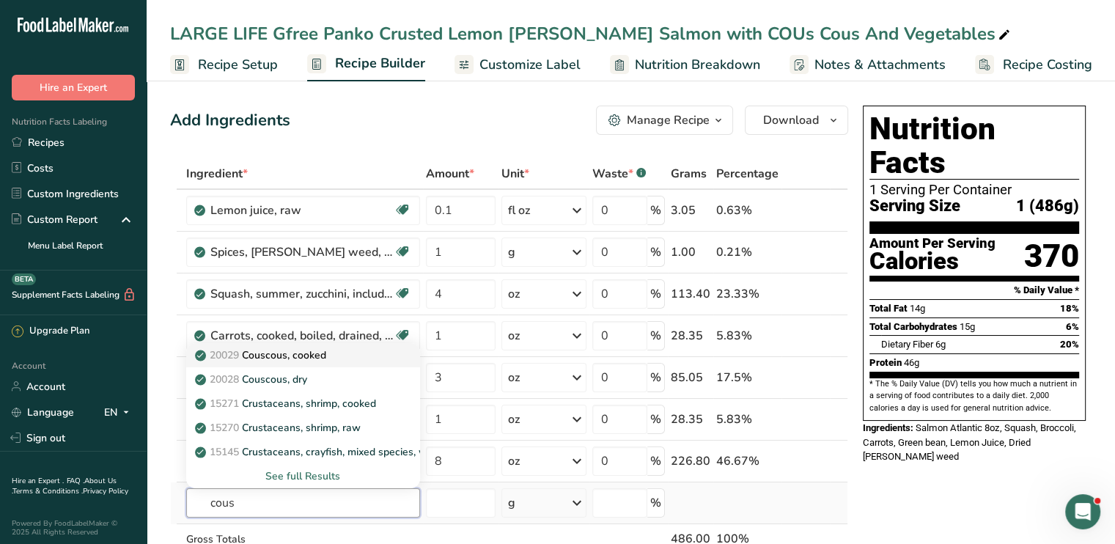
type input "cous"
click at [311, 356] on p "20029 Couscous, cooked" at bounding box center [262, 355] width 128 height 15
type input "Couscous, cooked"
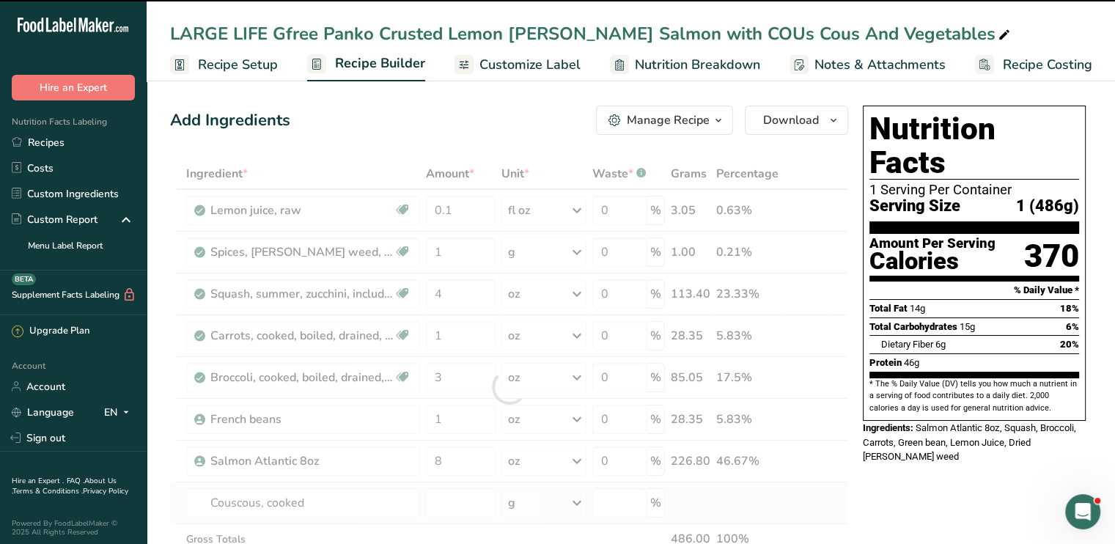
type input "0"
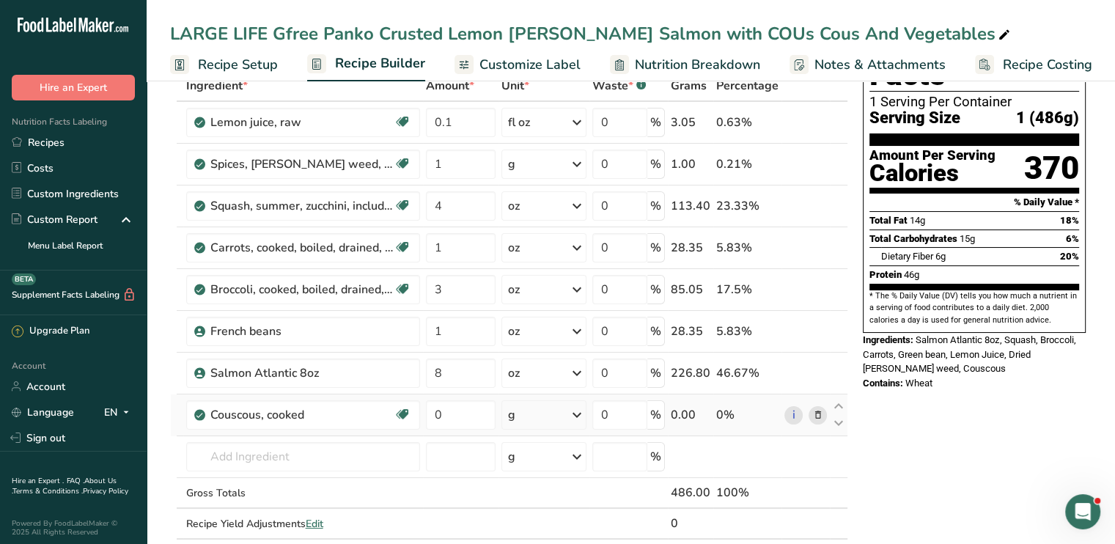
scroll to position [100, 0]
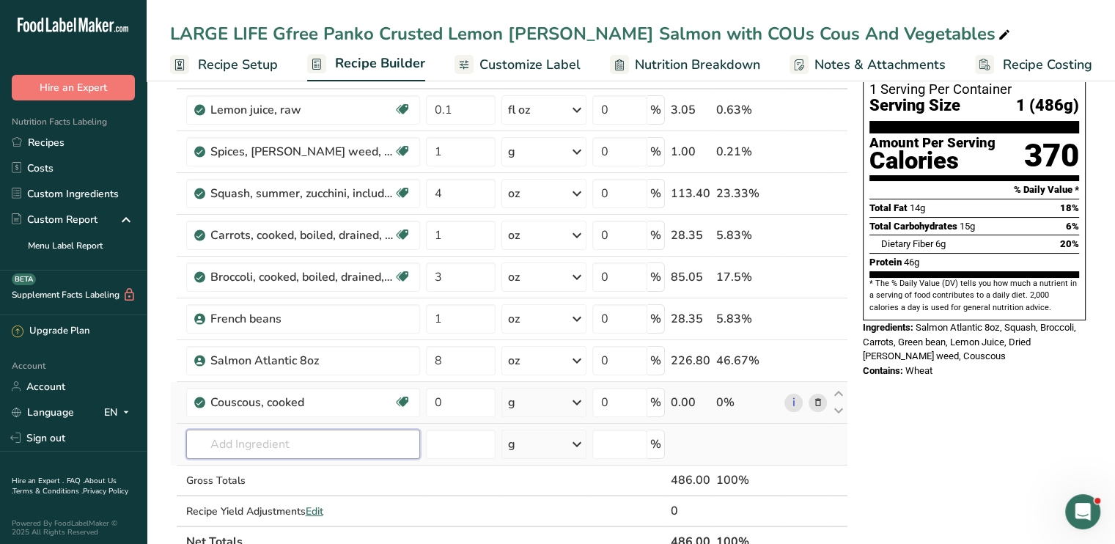
click at [300, 437] on input "text" at bounding box center [303, 444] width 234 height 29
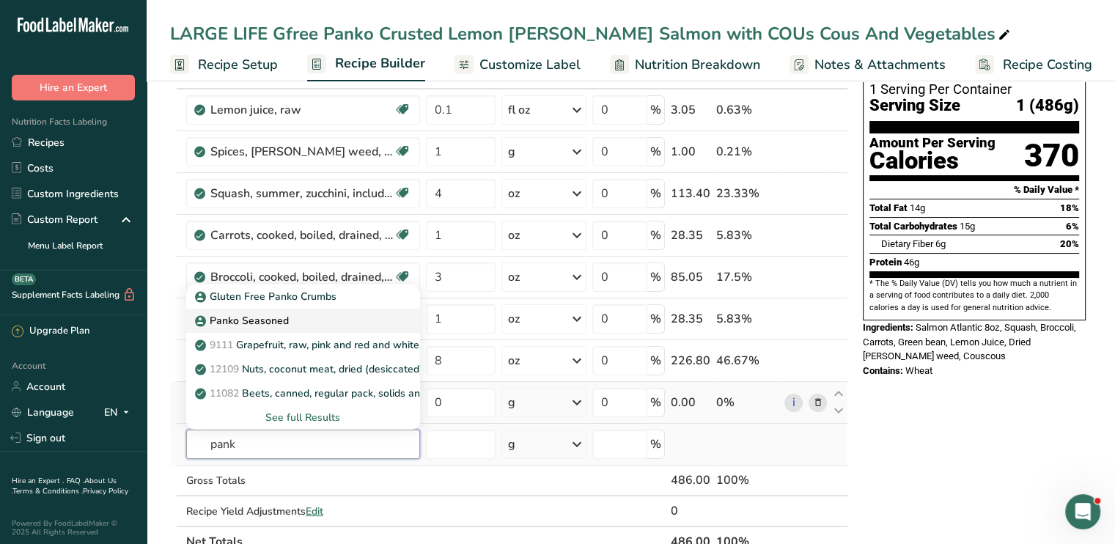
type input "pank"
click at [257, 319] on p "Panko Seasoned" at bounding box center [243, 320] width 91 height 15
type input "Panko Seasoned"
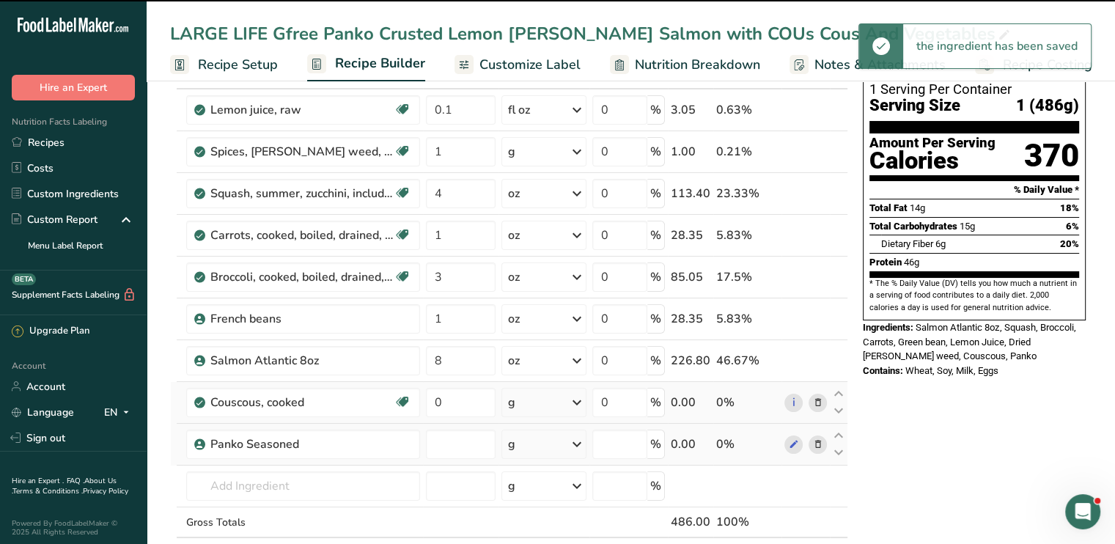
type input "0"
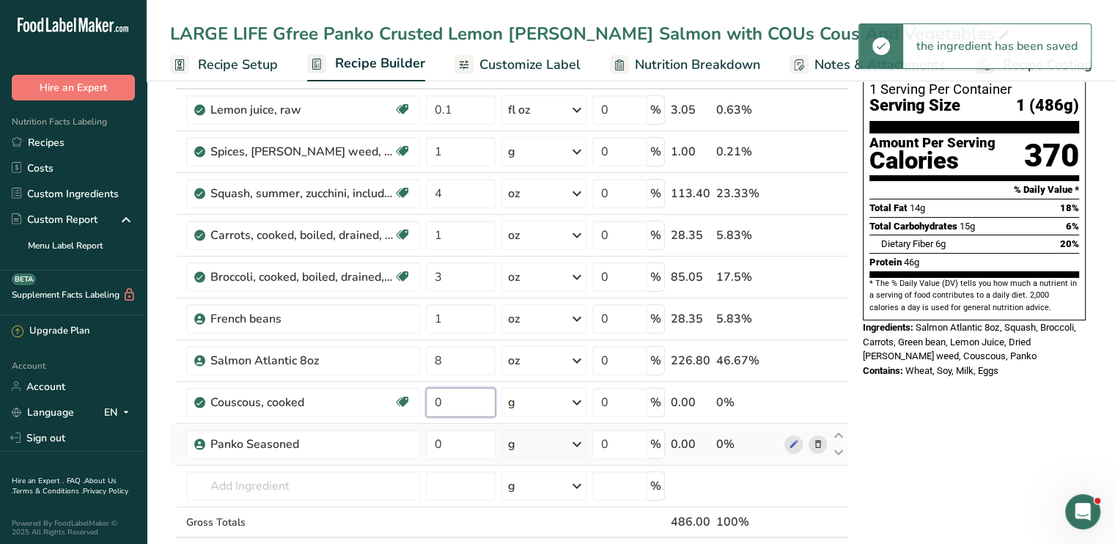
drag, startPoint x: 464, startPoint y: 399, endPoint x: 354, endPoint y: 416, distance: 111.3
click at [354, 416] on tr "Couscous, cooked Dairy free Vegan Vegetarian Soy free 0 g Portions 1 cup, cooke…" at bounding box center [509, 403] width 677 height 42
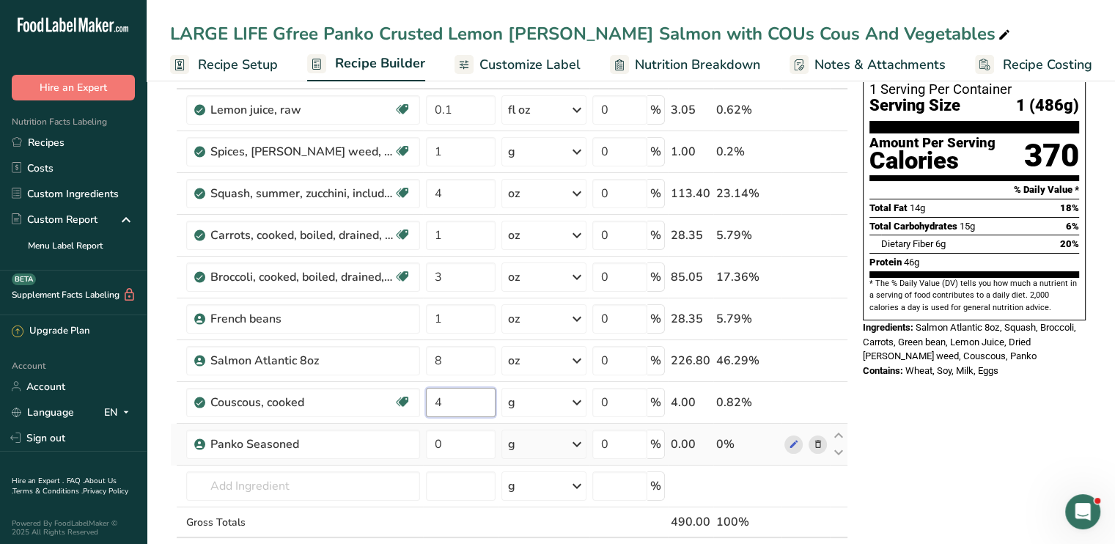
type input "4"
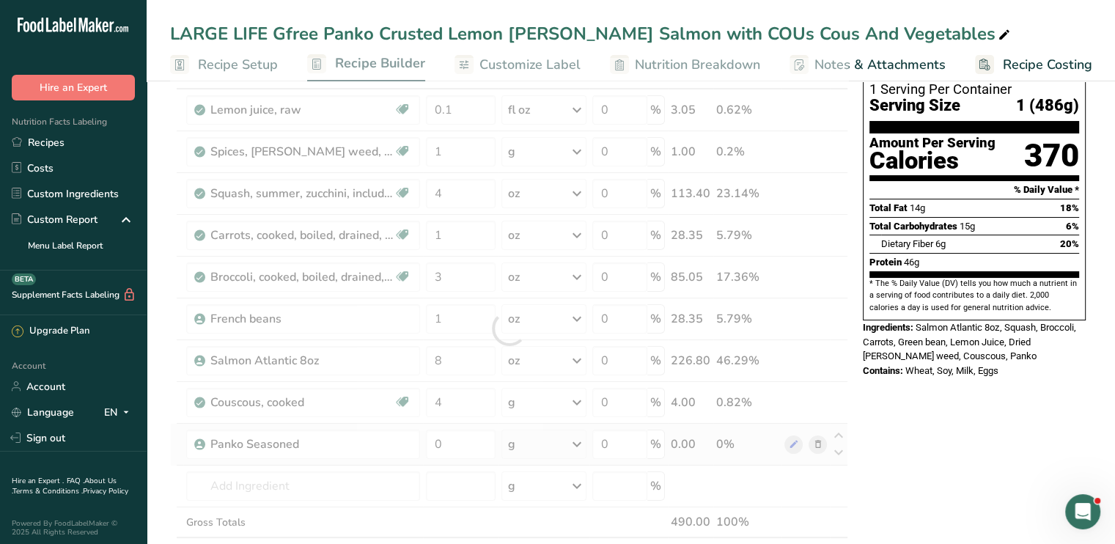
click at [575, 405] on div "Ingredient * Amount * Unit * Waste * .a-a{fill:#347362;}.b-a{fill:#fff;} Grams …" at bounding box center [509, 328] width 678 height 541
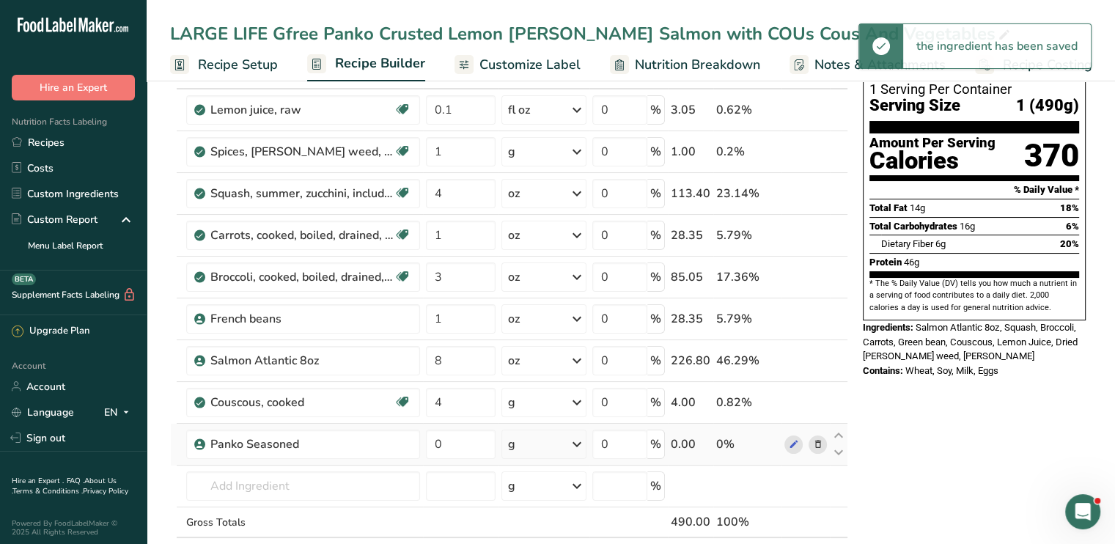
click at [575, 405] on icon at bounding box center [577, 402] width 18 height 26
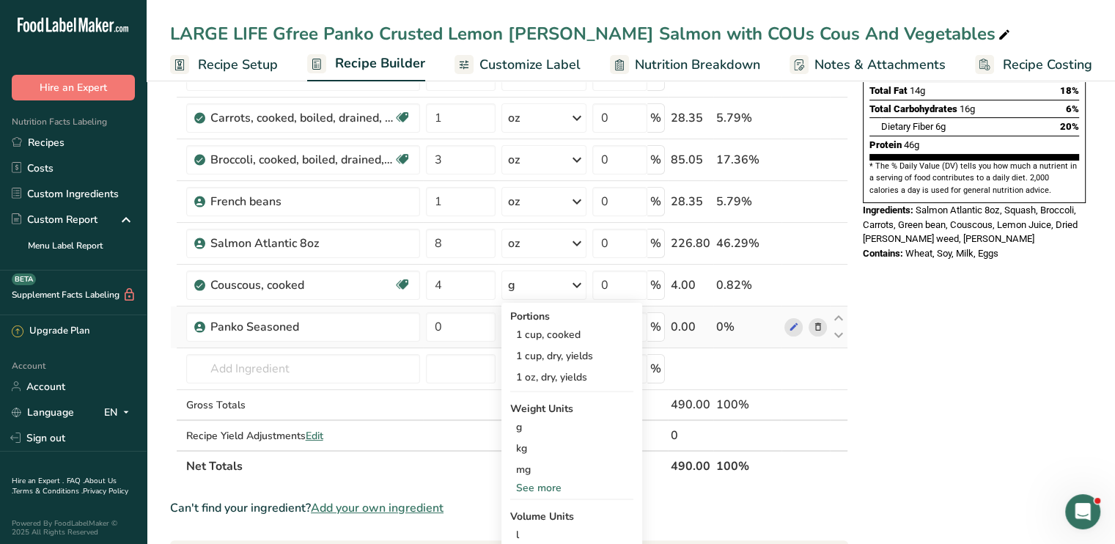
scroll to position [247, 0]
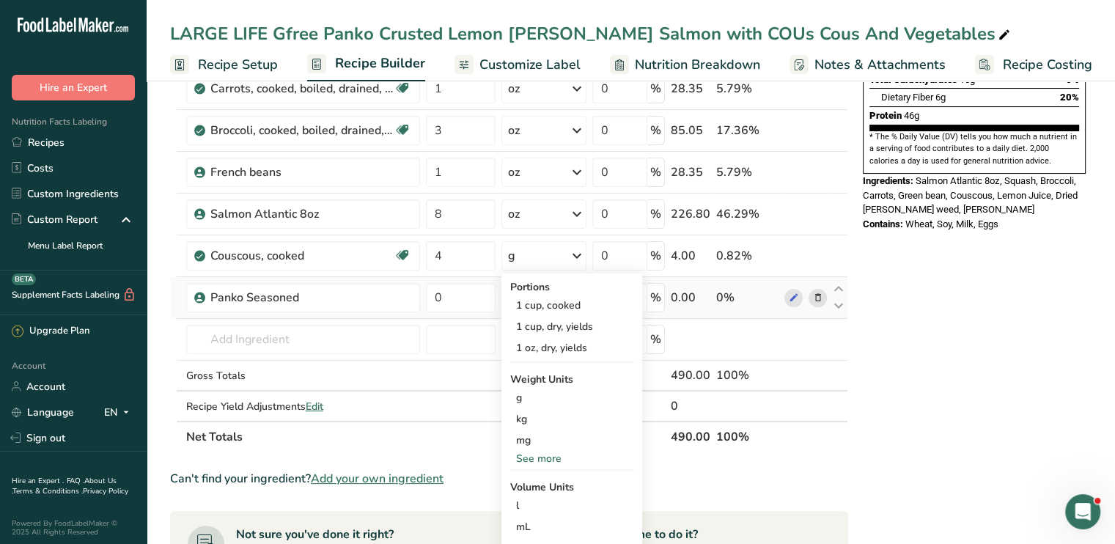
click at [562, 455] on div "See more" at bounding box center [571, 458] width 123 height 15
click at [534, 495] on div "oz" at bounding box center [571, 503] width 123 height 21
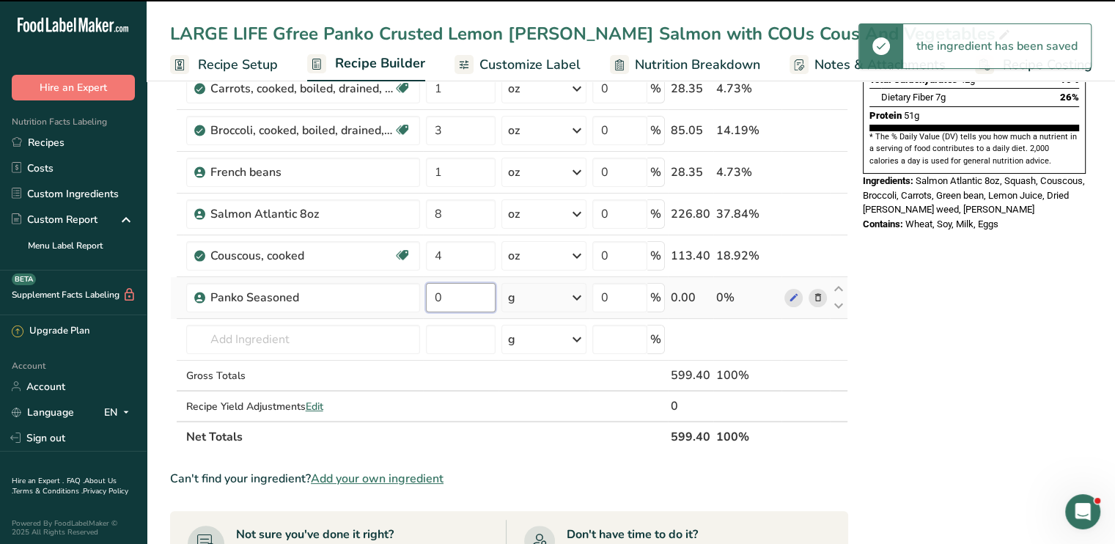
click at [462, 301] on input "0" at bounding box center [461, 297] width 70 height 29
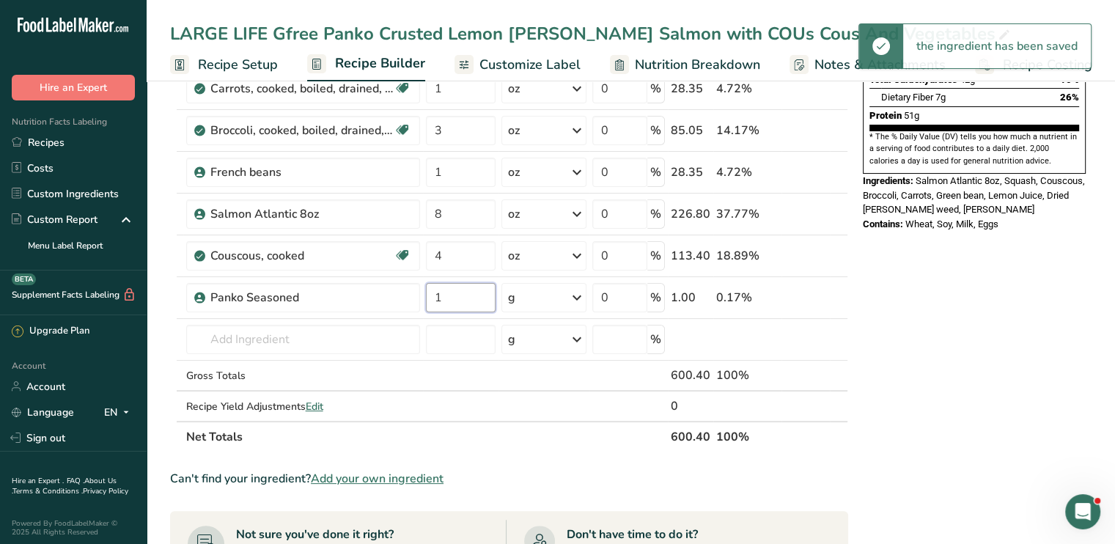
type input "1"
click at [1048, 266] on div "Nutrition Facts 1 Serving Per Container Serving Size 1 (599g) Amount Per Servin…" at bounding box center [974, 421] width 235 height 1137
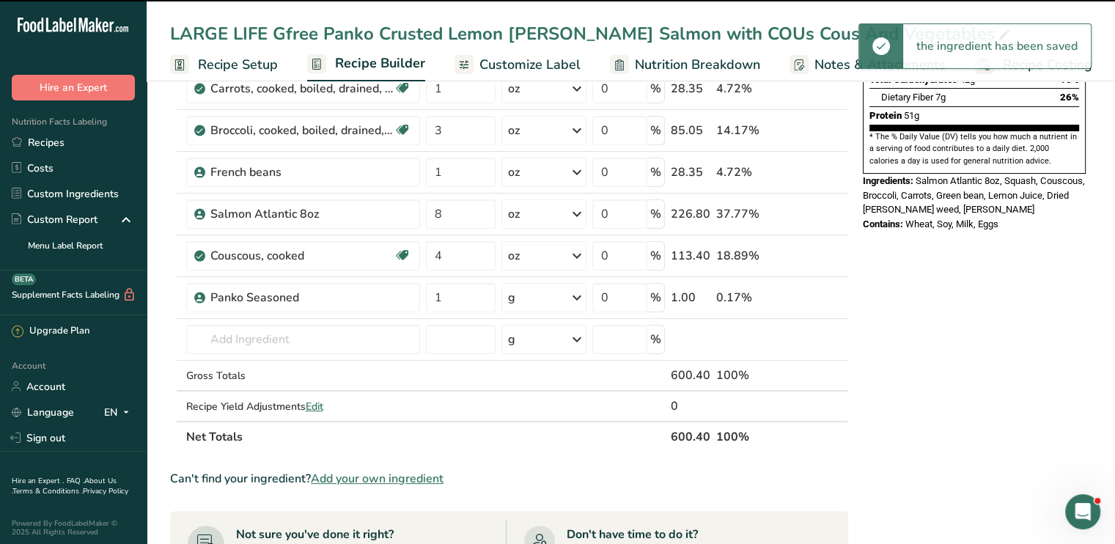
scroll to position [0, 0]
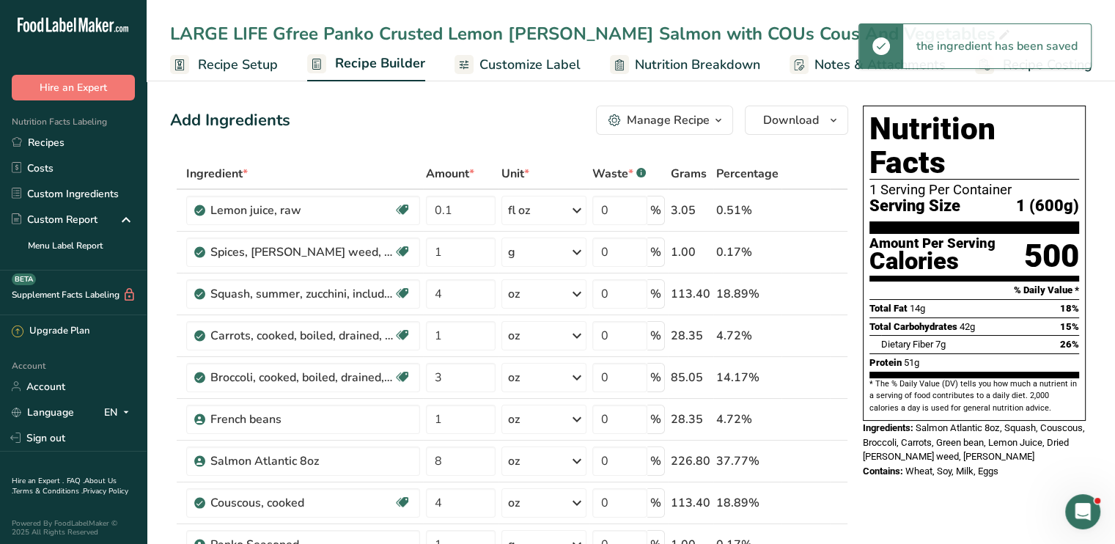
click at [510, 65] on span "Customize Label" at bounding box center [530, 65] width 101 height 20
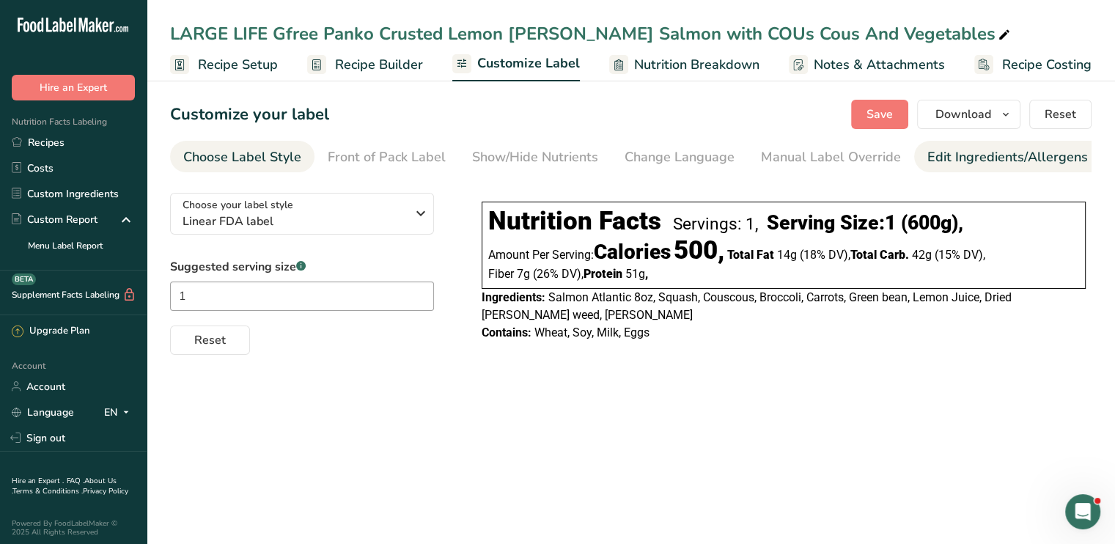
click at [942, 157] on div "Edit Ingredients/Allergens List" at bounding box center [1021, 157] width 186 height 20
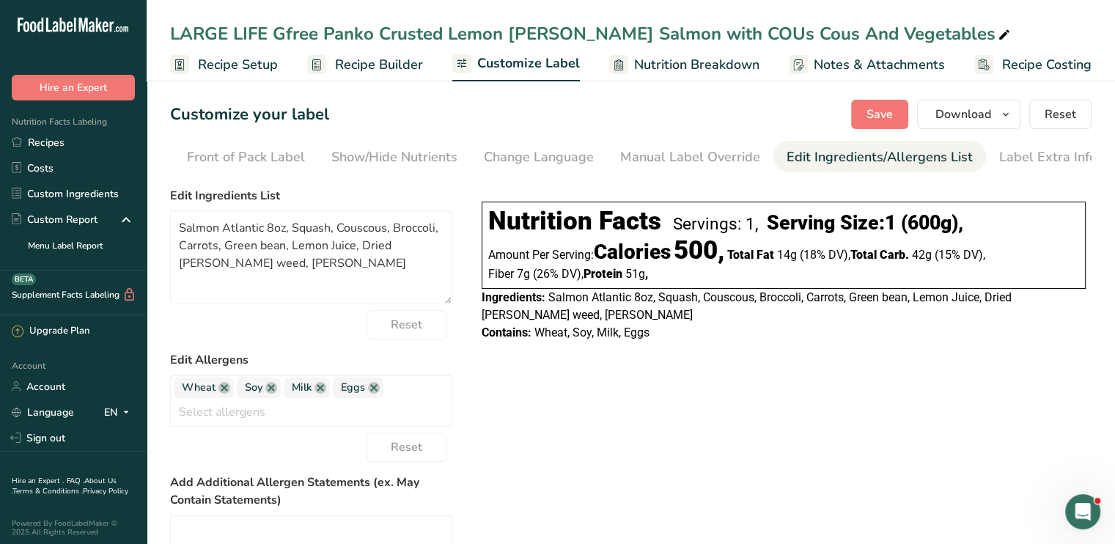
scroll to position [0, 144]
click at [226, 389] on link at bounding box center [225, 388] width 12 height 12
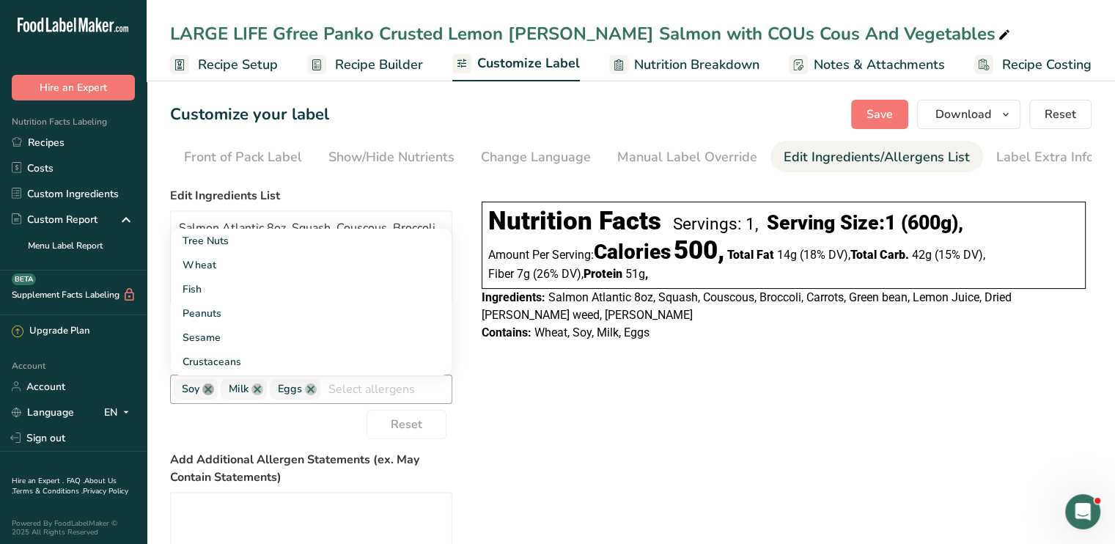
click at [205, 394] on link at bounding box center [208, 389] width 12 height 12
click at [205, 394] on link at bounding box center [211, 389] width 12 height 12
click at [210, 395] on link at bounding box center [215, 389] width 12 height 12
click at [689, 361] on div "Choose your label style Linear FDA label USA (FDA) Standard FDA label Tabular F…" at bounding box center [631, 440] width 922 height 518
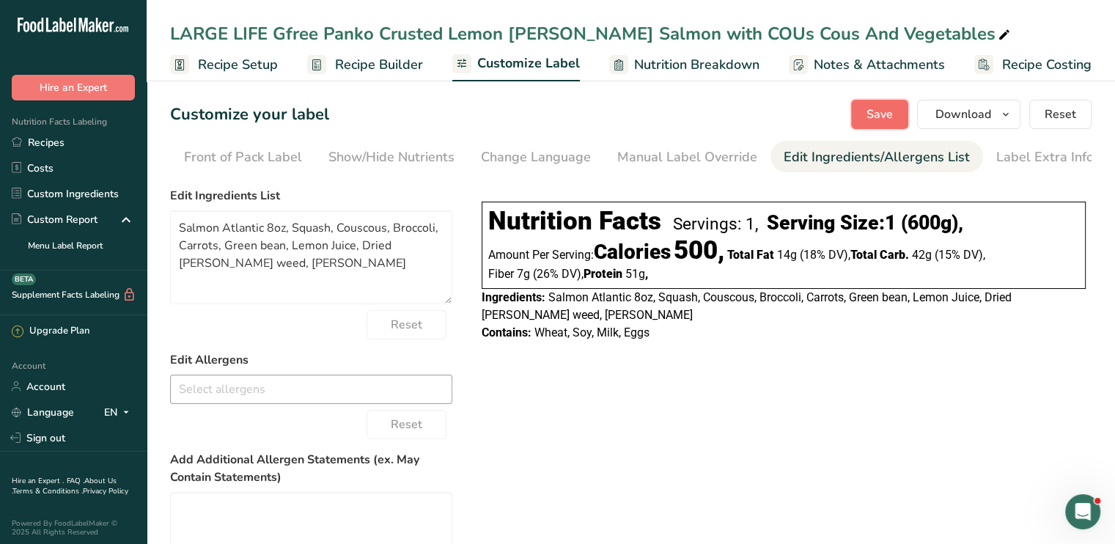
click at [891, 118] on span "Save" at bounding box center [880, 115] width 26 height 18
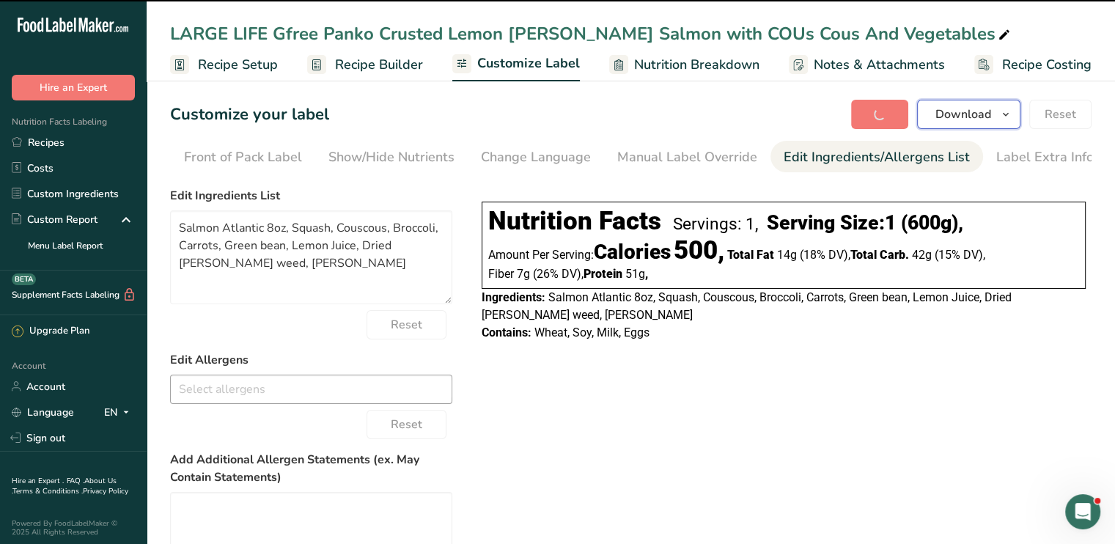
click at [977, 111] on span "Download" at bounding box center [964, 115] width 56 height 18
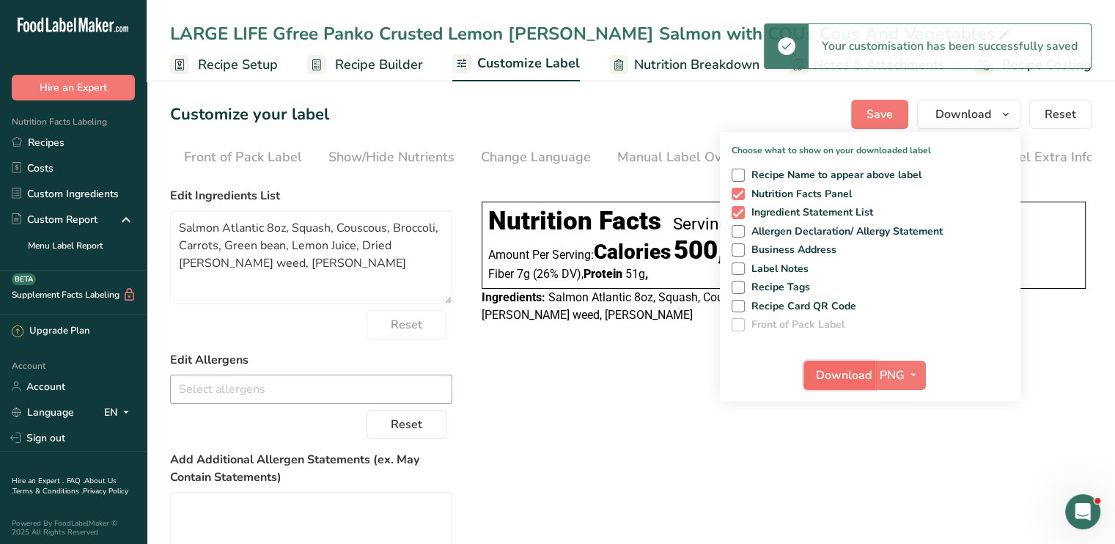
click at [868, 371] on span "Download" at bounding box center [844, 376] width 56 height 18
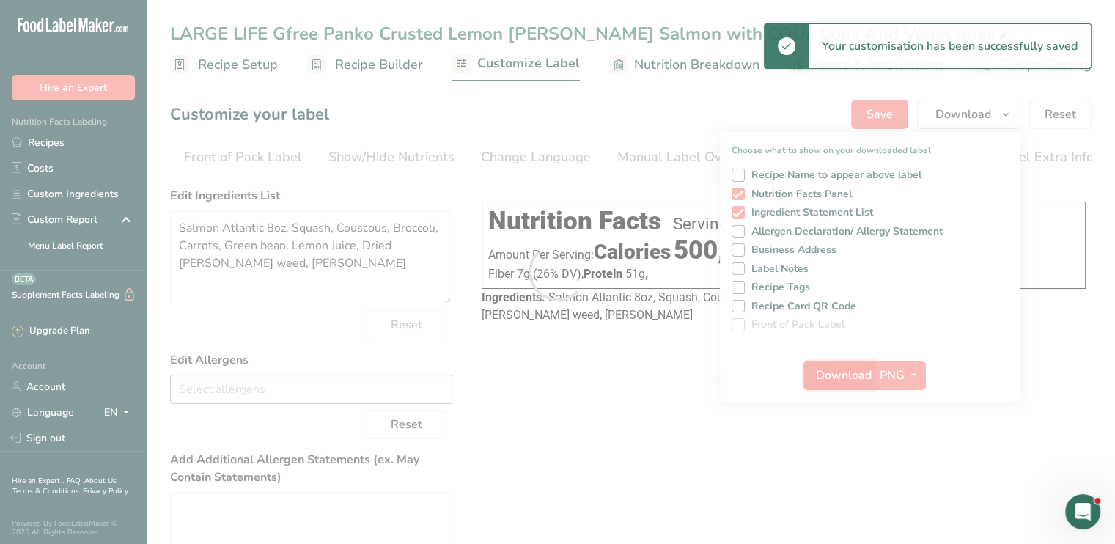
scroll to position [0, 0]
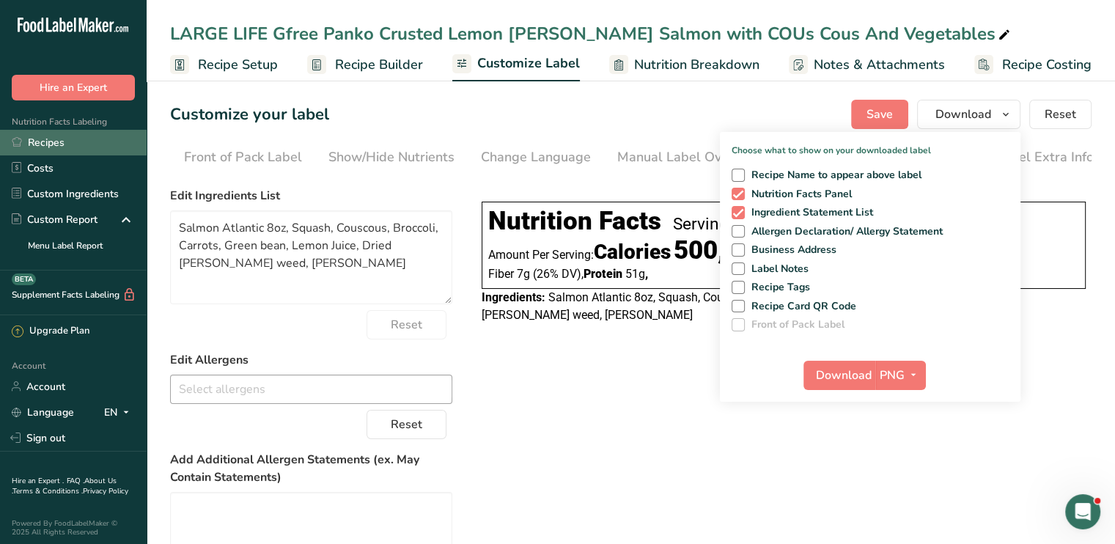
click at [44, 144] on link "Recipes" at bounding box center [73, 143] width 147 height 26
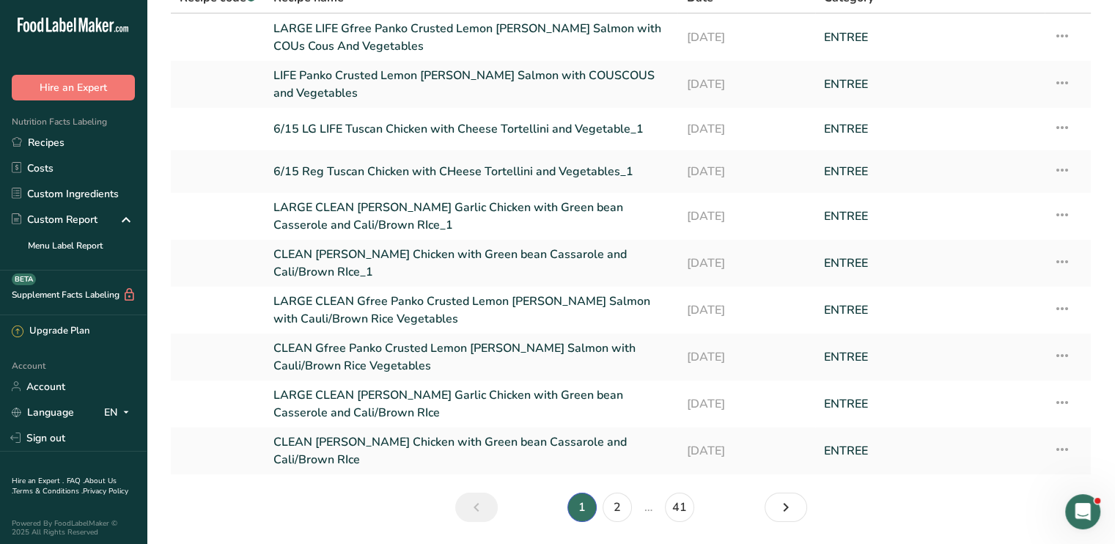
scroll to position [95, 0]
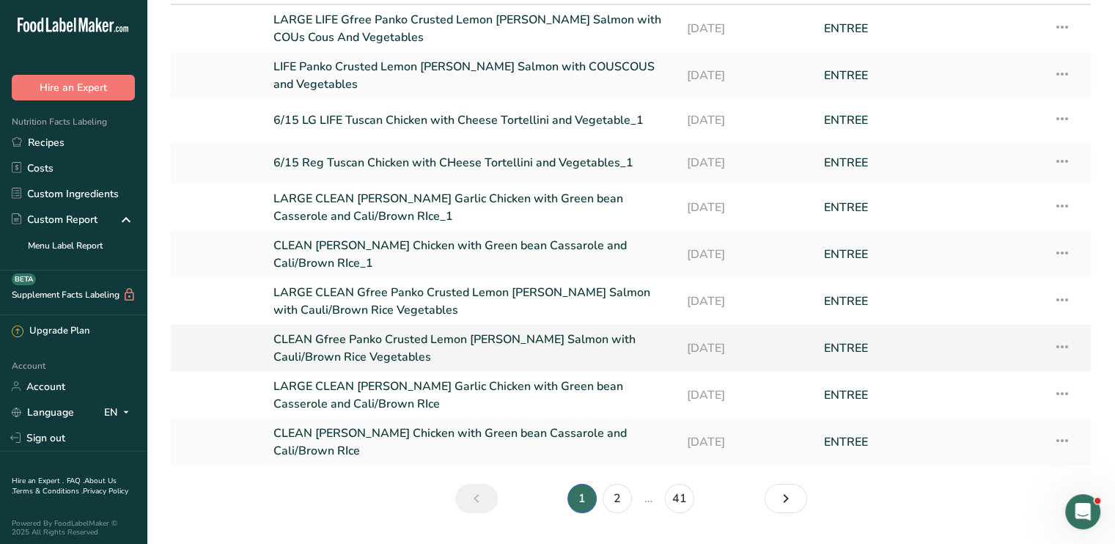
click at [551, 337] on link "CLEAN Gfree Panko Crusted Lemon [PERSON_NAME] Salmon with Cauli/Brown Rice Vege…" at bounding box center [471, 348] width 395 height 35
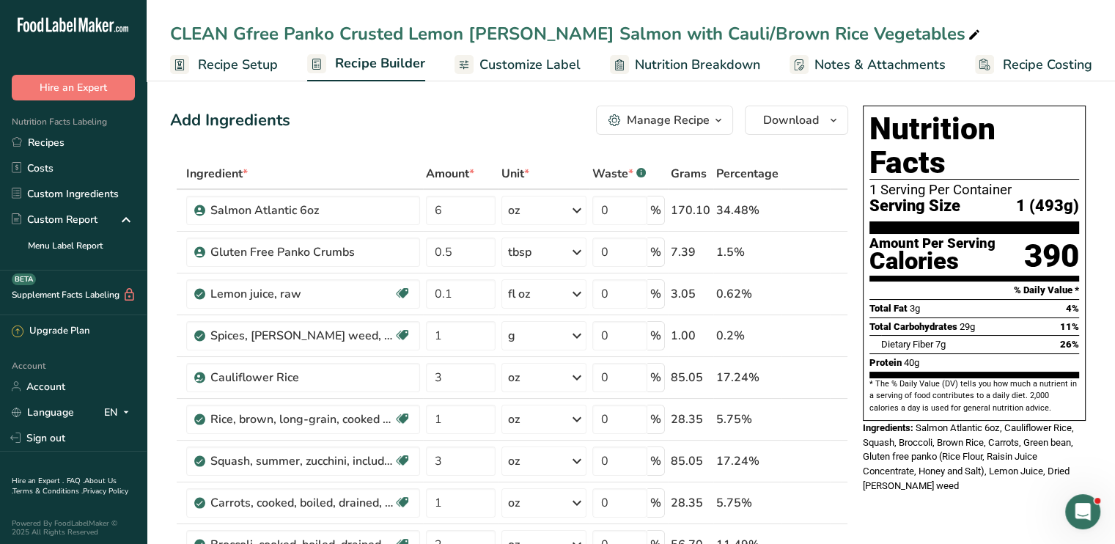
click at [681, 67] on span "Nutrition Breakdown" at bounding box center [697, 65] width 125 height 20
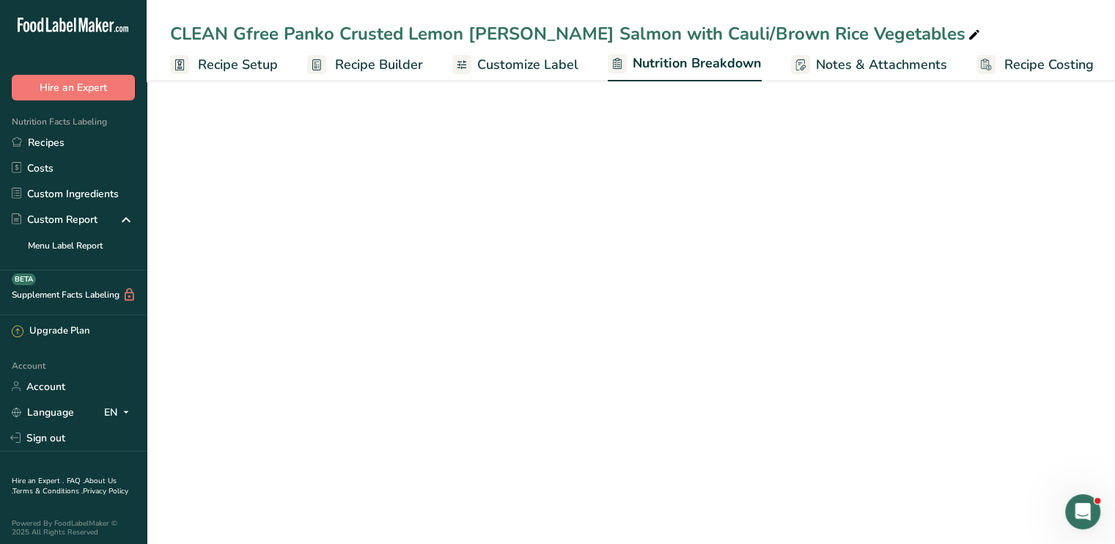
scroll to position [0, 1]
select select "Calories"
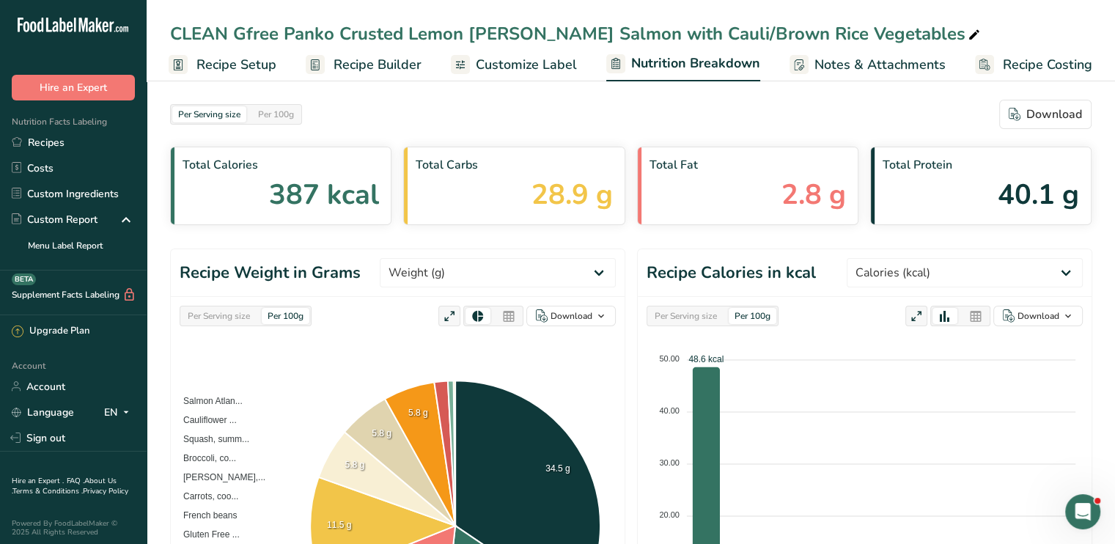
click at [499, 62] on span "Customize Label" at bounding box center [526, 65] width 101 height 20
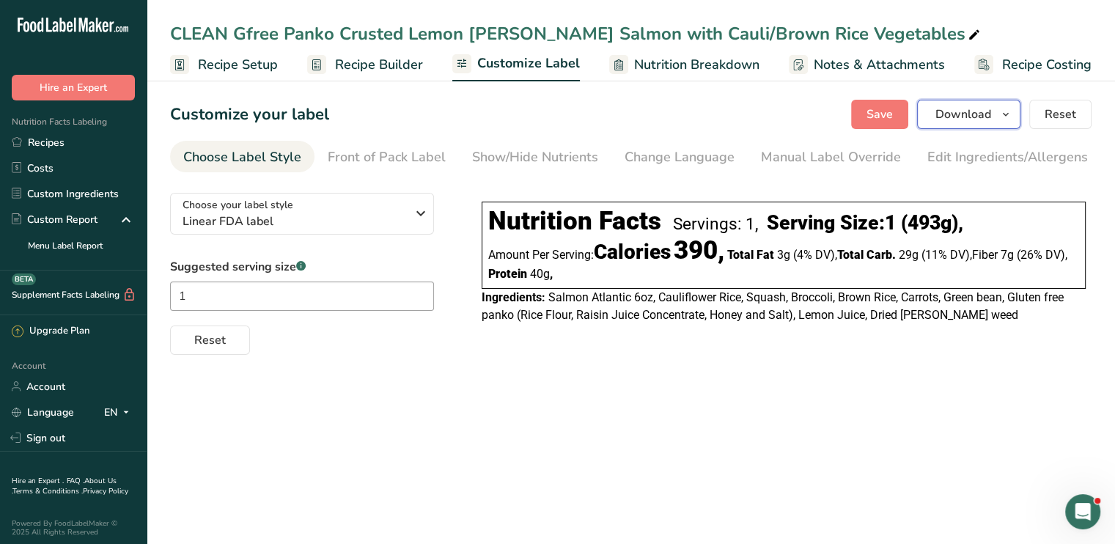
click at [958, 114] on span "Download" at bounding box center [964, 115] width 56 height 18
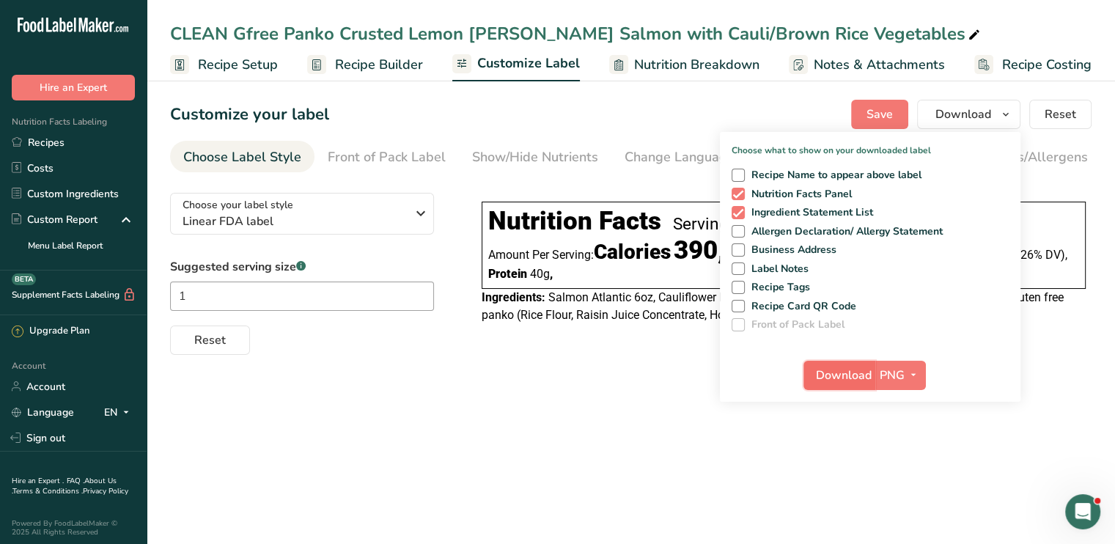
click at [837, 381] on span "Download" at bounding box center [844, 376] width 56 height 18
click at [40, 143] on link "Recipes" at bounding box center [73, 143] width 147 height 26
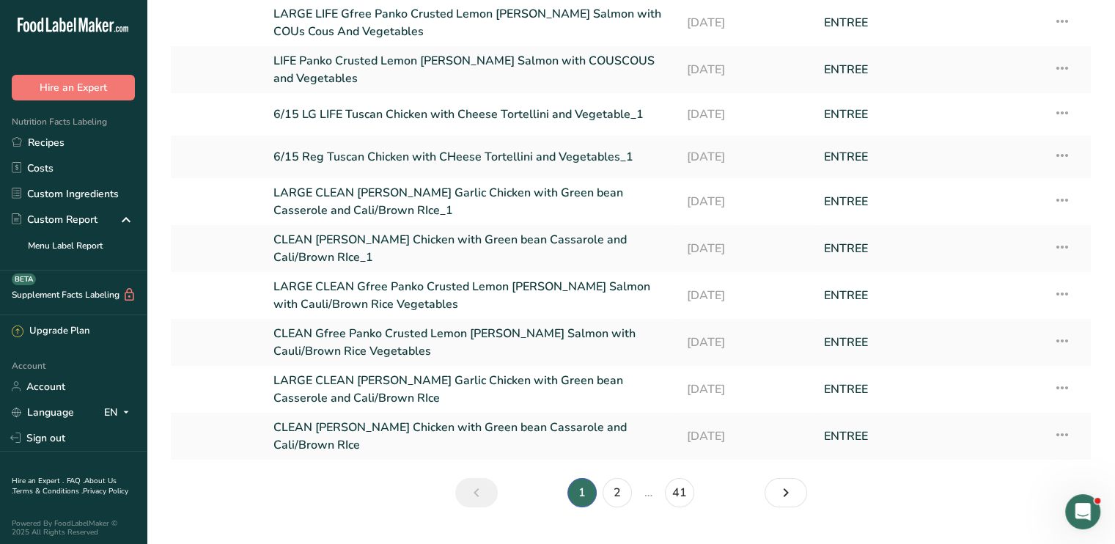
scroll to position [101, 0]
click at [366, 277] on link "LARGE CLEAN Gfree Panko Crusted Lemon [PERSON_NAME] Salmon with Cauli/Brown Ric…" at bounding box center [471, 294] width 395 height 35
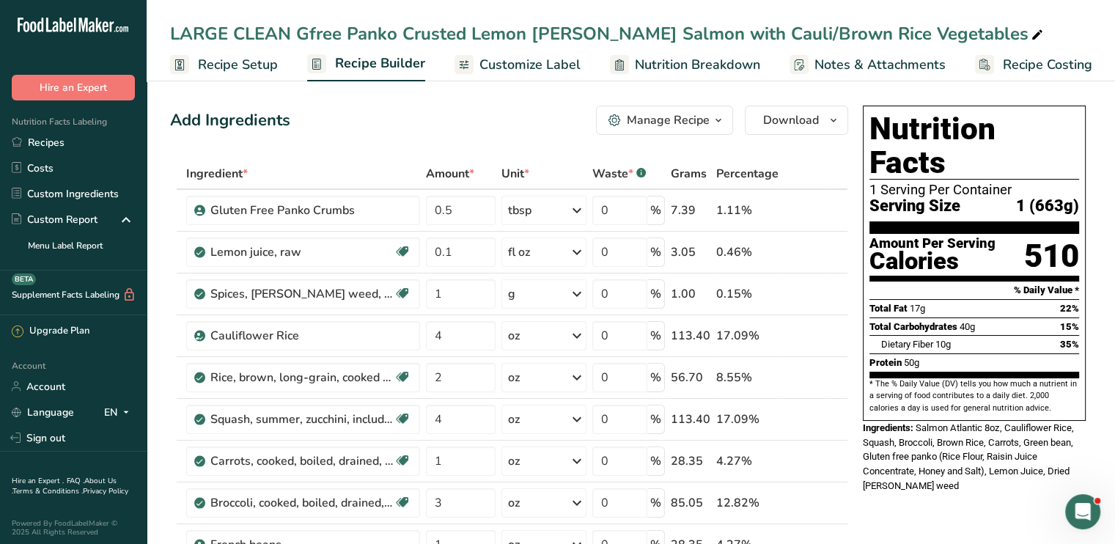
click at [512, 60] on span "Customize Label" at bounding box center [530, 65] width 101 height 20
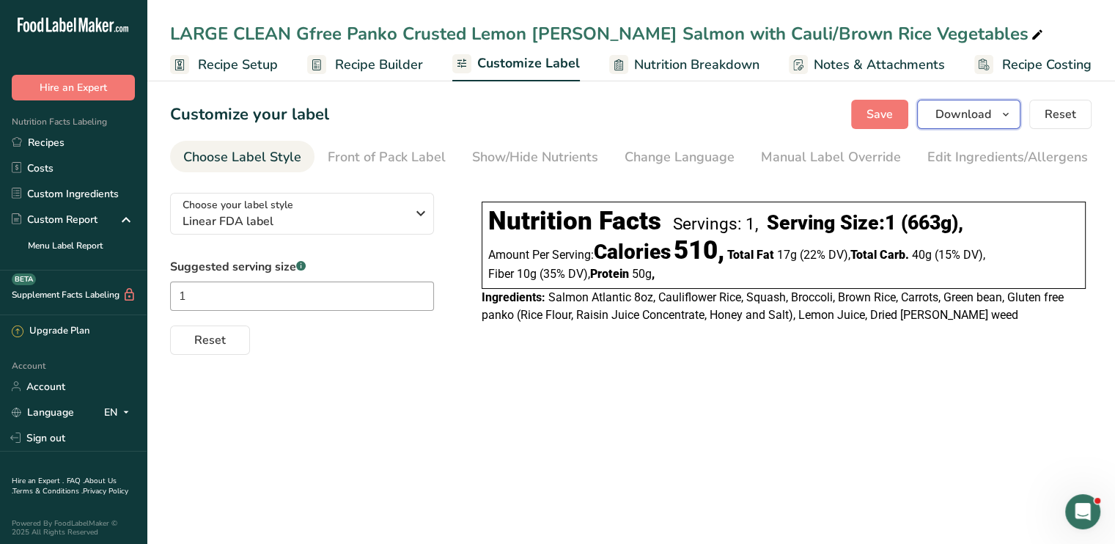
click at [960, 110] on span "Download" at bounding box center [964, 115] width 56 height 18
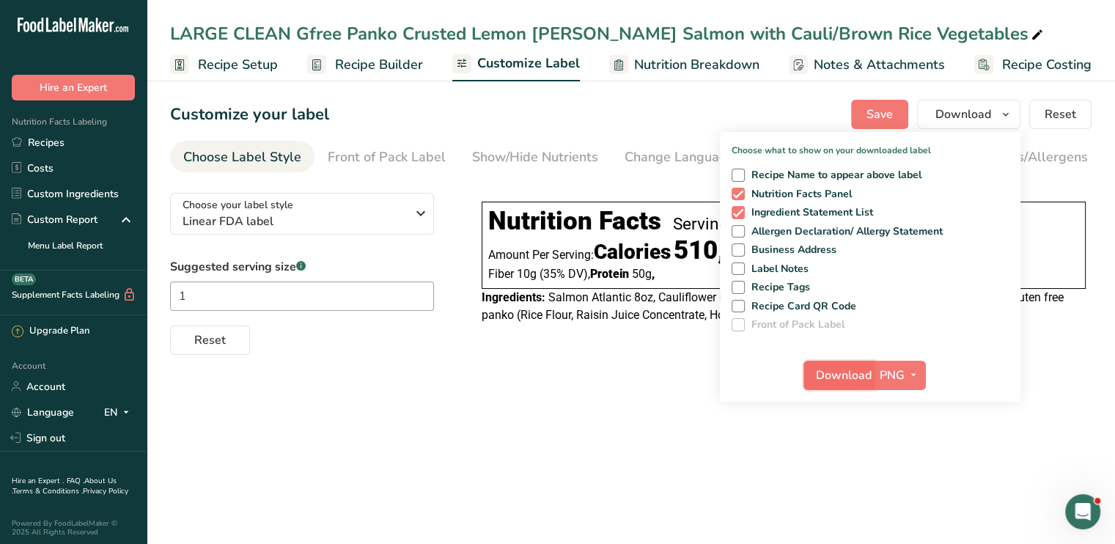
click at [849, 372] on span "Download" at bounding box center [844, 376] width 56 height 18
click at [73, 144] on link "Recipes" at bounding box center [73, 143] width 147 height 26
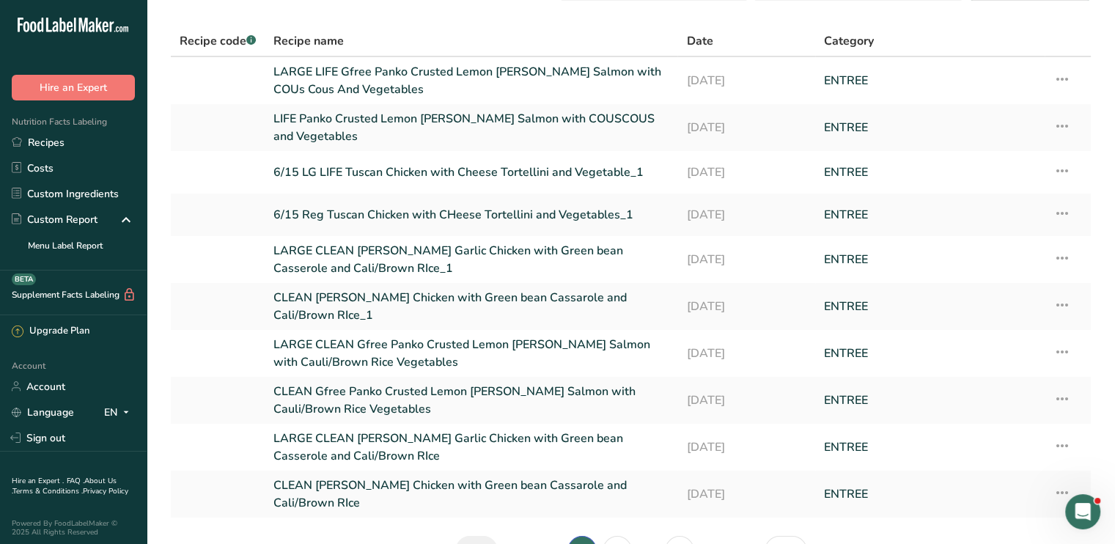
scroll to position [49, 0]
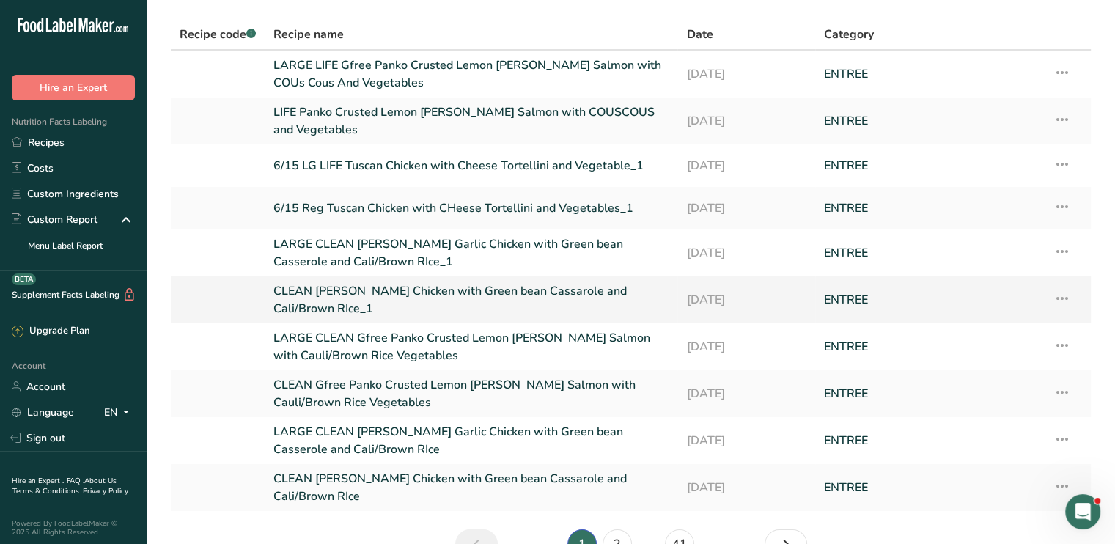
click at [437, 293] on link "CLEAN [PERSON_NAME] Chicken with Green bean Cassarole and Cali/Brown RIce_1" at bounding box center [471, 299] width 395 height 35
